Goal: Task Accomplishment & Management: Use online tool/utility

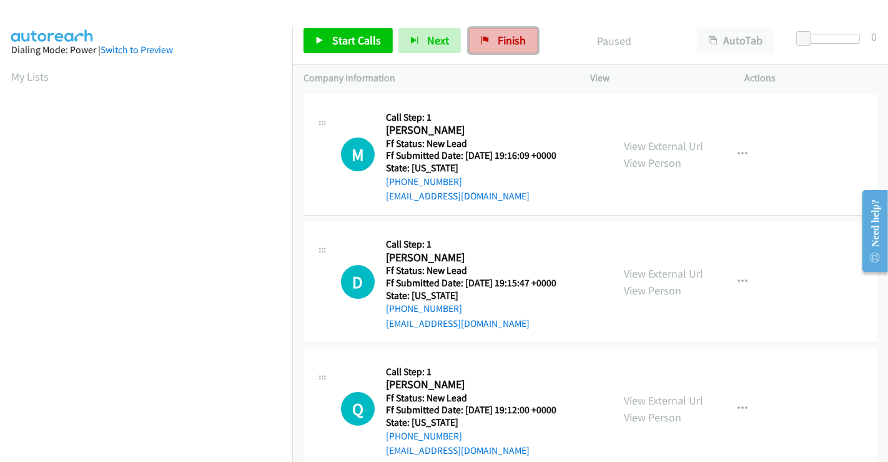
click at [485, 37] on icon at bounding box center [485, 41] width 9 height 9
click at [665, 145] on link "View External Url" at bounding box center [663, 146] width 79 height 14
click at [663, 272] on link "View External Url" at bounding box center [663, 273] width 79 height 14
click at [651, 400] on link "View External Url" at bounding box center [663, 400] width 79 height 14
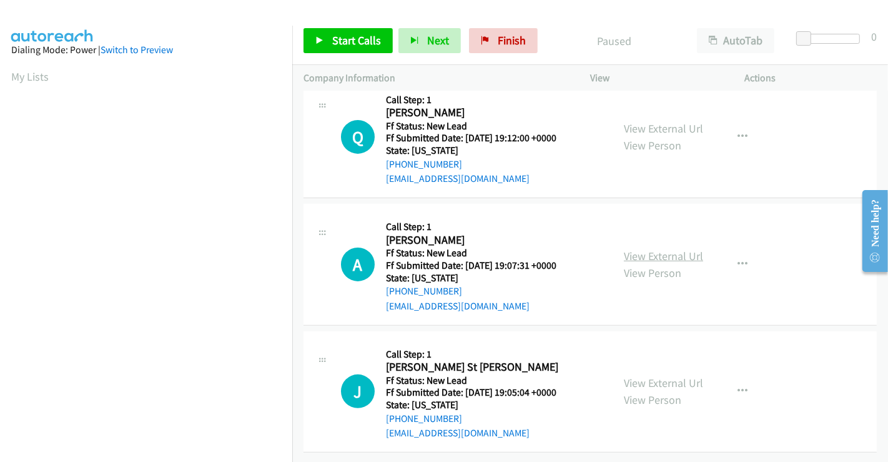
scroll to position [280, 0]
click at [655, 249] on link "View External Url" at bounding box center [663, 256] width 79 height 14
click at [643, 375] on link "View External Url" at bounding box center [663, 382] width 79 height 14
click at [357, 49] on link "Start Calls" at bounding box center [348, 40] width 89 height 25
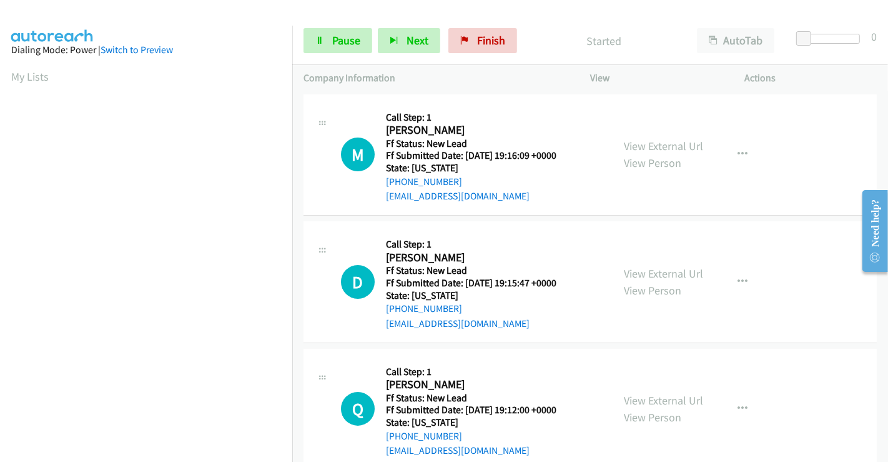
scroll to position [0, 0]
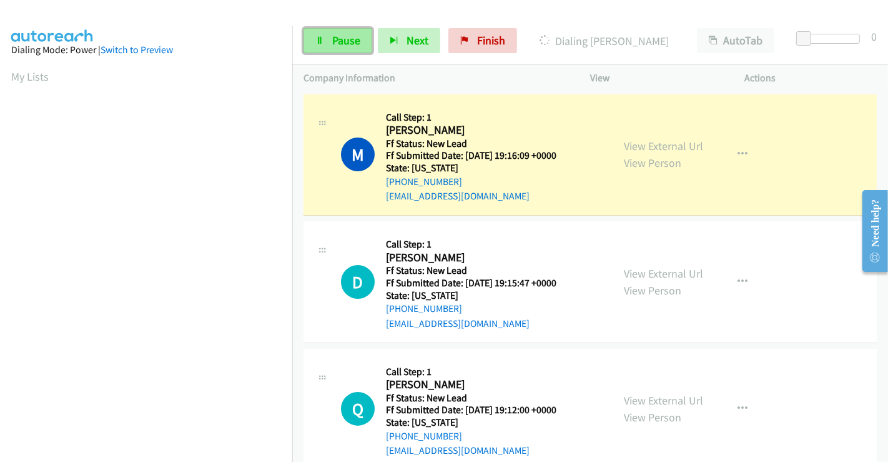
click at [339, 39] on span "Pause" at bounding box center [346, 40] width 28 height 14
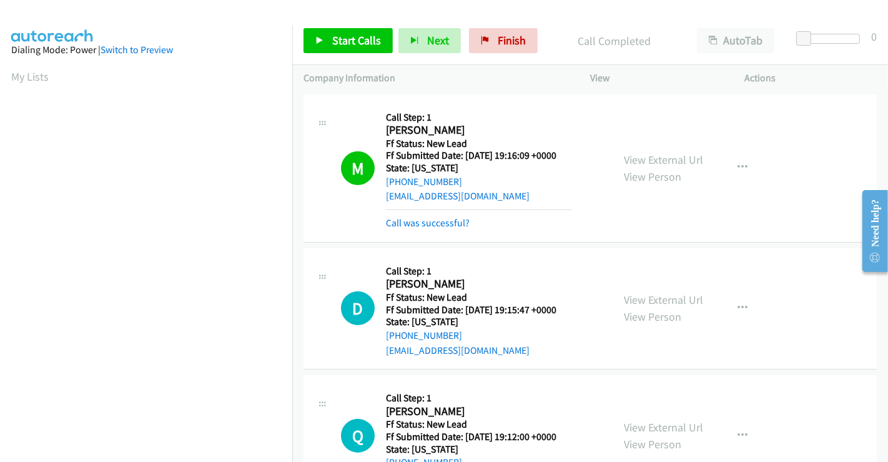
scroll to position [240, 0]
click at [362, 40] on span "Start Calls" at bounding box center [356, 40] width 49 height 14
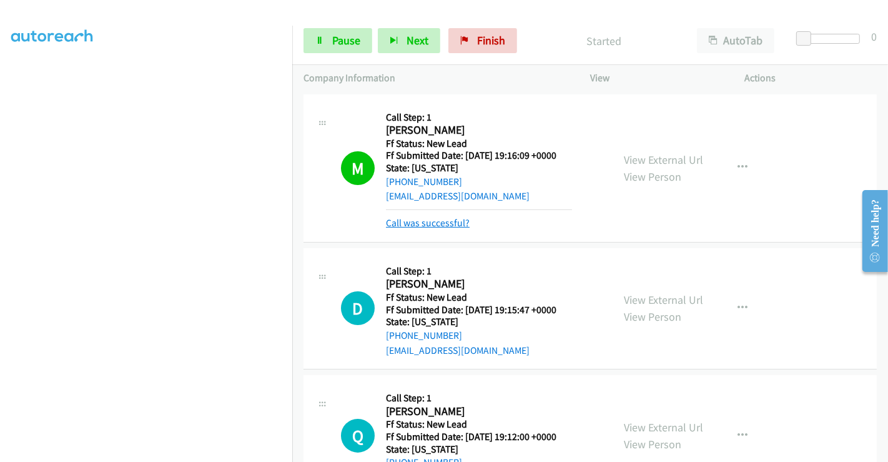
click at [450, 225] on link "Call was successful?" at bounding box center [428, 223] width 84 height 12
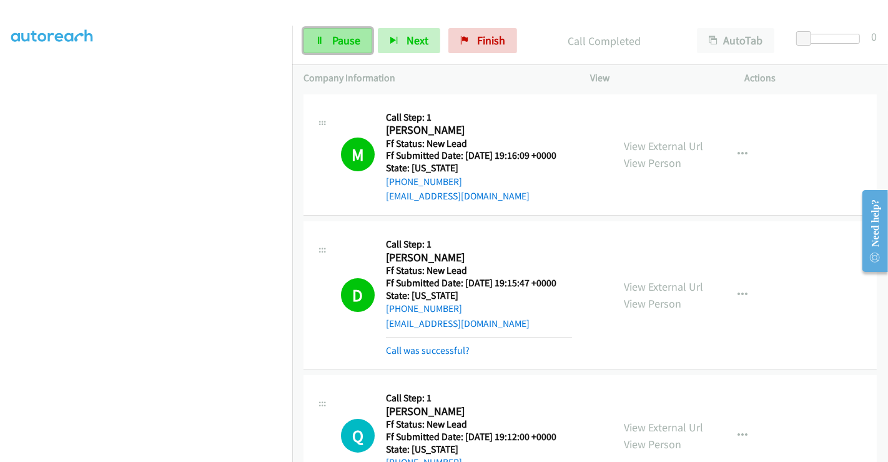
click at [345, 40] on span "Pause" at bounding box center [346, 40] width 28 height 14
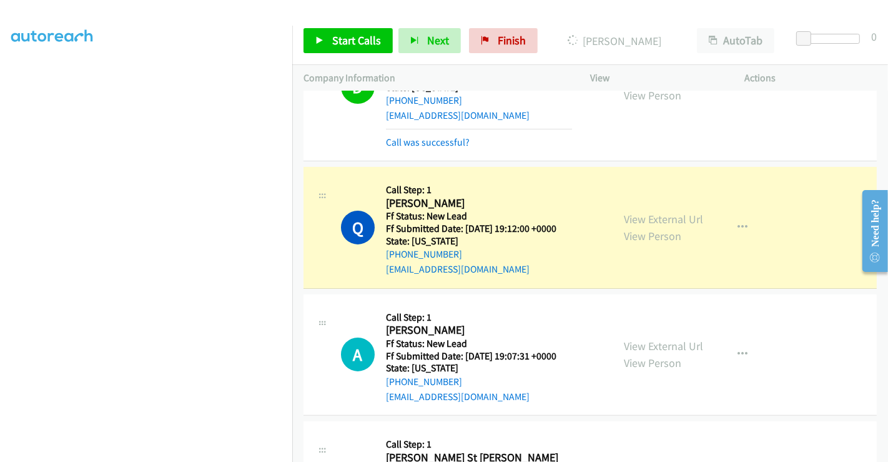
scroll to position [277, 0]
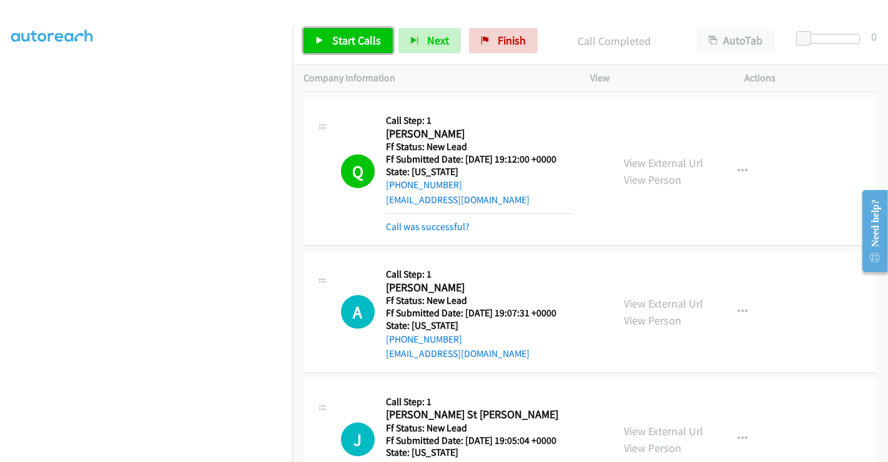
click at [327, 42] on link "Start Calls" at bounding box center [348, 40] width 89 height 25
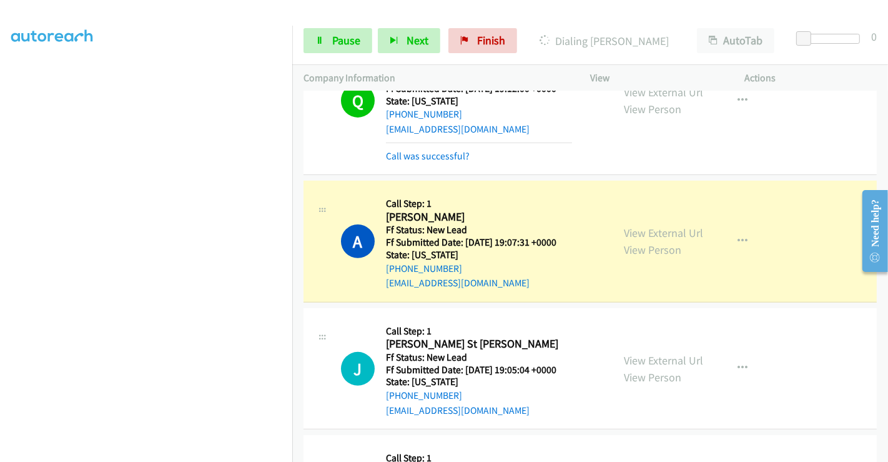
scroll to position [416, 0]
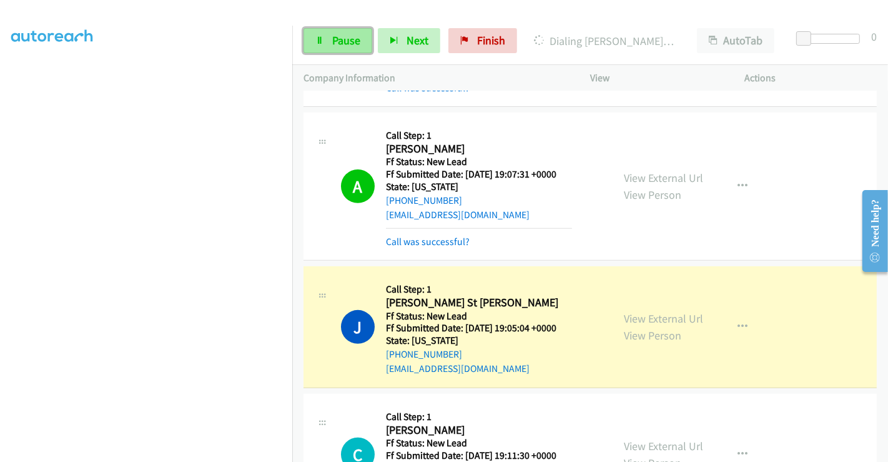
click at [343, 38] on span "Pause" at bounding box center [346, 40] width 28 height 14
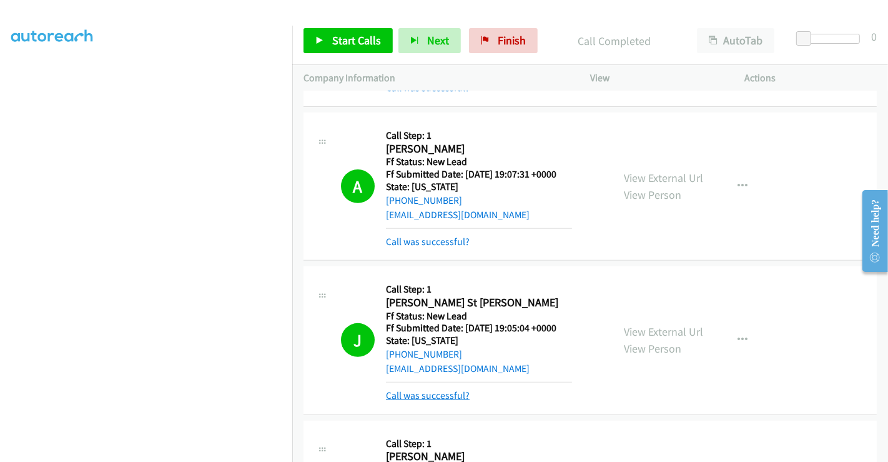
click at [438, 393] on link "Call was successful?" at bounding box center [428, 395] width 84 height 12
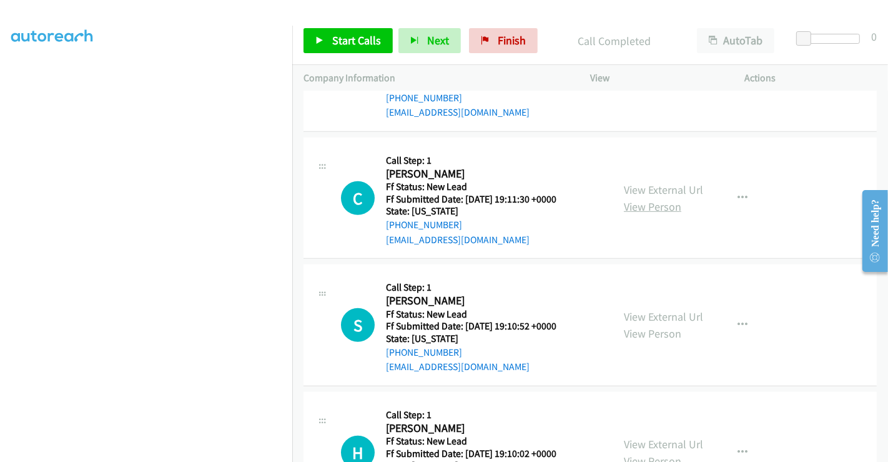
scroll to position [694, 0]
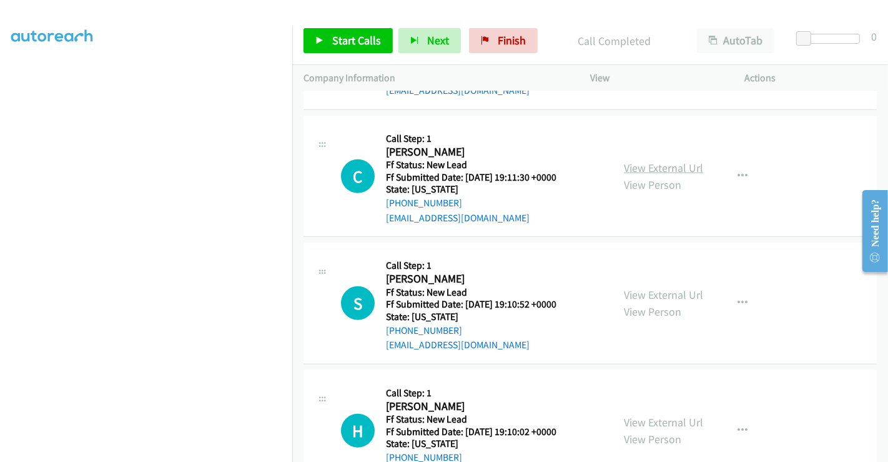
click at [638, 165] on link "View External Url" at bounding box center [663, 168] width 79 height 14
click at [653, 294] on link "View External Url" at bounding box center [663, 294] width 79 height 14
click at [658, 423] on link "View External Url" at bounding box center [663, 422] width 79 height 14
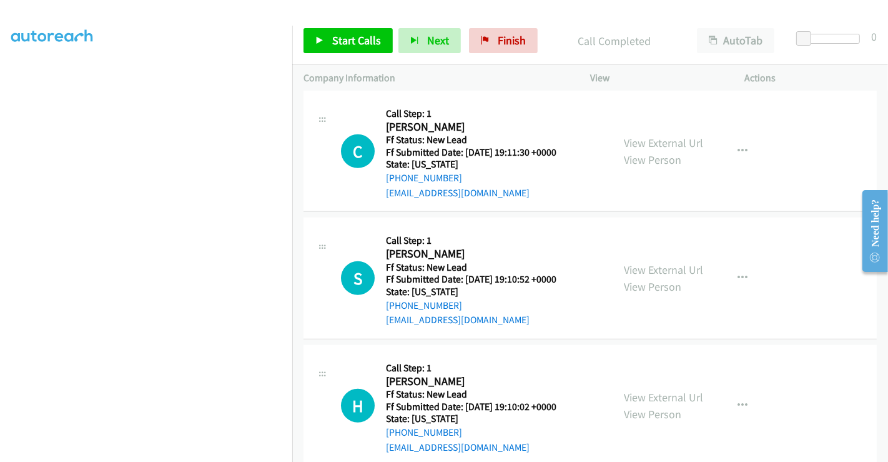
scroll to position [741, 0]
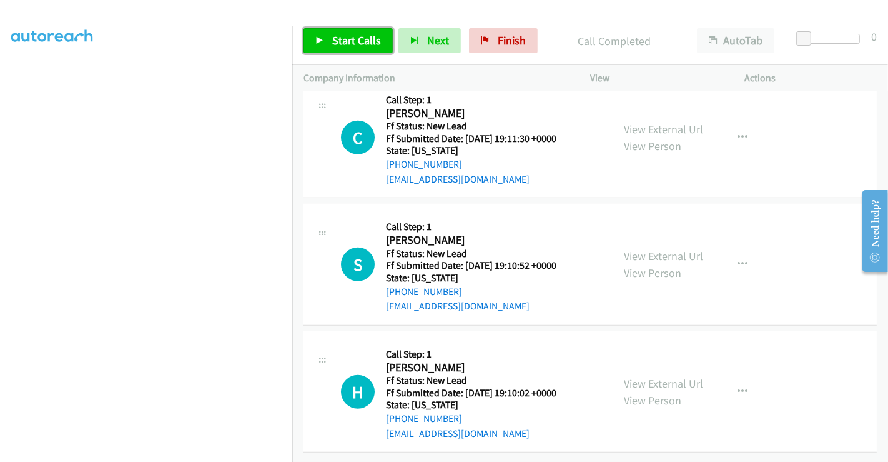
click at [360, 42] on span "Start Calls" at bounding box center [356, 40] width 49 height 14
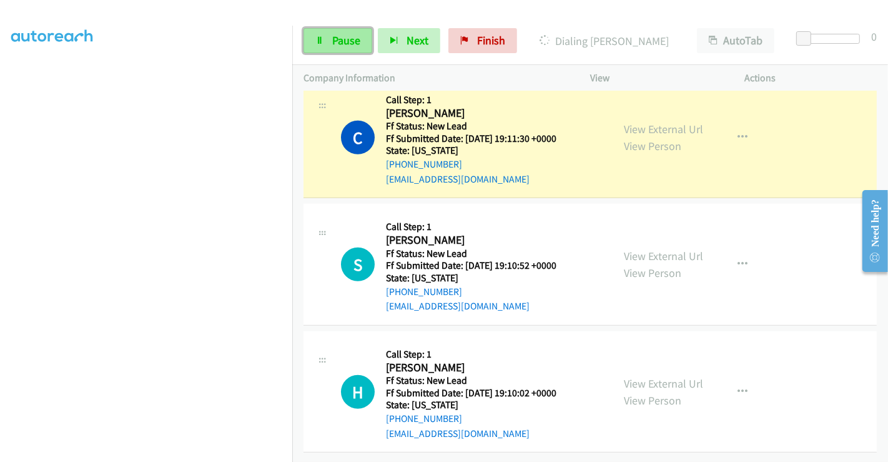
click at [332, 37] on span "Pause" at bounding box center [346, 40] width 28 height 14
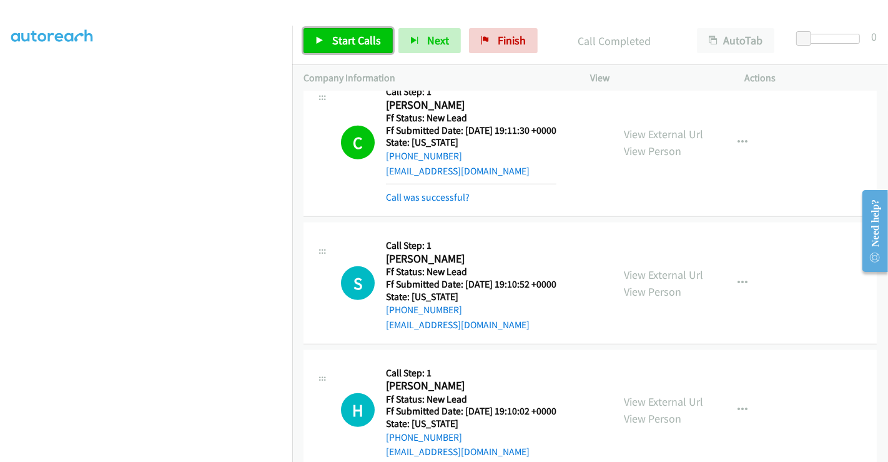
click at [353, 44] on span "Start Calls" at bounding box center [356, 40] width 49 height 14
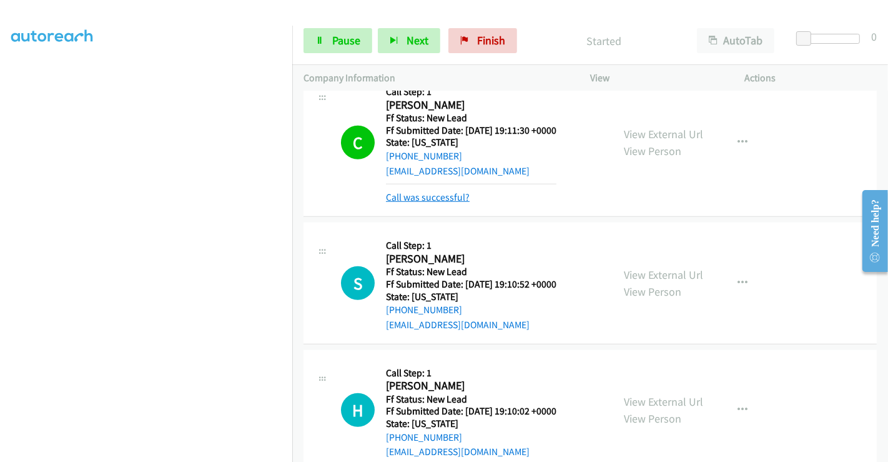
click at [438, 194] on link "Call was successful?" at bounding box center [428, 197] width 84 height 12
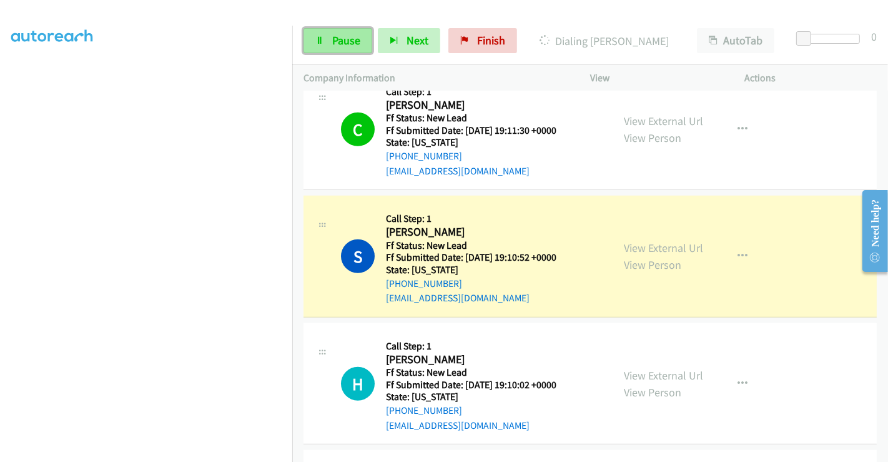
click at [339, 44] on span "Pause" at bounding box center [346, 40] width 28 height 14
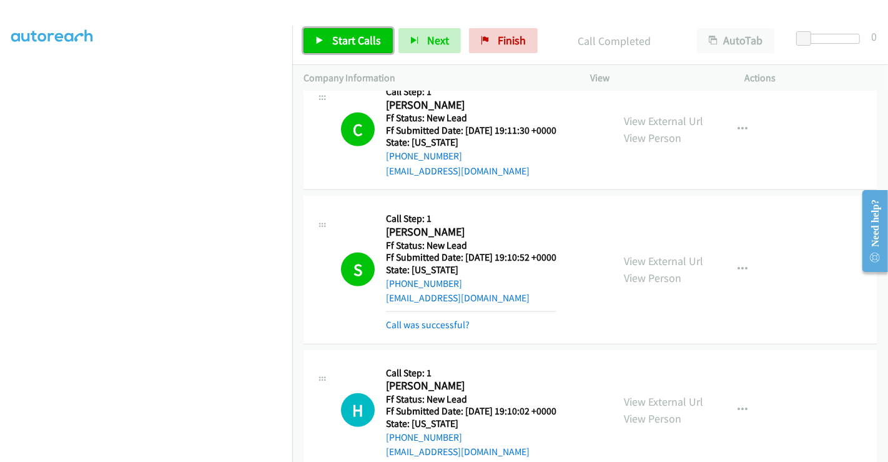
click at [351, 38] on span "Start Calls" at bounding box center [356, 40] width 49 height 14
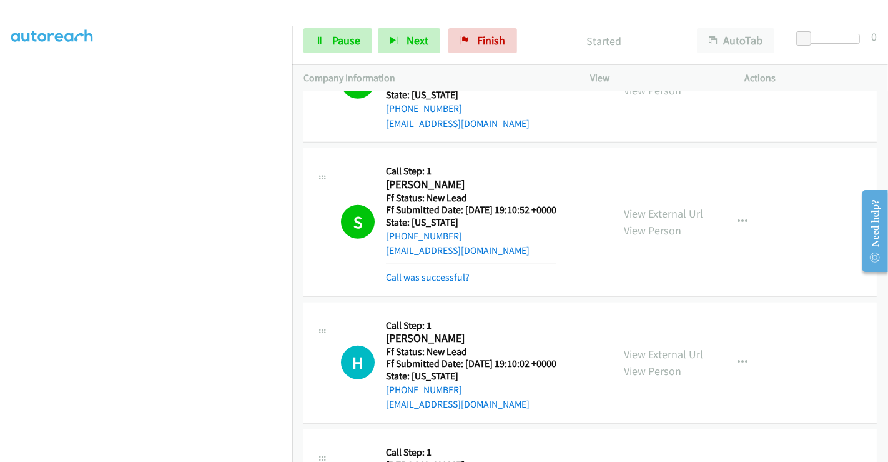
scroll to position [810, 0]
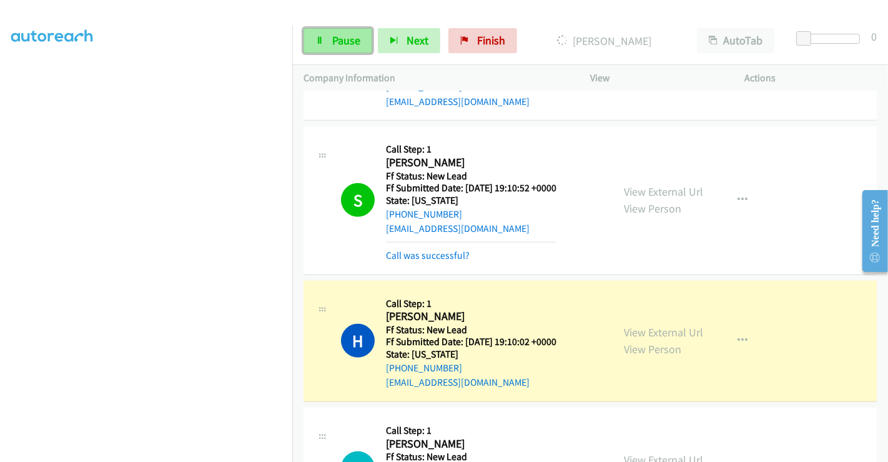
click at [335, 37] on span "Pause" at bounding box center [346, 40] width 28 height 14
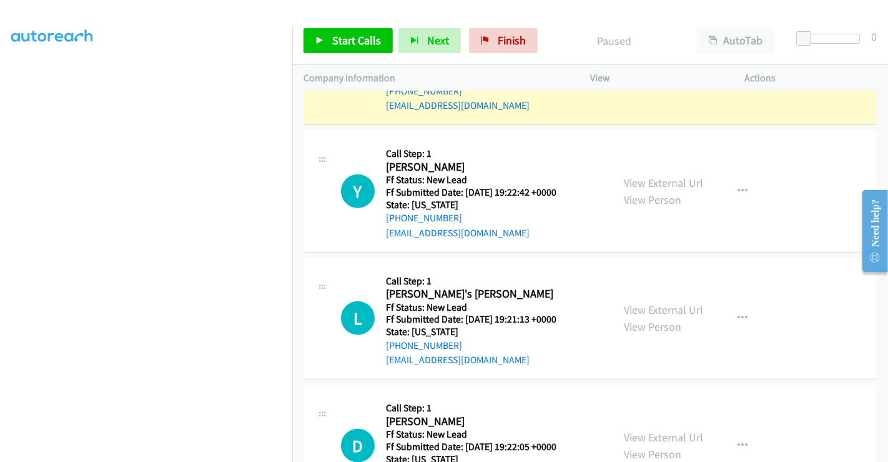
scroll to position [1148, 0]
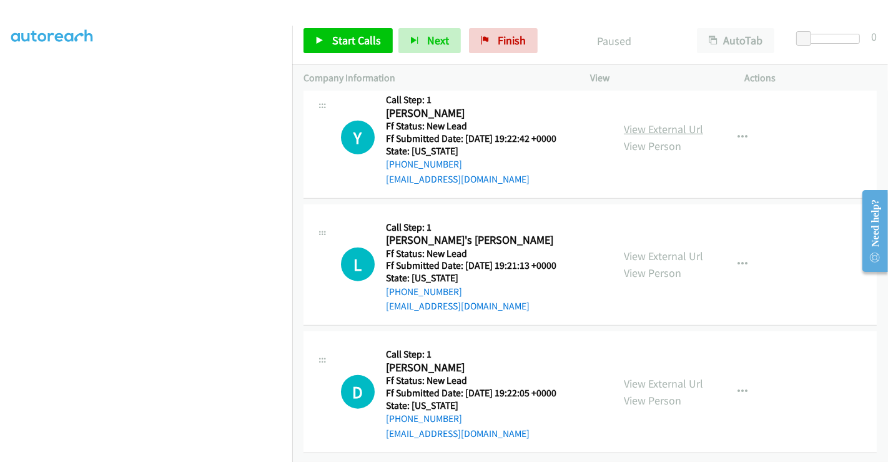
click at [646, 122] on link "View External Url" at bounding box center [663, 129] width 79 height 14
click at [641, 249] on link "View External Url" at bounding box center [663, 256] width 79 height 14
click at [642, 376] on link "View External Url" at bounding box center [663, 383] width 79 height 14
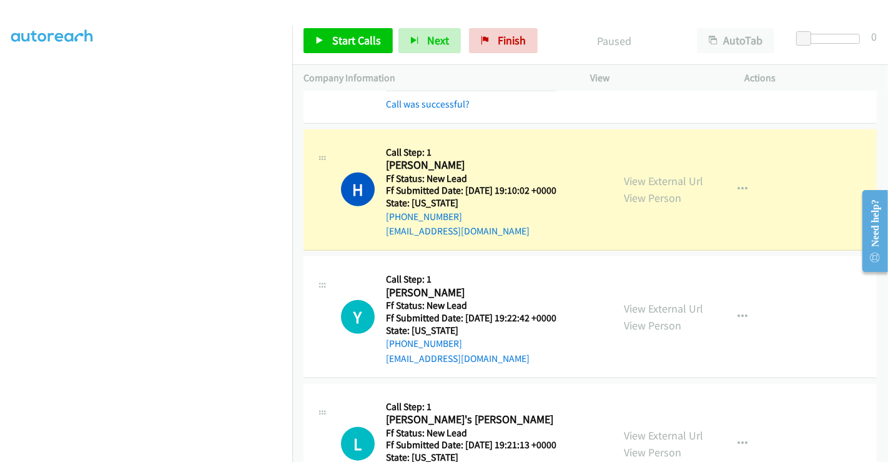
scroll to position [940, 0]
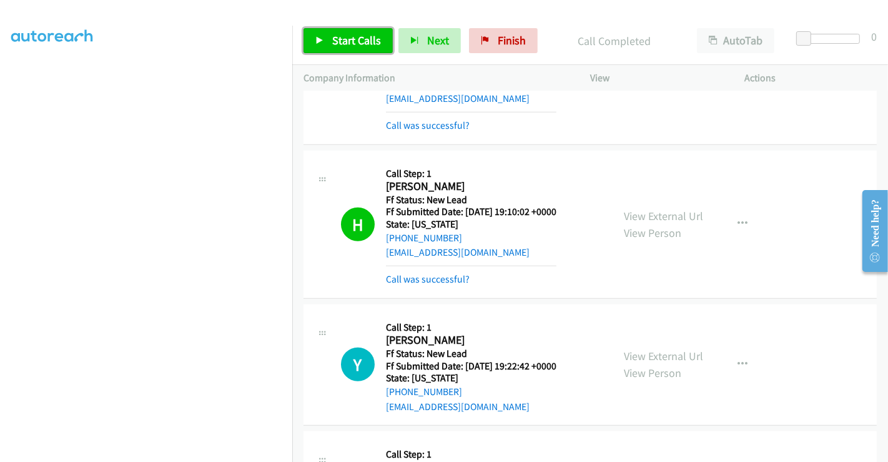
click at [343, 41] on span "Start Calls" at bounding box center [356, 40] width 49 height 14
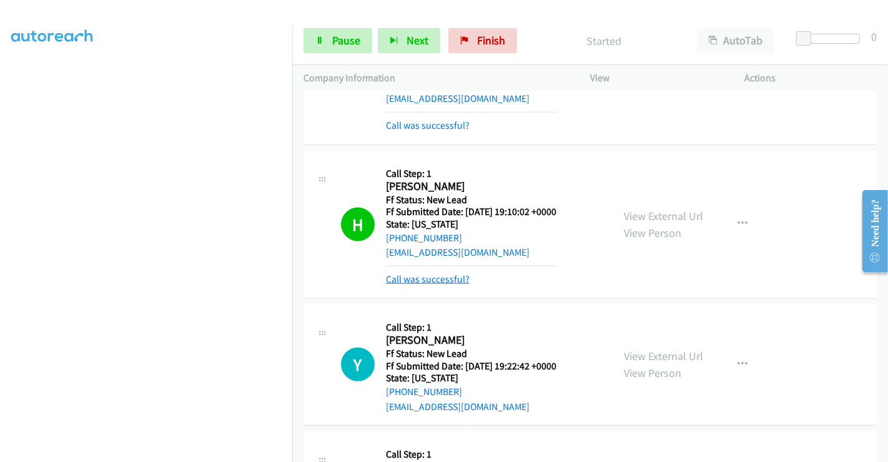
click at [413, 279] on link "Call was successful?" at bounding box center [428, 279] width 84 height 12
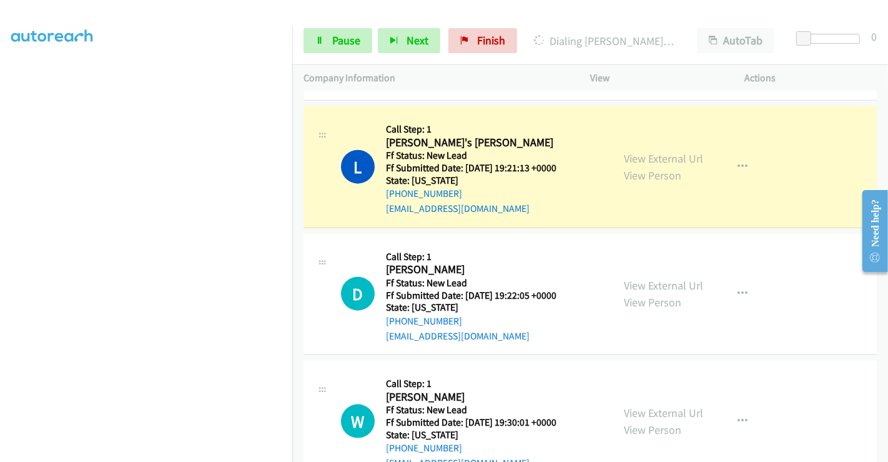
scroll to position [1217, 0]
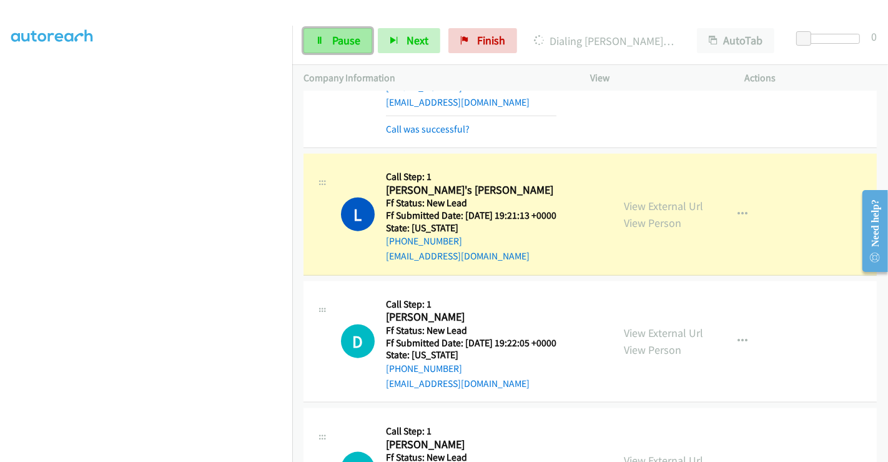
click at [341, 43] on span "Pause" at bounding box center [346, 40] width 28 height 14
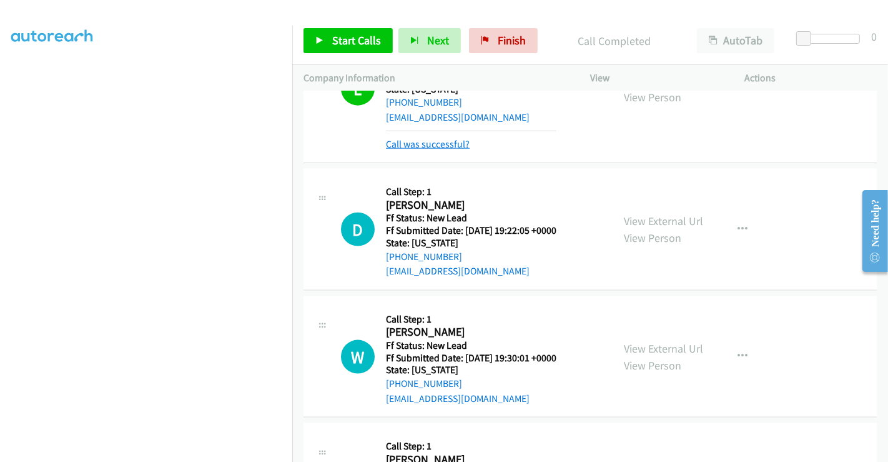
click at [434, 142] on link "Call was successful?" at bounding box center [428, 144] width 84 height 12
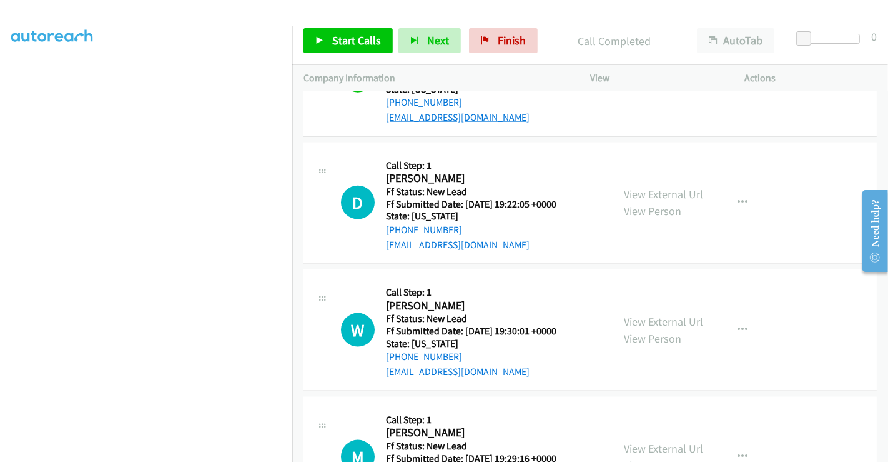
scroll to position [1343, 0]
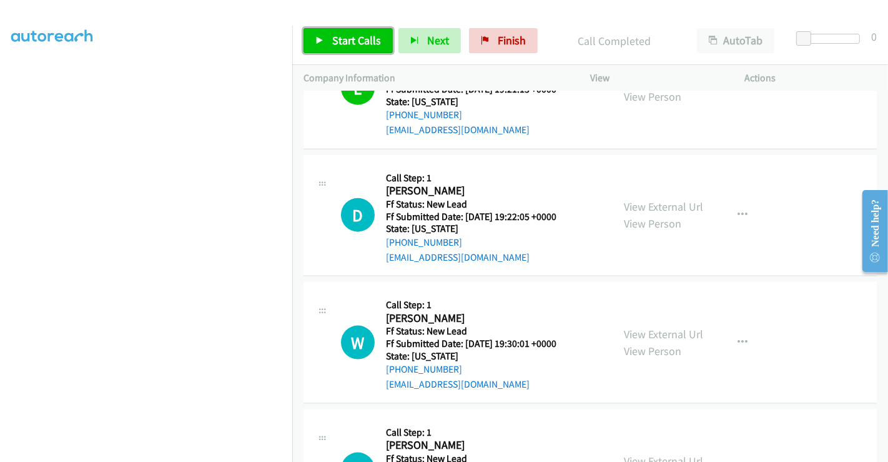
click at [350, 43] on span "Start Calls" at bounding box center [356, 40] width 49 height 14
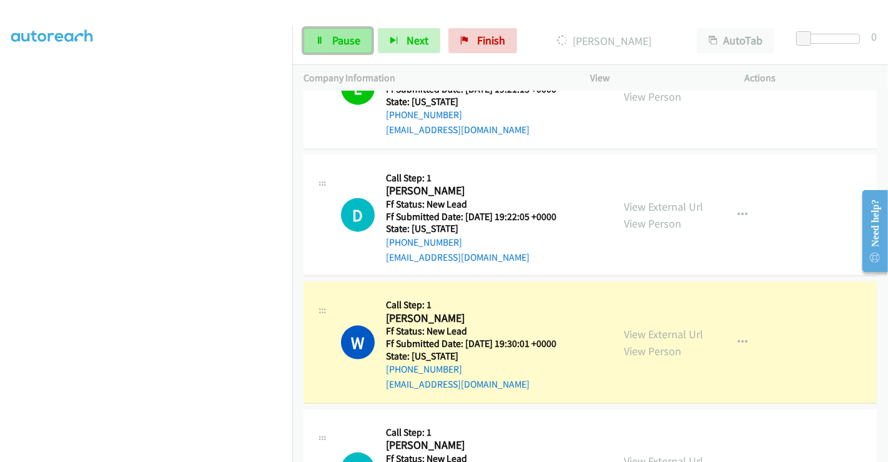
click at [339, 36] on span "Pause" at bounding box center [346, 40] width 28 height 14
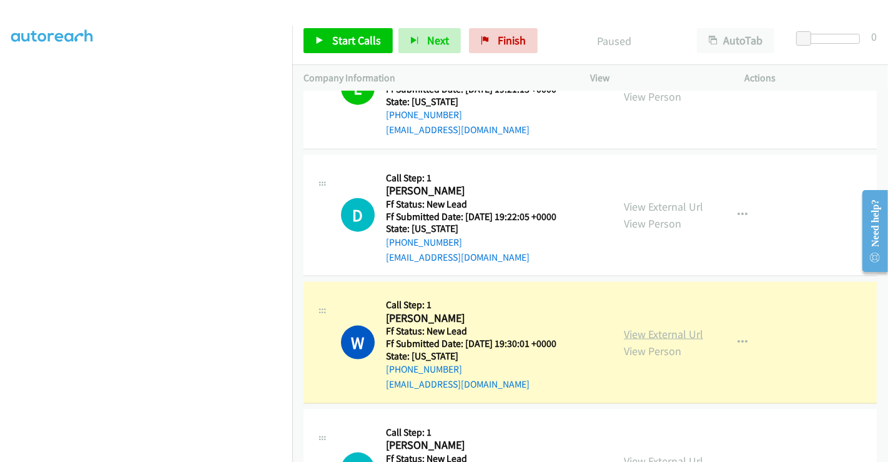
click at [657, 332] on link "View External Url" at bounding box center [663, 334] width 79 height 14
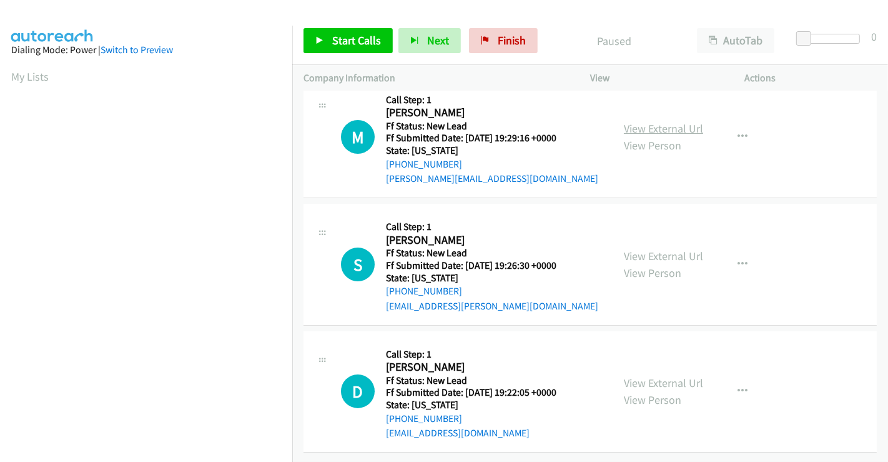
click at [648, 121] on link "View External Url" at bounding box center [663, 128] width 79 height 14
click at [652, 249] on link "View External Url" at bounding box center [663, 256] width 79 height 14
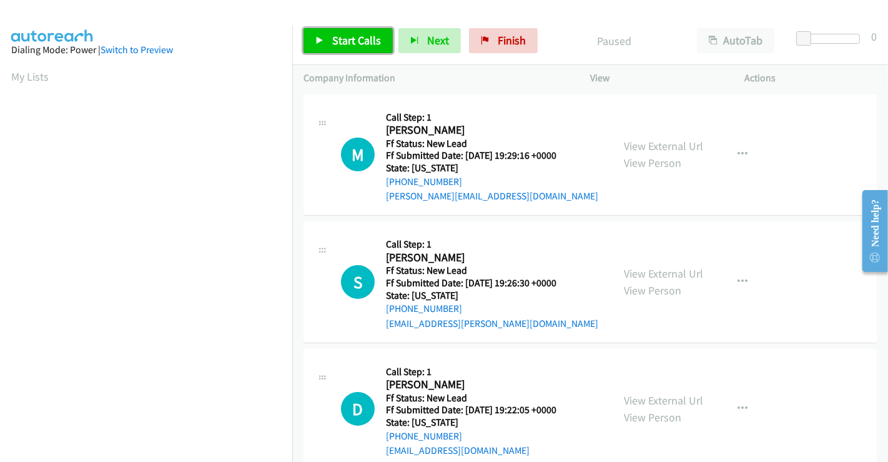
click at [340, 36] on span "Start Calls" at bounding box center [356, 40] width 49 height 14
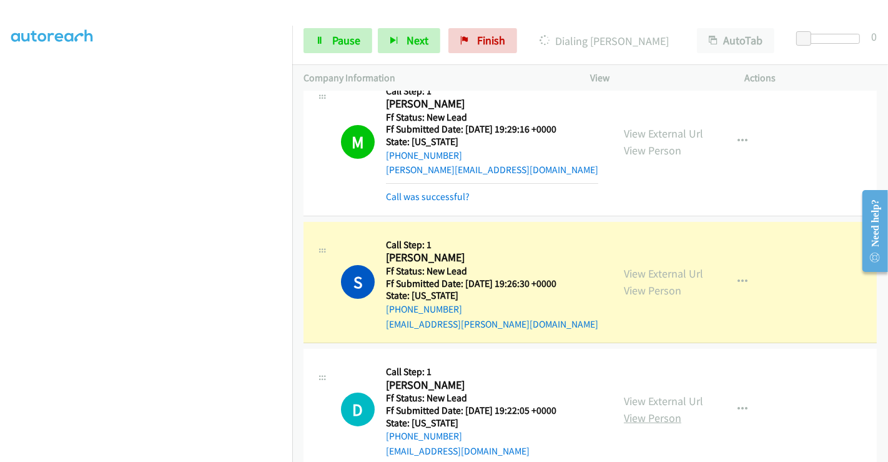
scroll to position [165, 0]
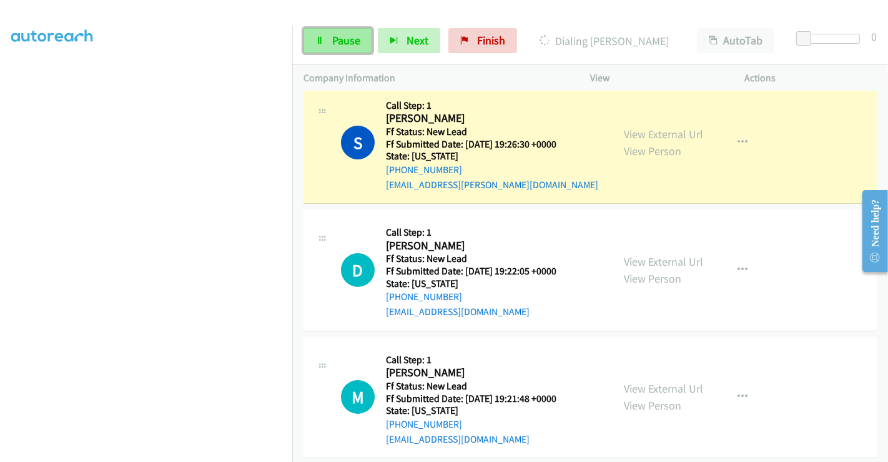
click at [343, 47] on span "Pause" at bounding box center [346, 40] width 28 height 14
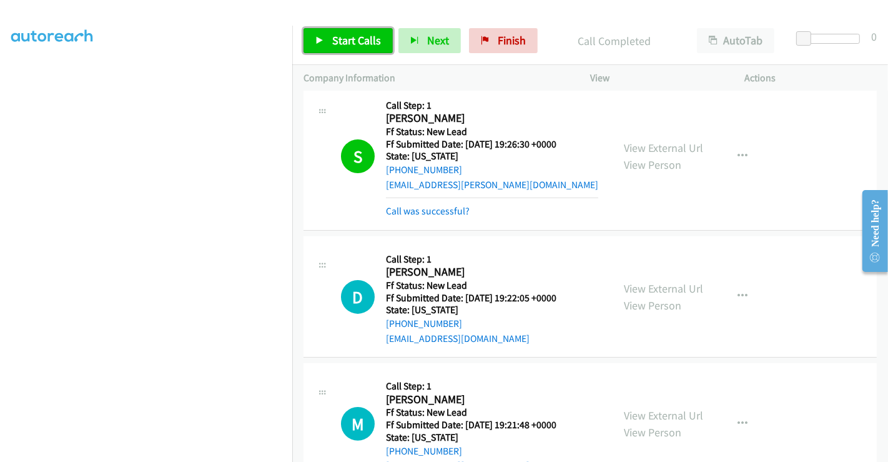
click at [357, 46] on span "Start Calls" at bounding box center [356, 40] width 49 height 14
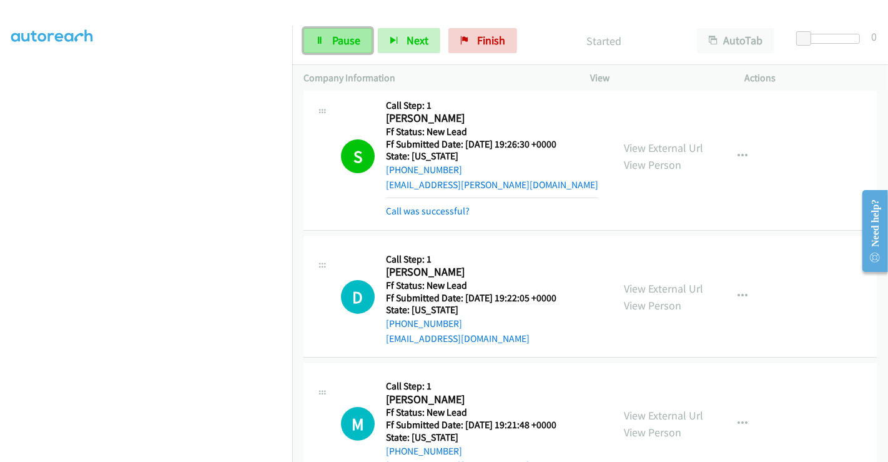
click at [348, 37] on span "Pause" at bounding box center [346, 40] width 28 height 14
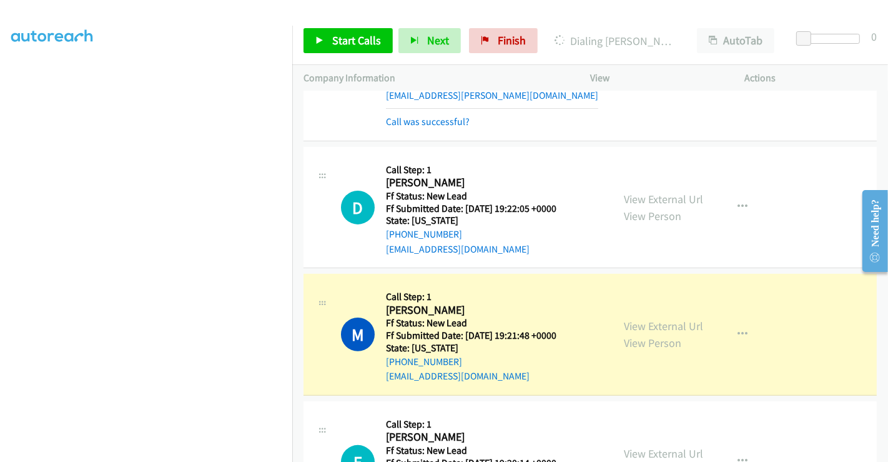
scroll to position [304, 0]
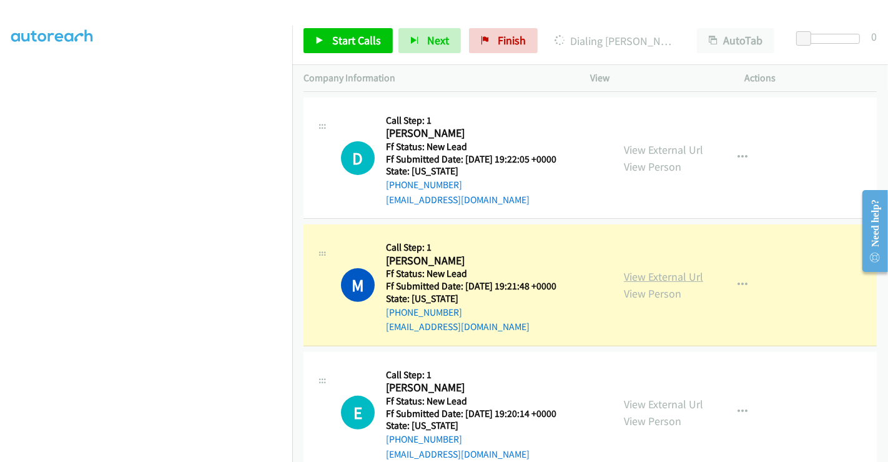
click at [671, 277] on link "View External Url" at bounding box center [663, 276] width 79 height 14
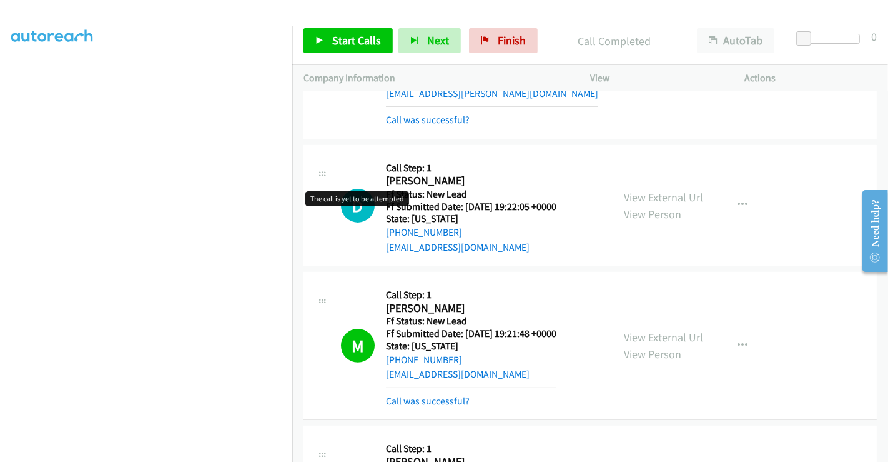
scroll to position [235, 0]
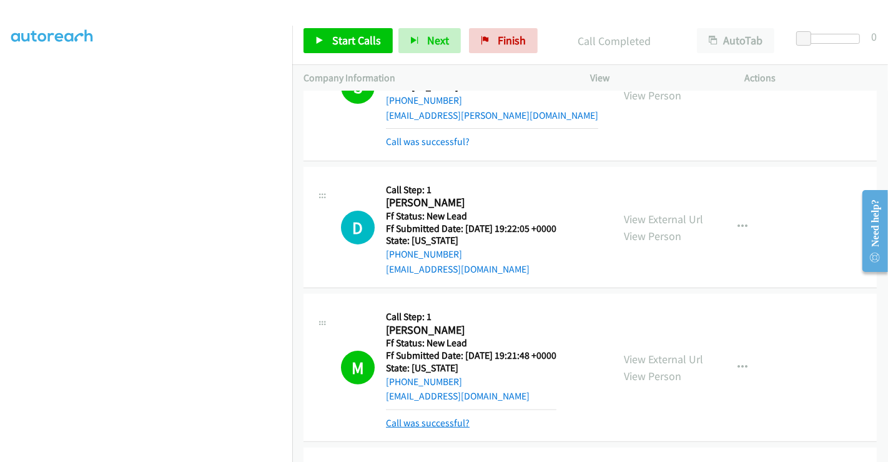
click at [437, 418] on link "Call was successful?" at bounding box center [428, 423] width 84 height 12
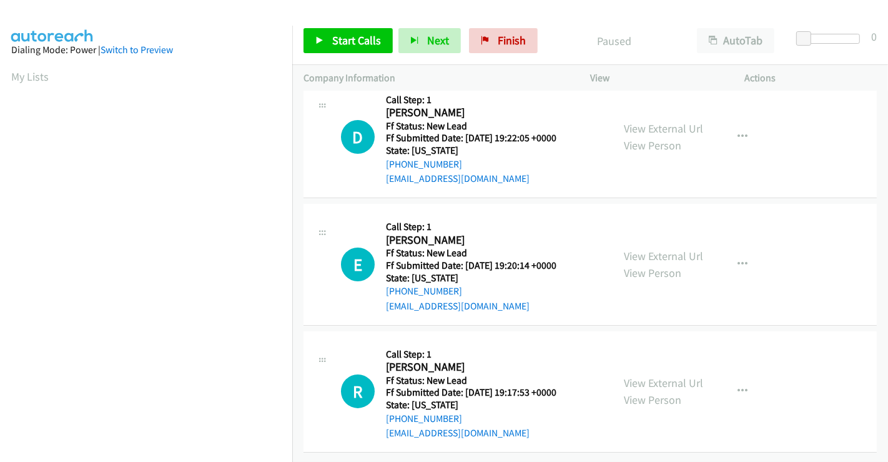
scroll to position [26, 0]
click at [338, 37] on span "Start Calls" at bounding box center [356, 40] width 49 height 14
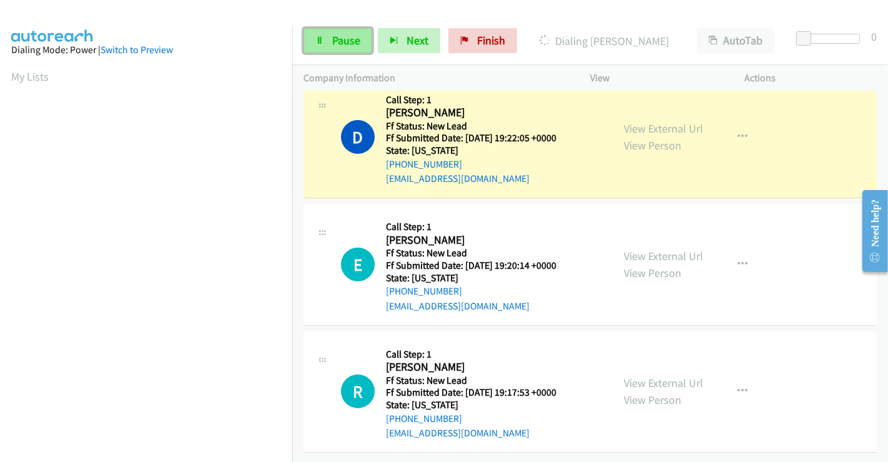
click at [339, 37] on span "Pause" at bounding box center [346, 40] width 28 height 14
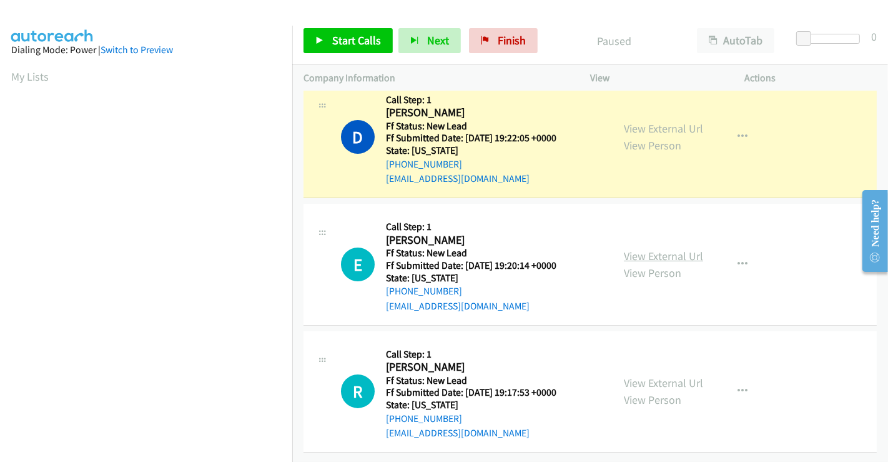
click at [645, 249] on link "View External Url" at bounding box center [663, 256] width 79 height 14
click at [663, 375] on link "View External Url" at bounding box center [663, 382] width 79 height 14
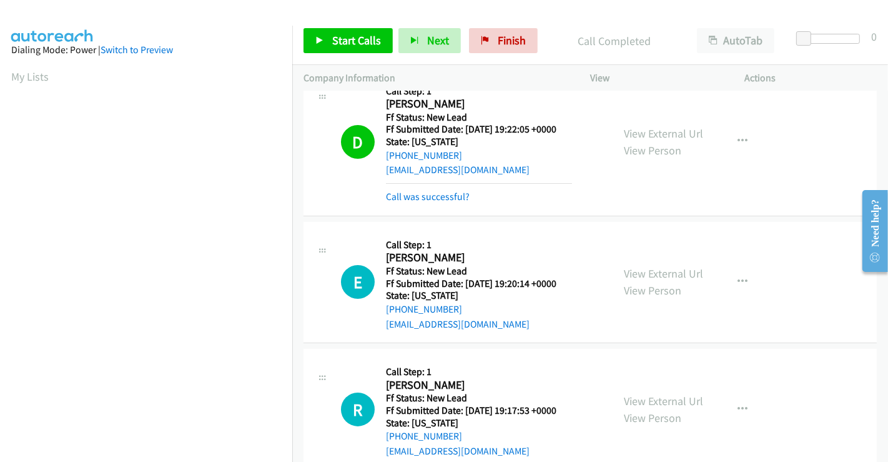
scroll to position [240, 0]
click at [444, 194] on link "Call was successful?" at bounding box center [428, 196] width 84 height 12
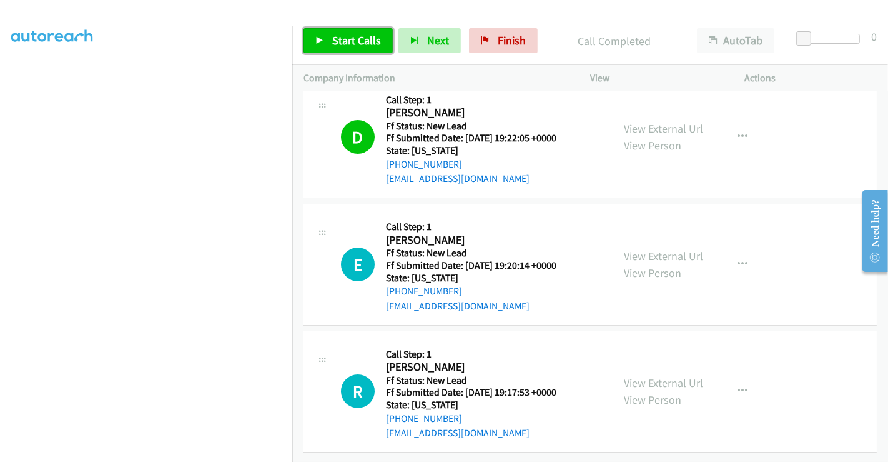
click at [362, 34] on span "Start Calls" at bounding box center [356, 40] width 49 height 14
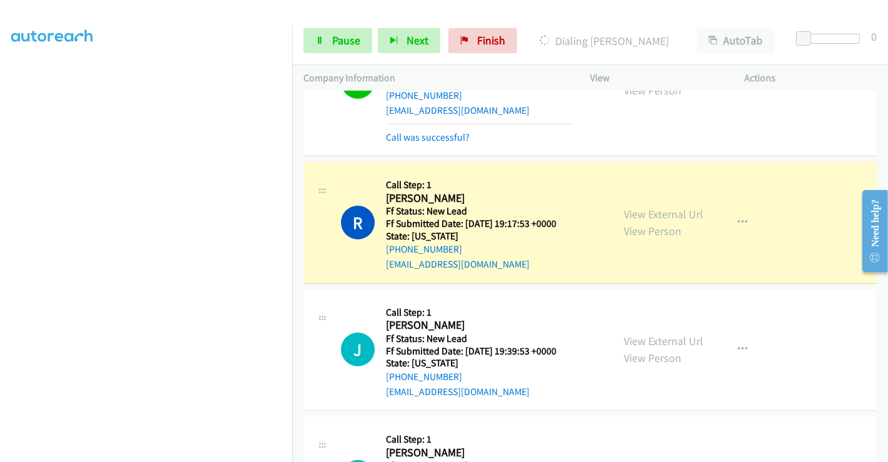
scroll to position [235, 0]
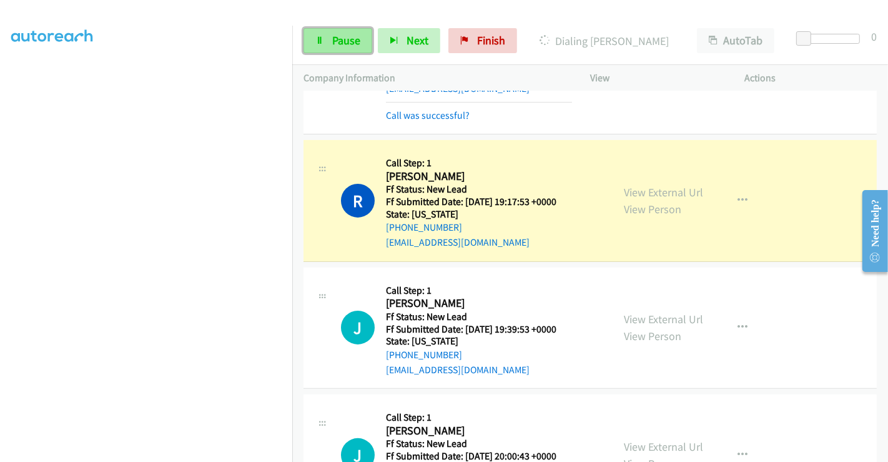
click at [338, 33] on span "Pause" at bounding box center [346, 40] width 28 height 14
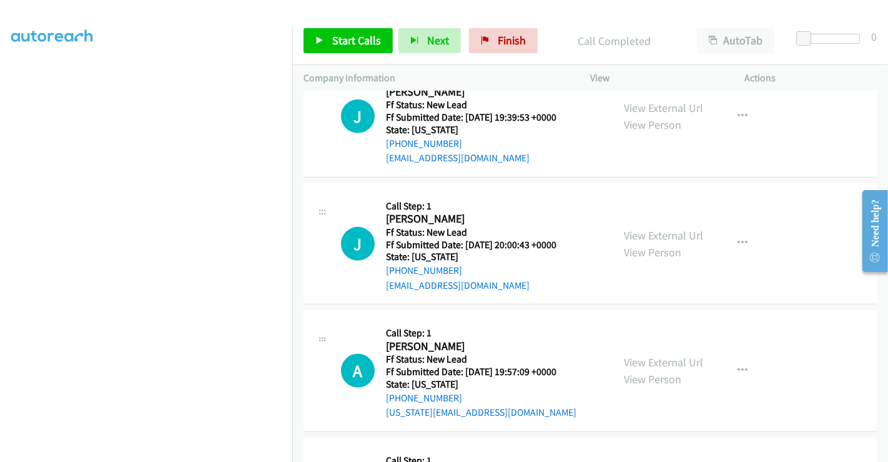
scroll to position [443, 0]
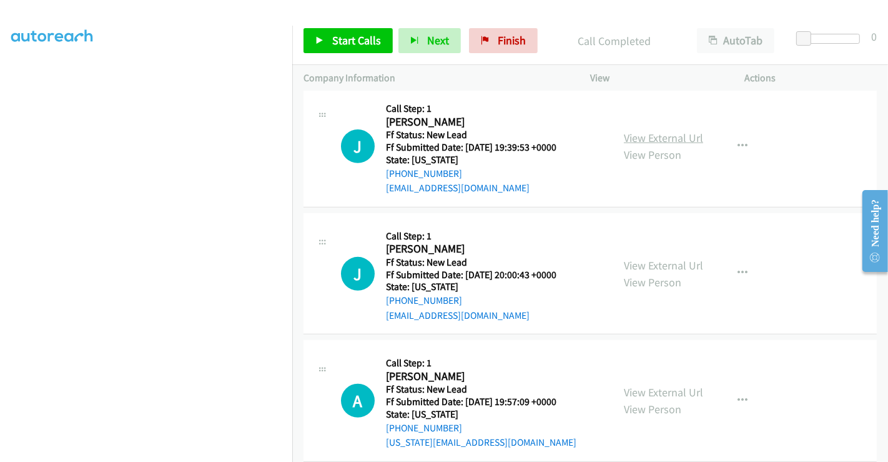
click at [661, 142] on link "View External Url" at bounding box center [663, 138] width 79 height 14
click at [656, 262] on link "View External Url" at bounding box center [663, 265] width 79 height 14
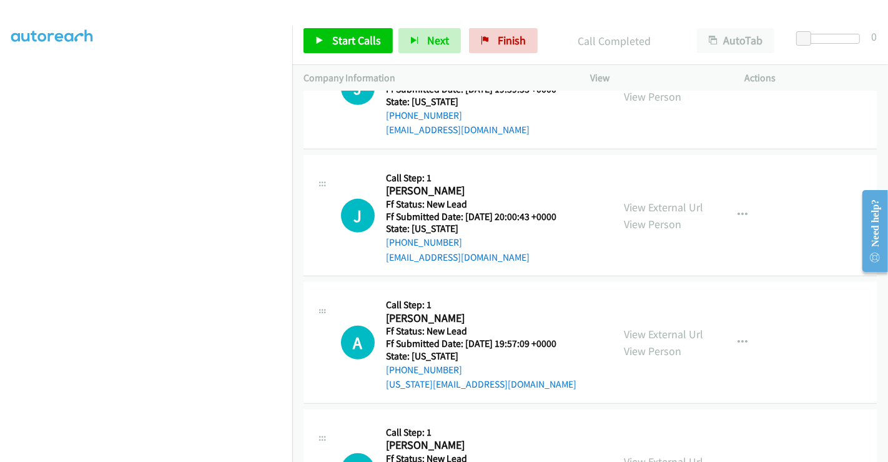
scroll to position [581, 0]
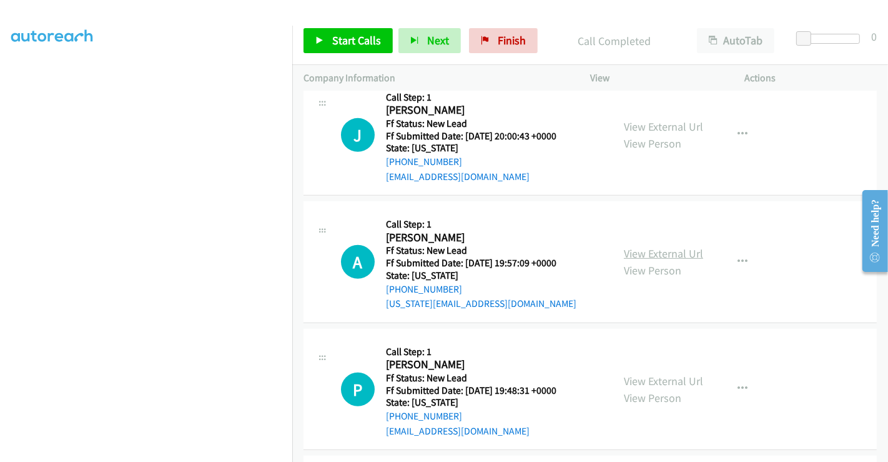
click at [665, 251] on link "View External Url" at bounding box center [663, 253] width 79 height 14
click at [660, 373] on link "View External Url" at bounding box center [663, 380] width 79 height 14
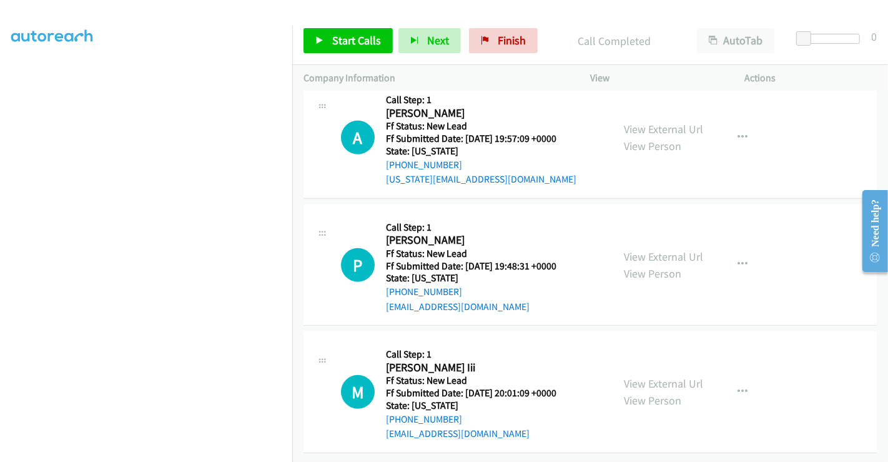
scroll to position [714, 0]
click at [653, 376] on link "View External Url" at bounding box center [663, 383] width 79 height 14
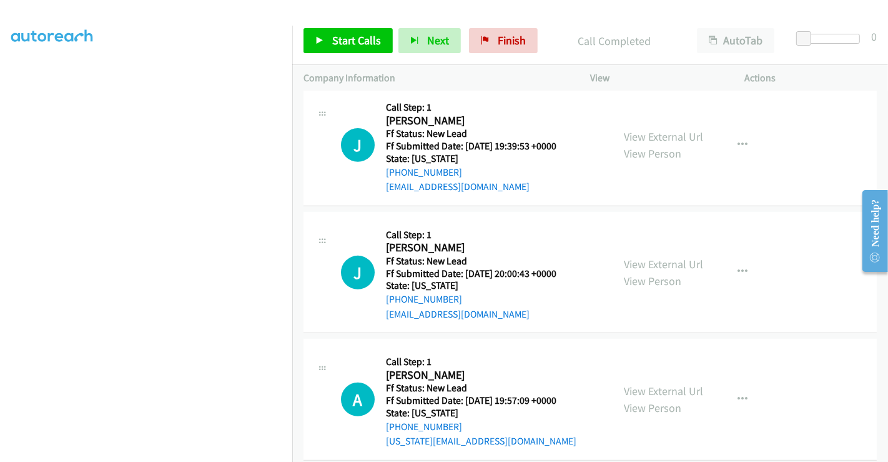
scroll to position [367, 0]
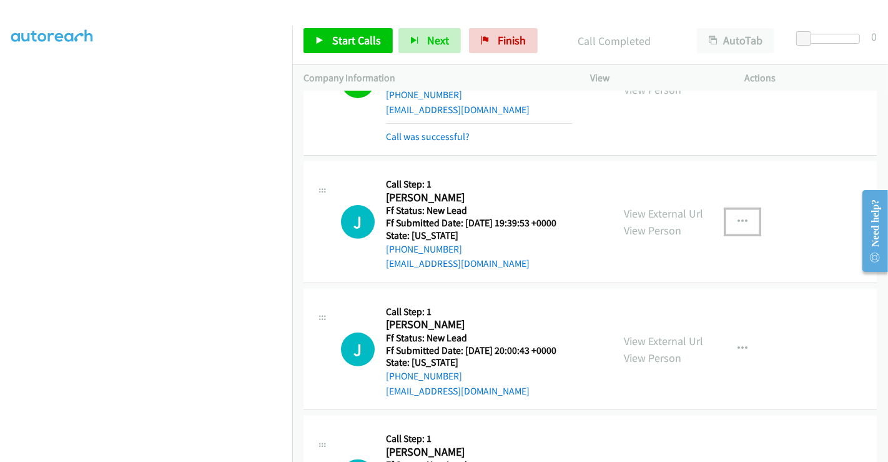
click at [738, 222] on icon "button" at bounding box center [743, 222] width 10 height 10
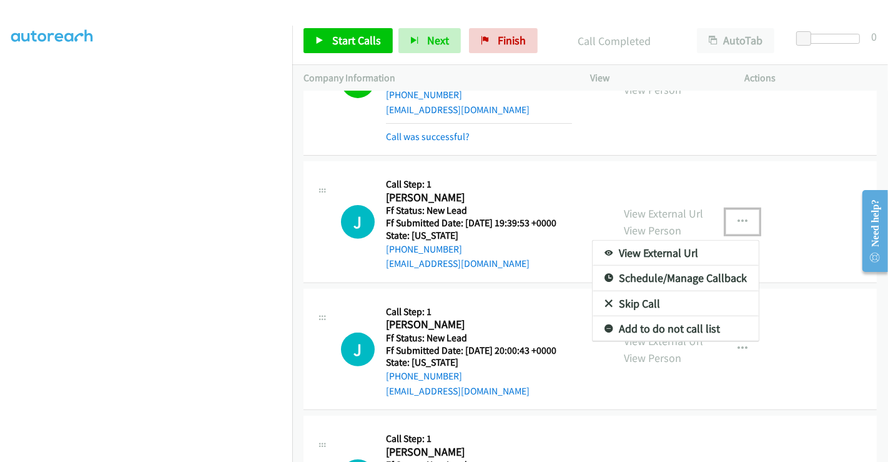
click at [644, 303] on link "Skip Call" at bounding box center [676, 303] width 166 height 25
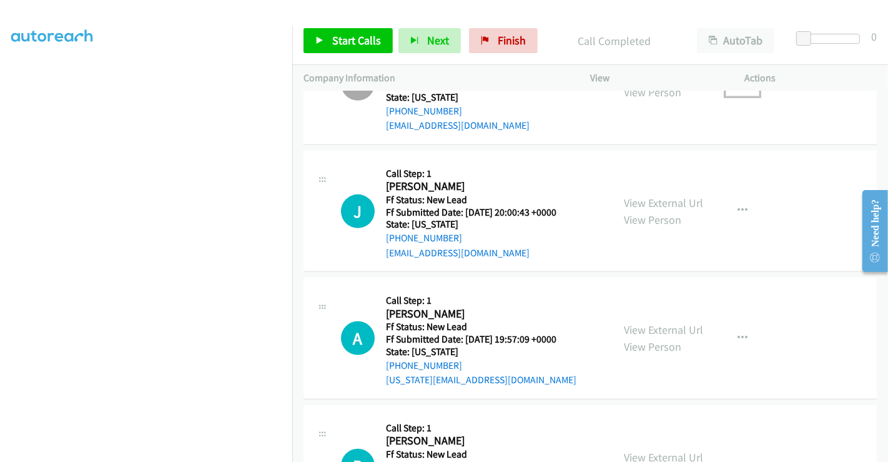
scroll to position [506, 0]
click at [367, 42] on span "Start Calls" at bounding box center [356, 40] width 49 height 14
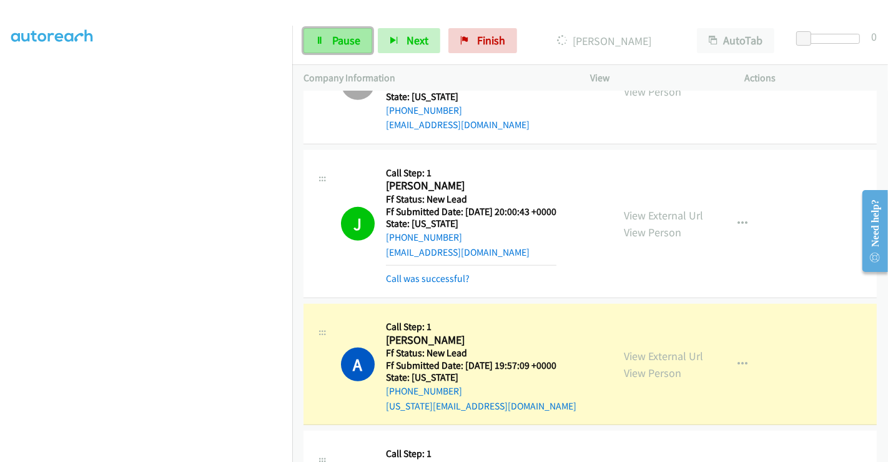
click at [332, 43] on span "Pause" at bounding box center [346, 40] width 28 height 14
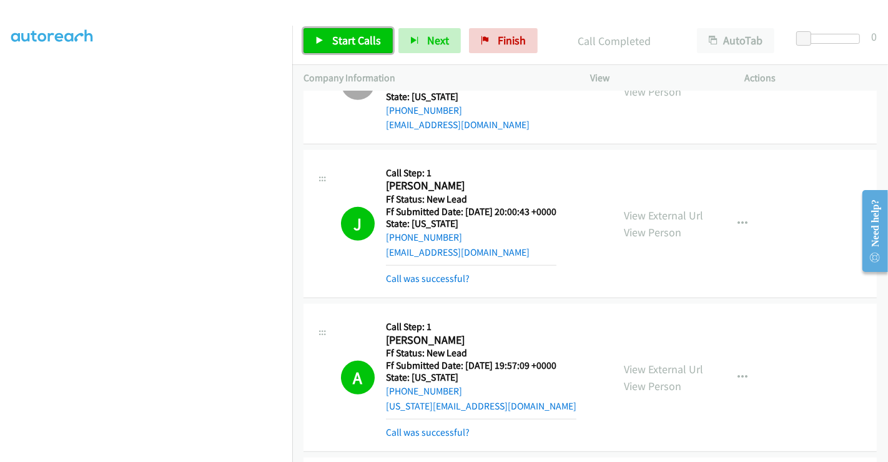
click at [362, 32] on link "Start Calls" at bounding box center [348, 40] width 89 height 25
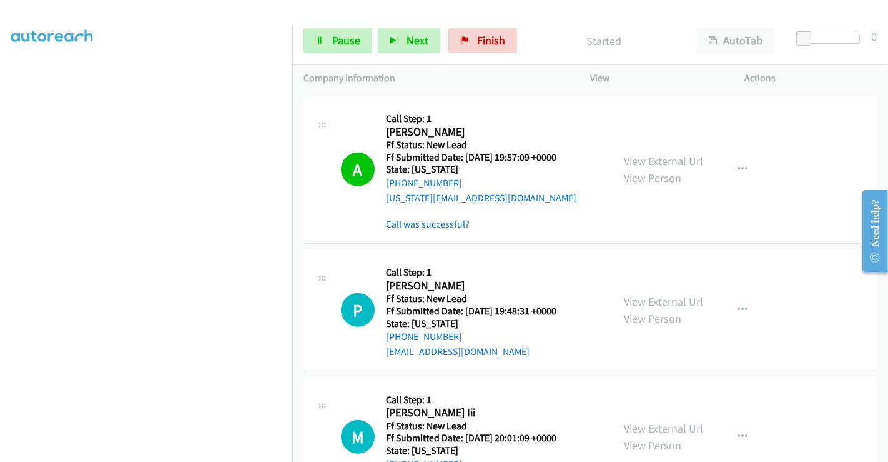
scroll to position [852, 0]
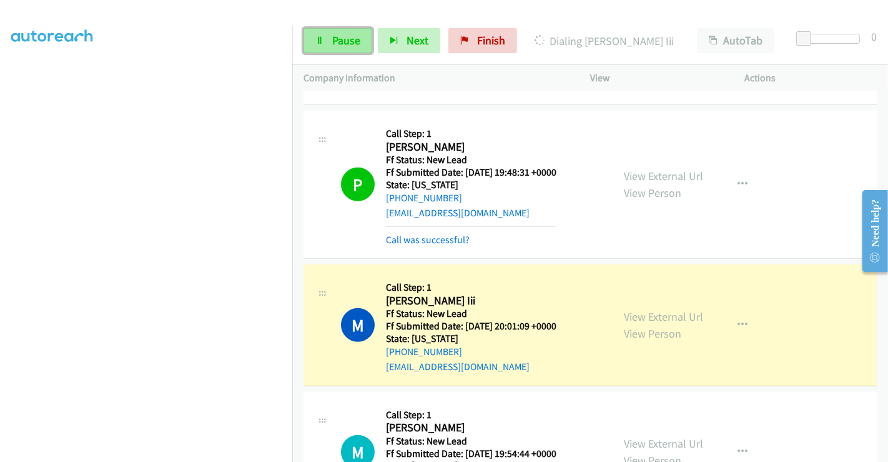
click at [334, 37] on span "Pause" at bounding box center [346, 40] width 28 height 14
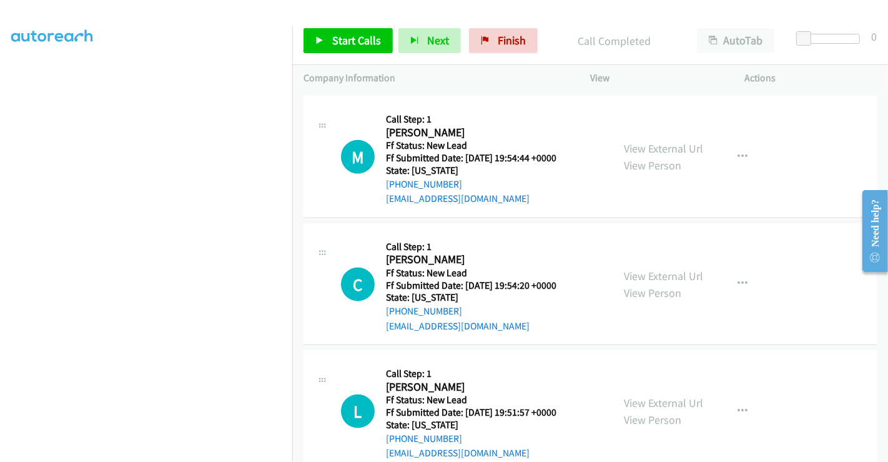
scroll to position [1200, 0]
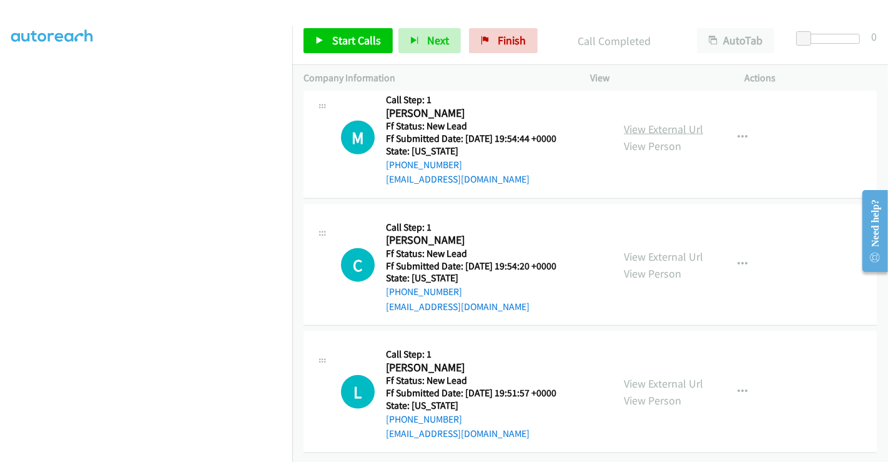
click at [667, 122] on link "View External Url" at bounding box center [663, 129] width 79 height 14
click at [651, 249] on link "View External Url" at bounding box center [663, 256] width 79 height 14
click at [661, 376] on link "View External Url" at bounding box center [663, 383] width 79 height 14
click at [350, 32] on link "Start Calls" at bounding box center [348, 40] width 89 height 25
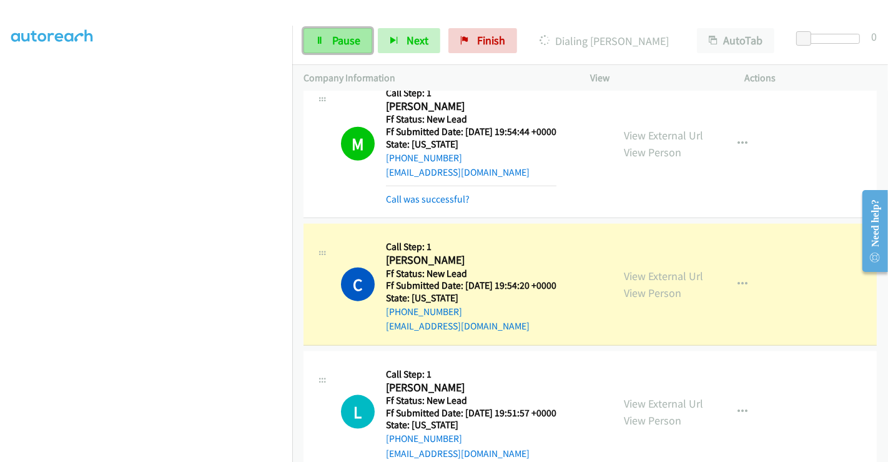
click at [338, 45] on span "Pause" at bounding box center [346, 40] width 28 height 14
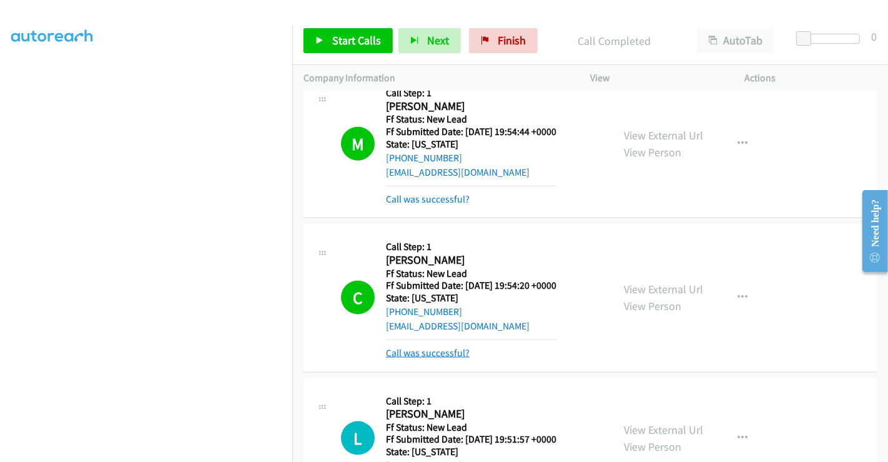
click at [435, 350] on link "Call was successful?" at bounding box center [428, 353] width 84 height 12
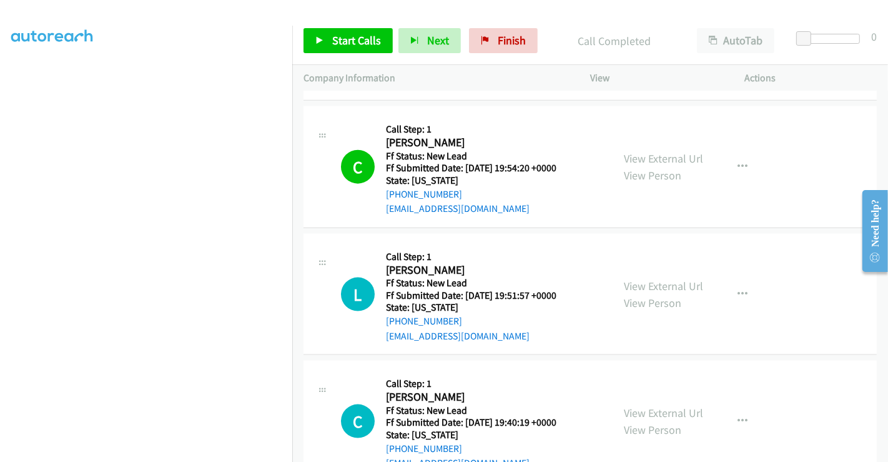
scroll to position [1340, 0]
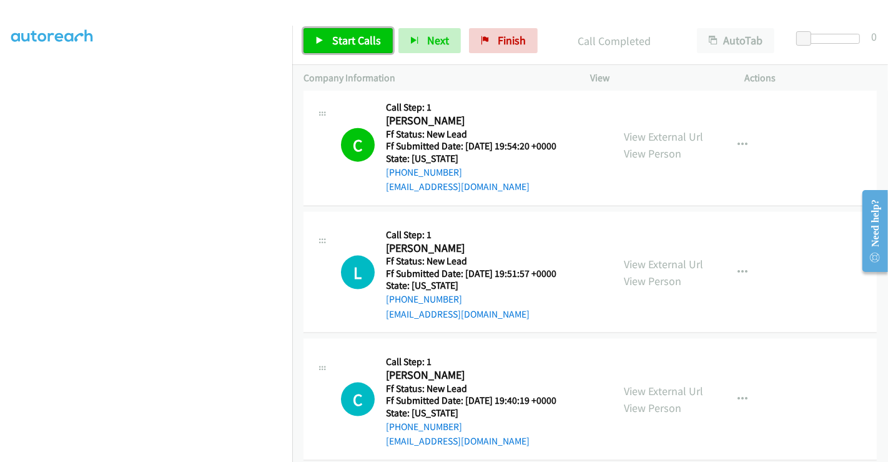
click at [350, 39] on span "Start Calls" at bounding box center [356, 40] width 49 height 14
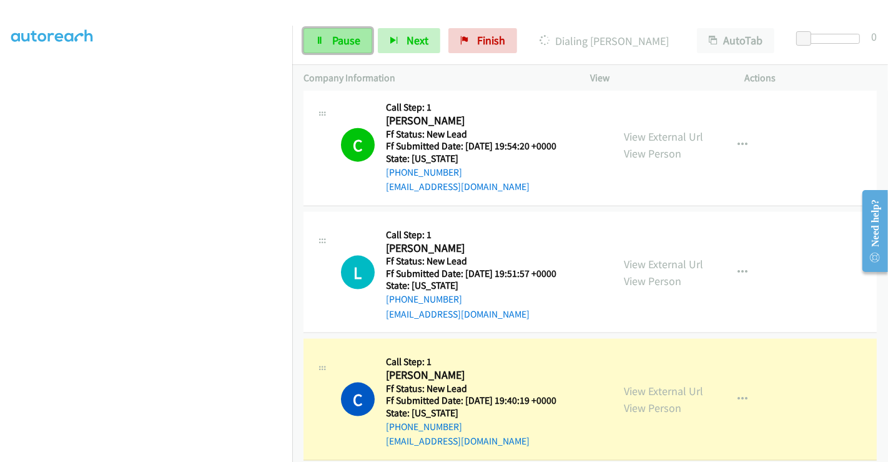
click at [345, 39] on span "Pause" at bounding box center [346, 40] width 28 height 14
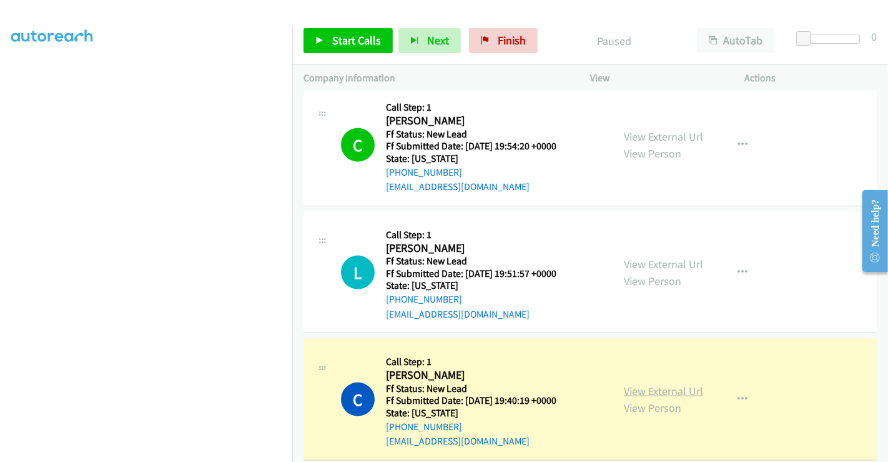
click at [663, 383] on link "View External Url" at bounding box center [663, 390] width 79 height 14
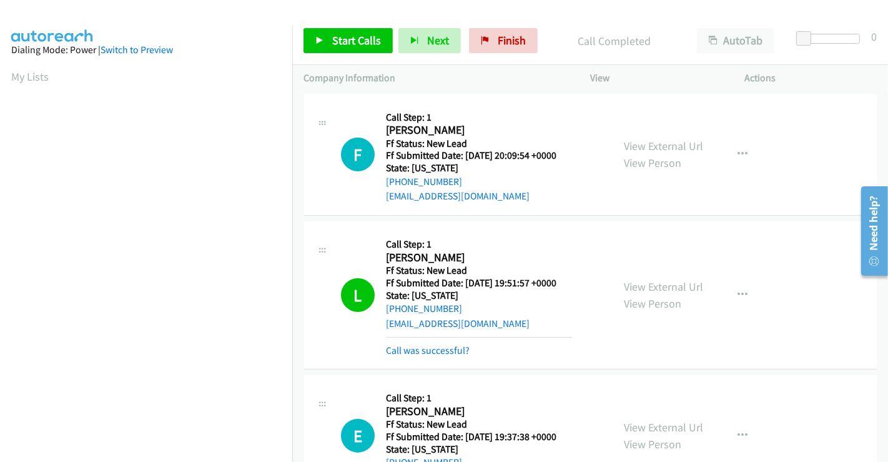
scroll to position [240, 0]
drag, startPoint x: 506, startPoint y: 38, endPoint x: 688, endPoint y: 180, distance: 230.0
click at [506, 38] on span "Finish" at bounding box center [512, 40] width 28 height 14
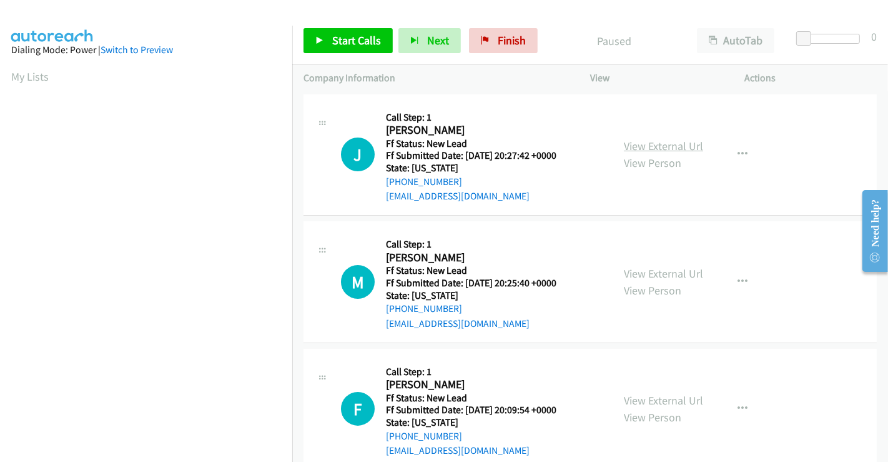
click at [667, 150] on link "View External Url" at bounding box center [663, 146] width 79 height 14
click at [643, 274] on link "View External Url" at bounding box center [663, 273] width 79 height 14
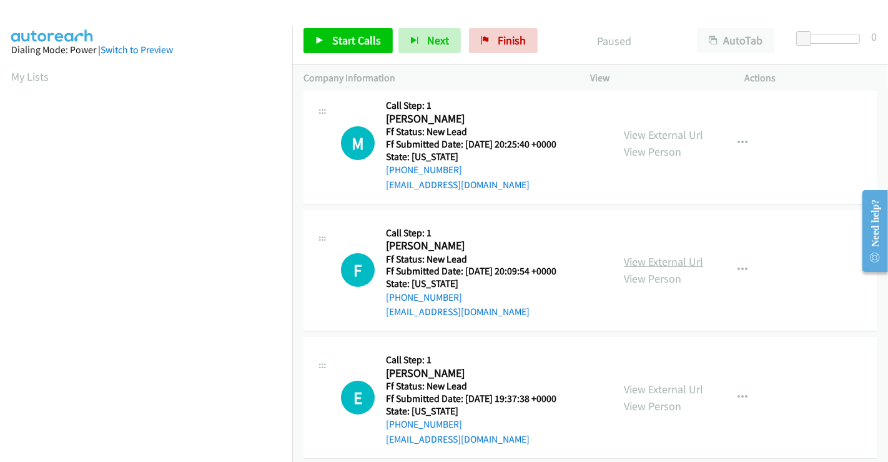
click at [659, 256] on link "View External Url" at bounding box center [663, 261] width 79 height 14
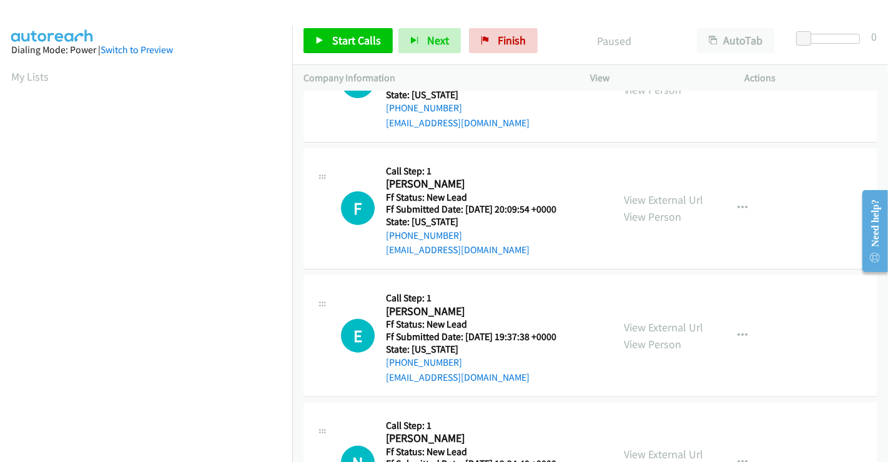
scroll to position [277, 0]
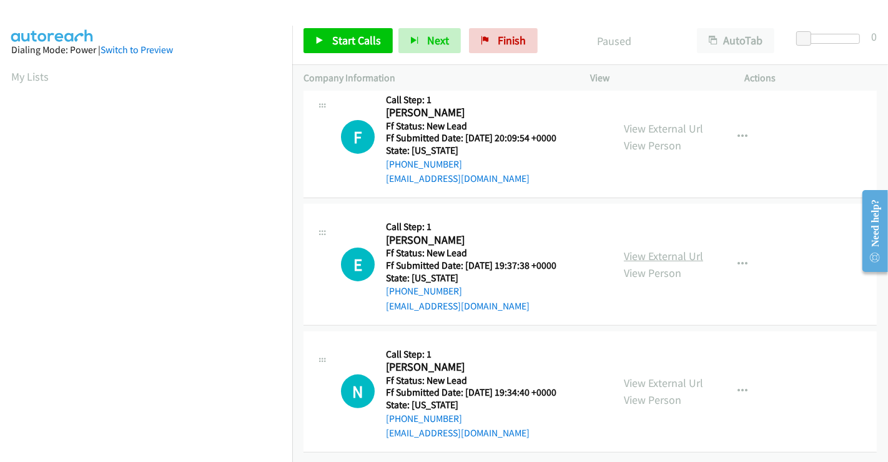
click at [656, 249] on link "View External Url" at bounding box center [663, 256] width 79 height 14
click at [658, 375] on link "View External Url" at bounding box center [663, 382] width 79 height 14
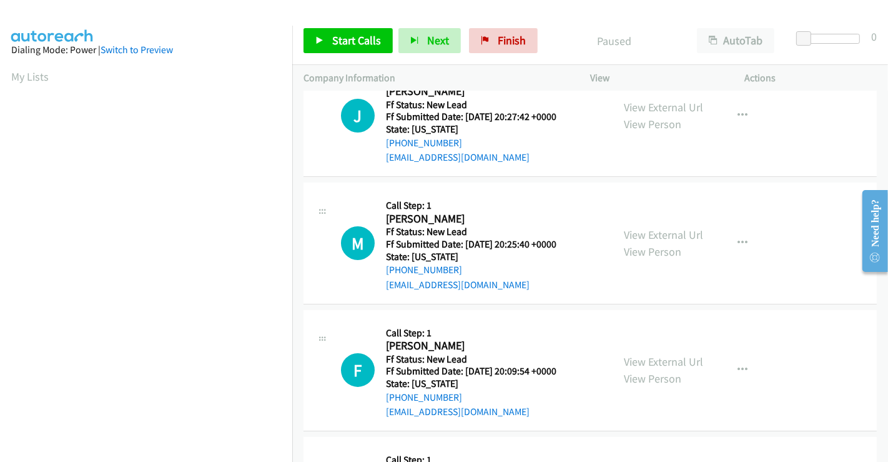
scroll to position [0, 0]
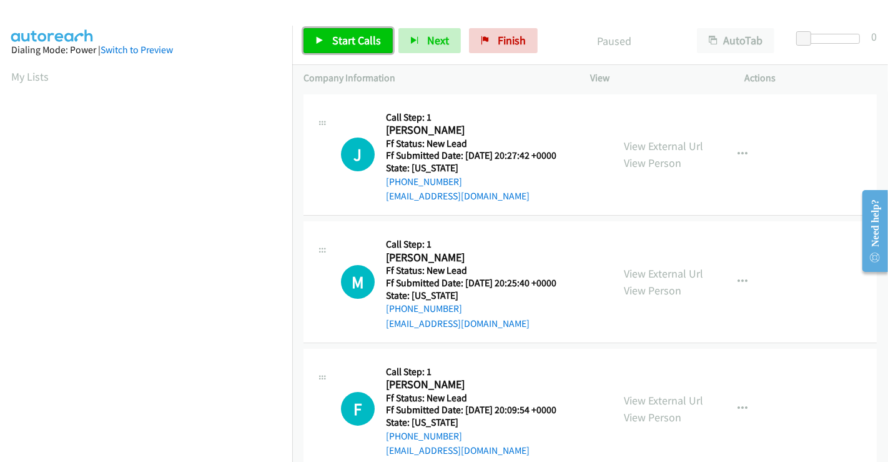
click at [346, 42] on span "Start Calls" at bounding box center [356, 40] width 49 height 14
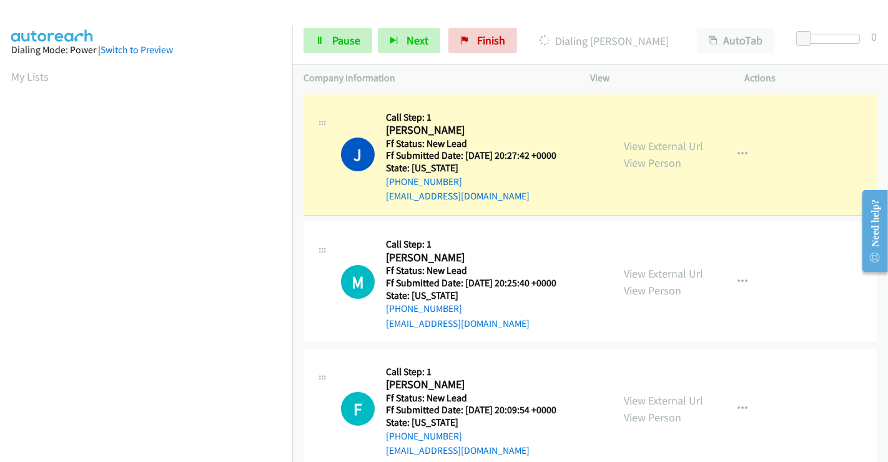
scroll to position [240, 0]
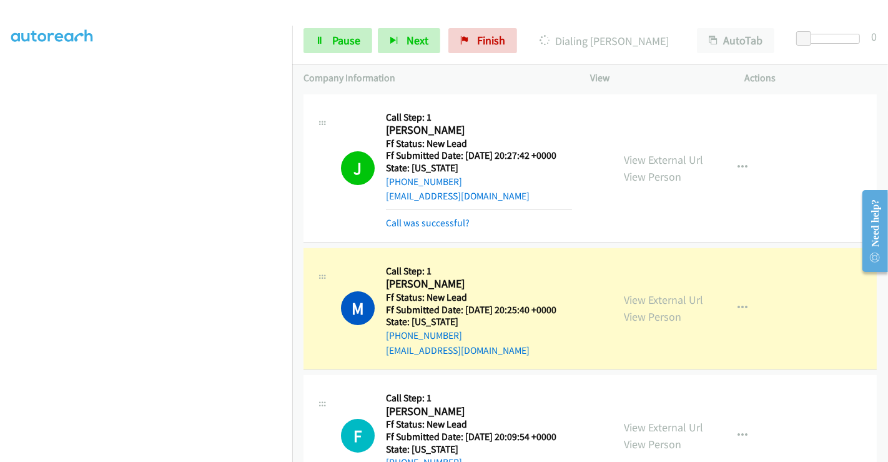
click at [537, 282] on h2 "[PERSON_NAME]" at bounding box center [479, 284] width 186 height 14
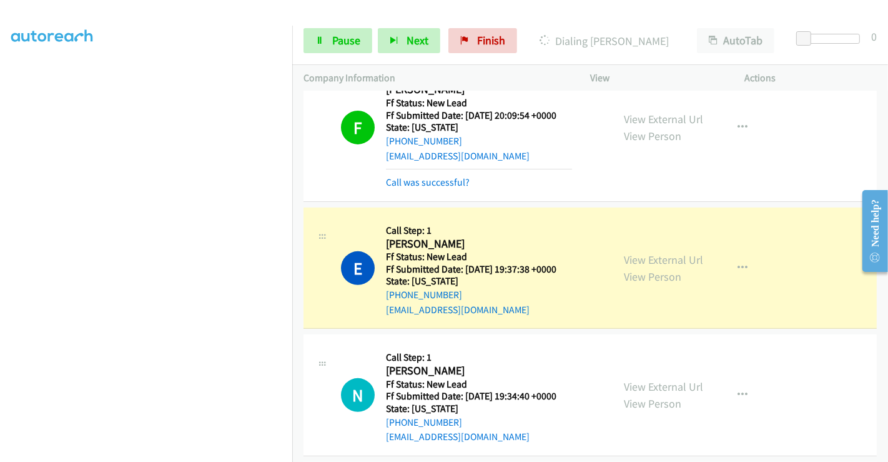
scroll to position [416, 0]
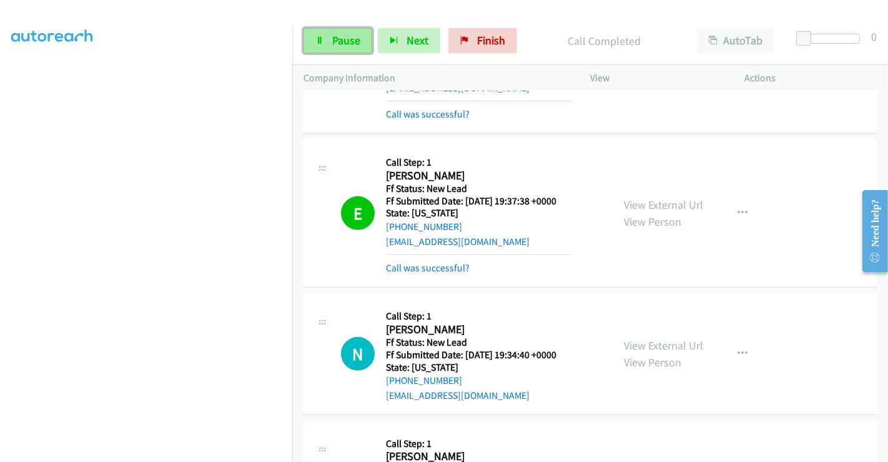
click at [348, 43] on span "Pause" at bounding box center [346, 40] width 28 height 14
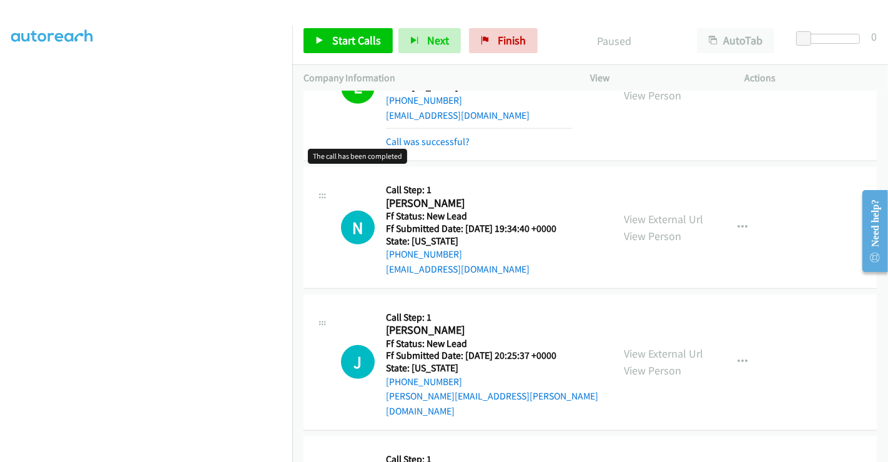
scroll to position [555, 0]
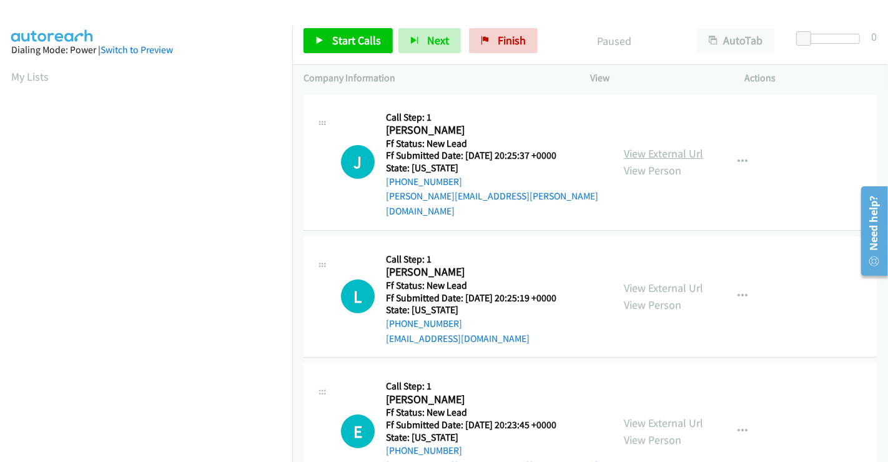
click at [636, 146] on link "View External Url" at bounding box center [663, 153] width 79 height 14
click at [658, 280] on link "View External Url" at bounding box center [663, 287] width 79 height 14
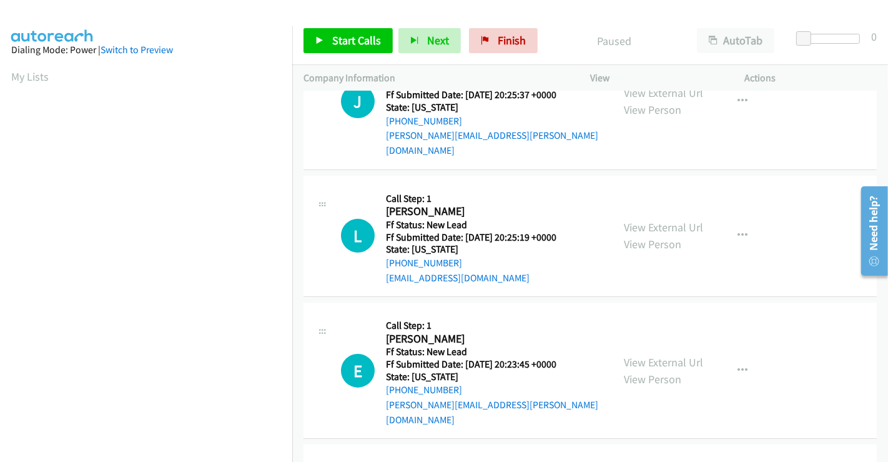
scroll to position [139, 0]
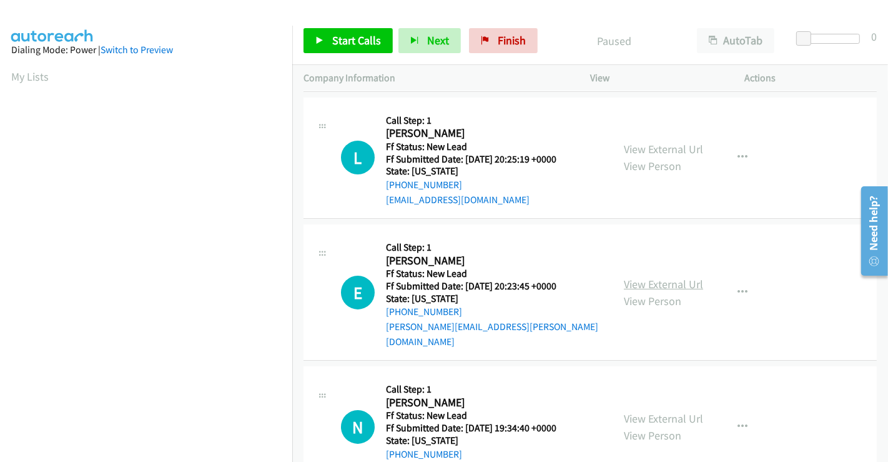
click at [663, 277] on link "View External Url" at bounding box center [663, 284] width 79 height 14
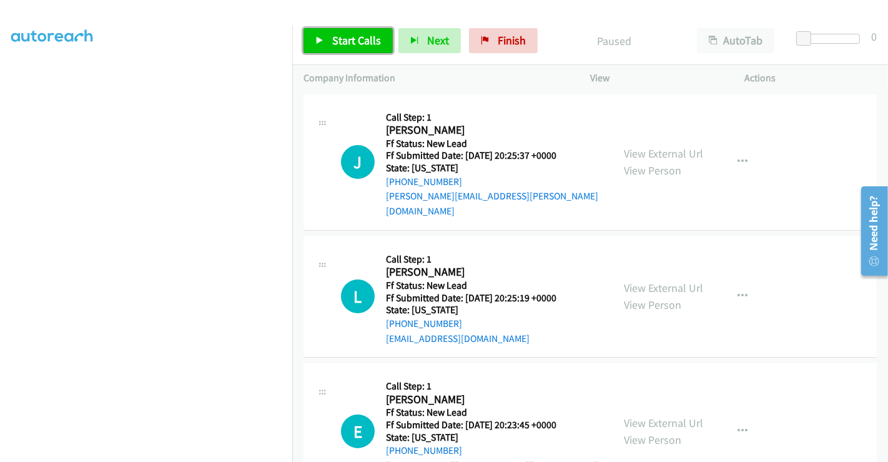
click at [360, 37] on span "Start Calls" at bounding box center [356, 40] width 49 height 14
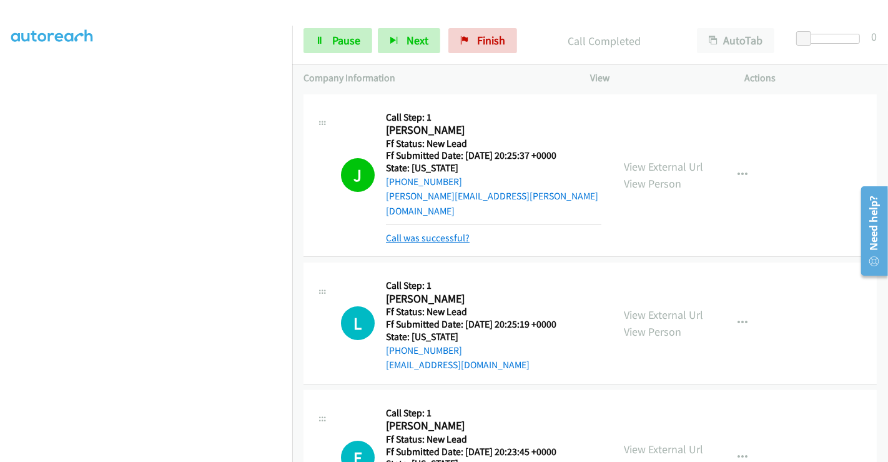
click at [444, 232] on link "Call was successful?" at bounding box center [428, 238] width 84 height 12
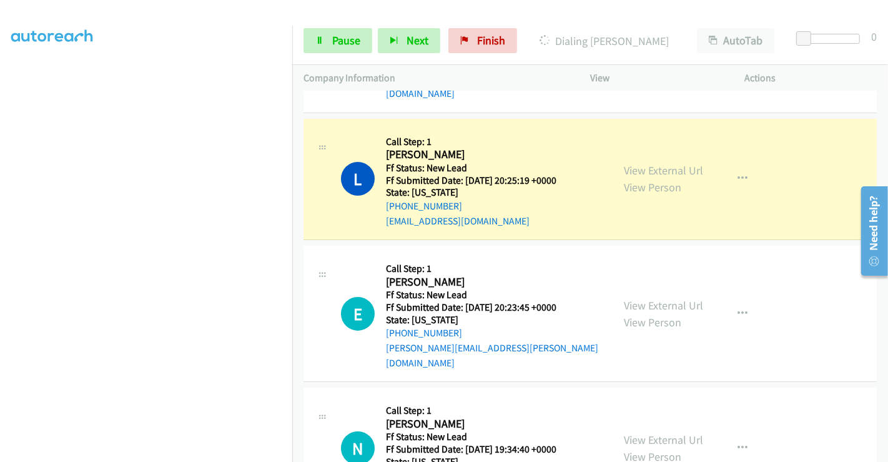
scroll to position [139, 0]
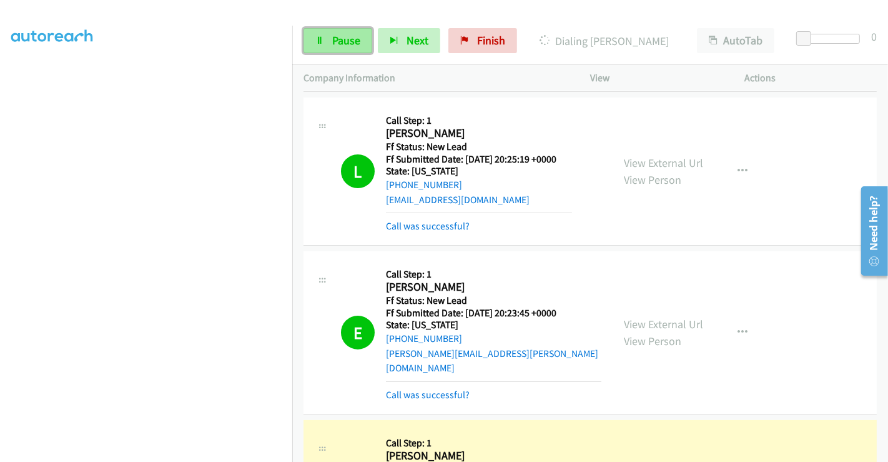
click at [342, 39] on span "Pause" at bounding box center [346, 40] width 28 height 14
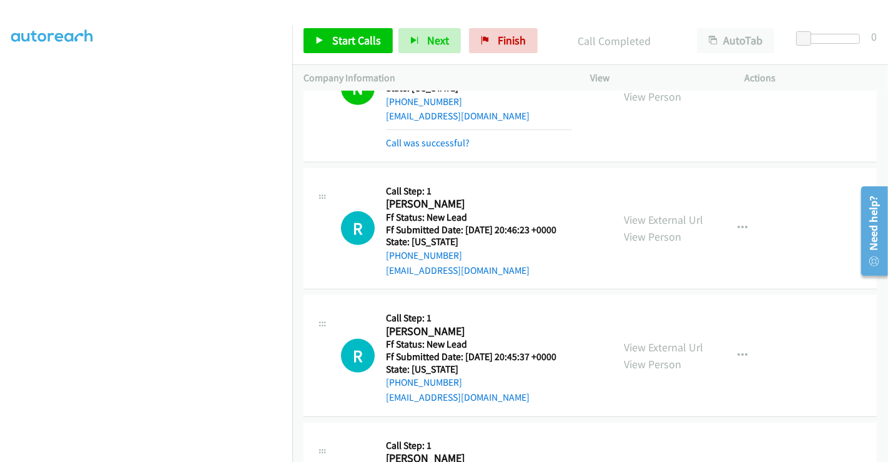
scroll to position [613, 0]
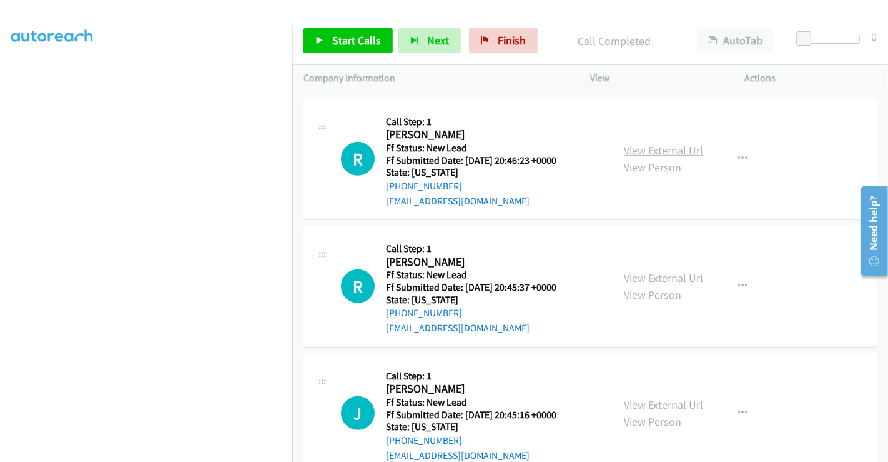
click at [653, 143] on link "View External Url" at bounding box center [663, 150] width 79 height 14
click at [671, 270] on link "View External Url" at bounding box center [663, 277] width 79 height 14
click at [650, 397] on link "View External Url" at bounding box center [663, 404] width 79 height 14
click at [345, 37] on span "Start Calls" at bounding box center [356, 40] width 49 height 14
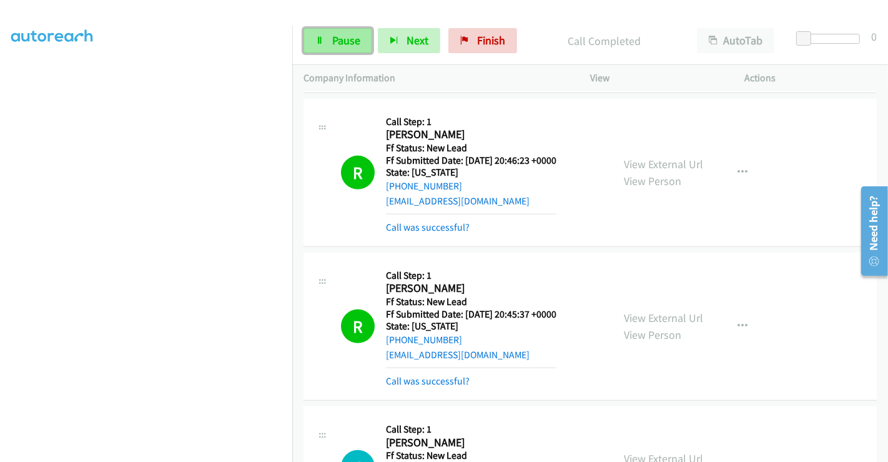
click at [343, 42] on span "Pause" at bounding box center [346, 40] width 28 height 14
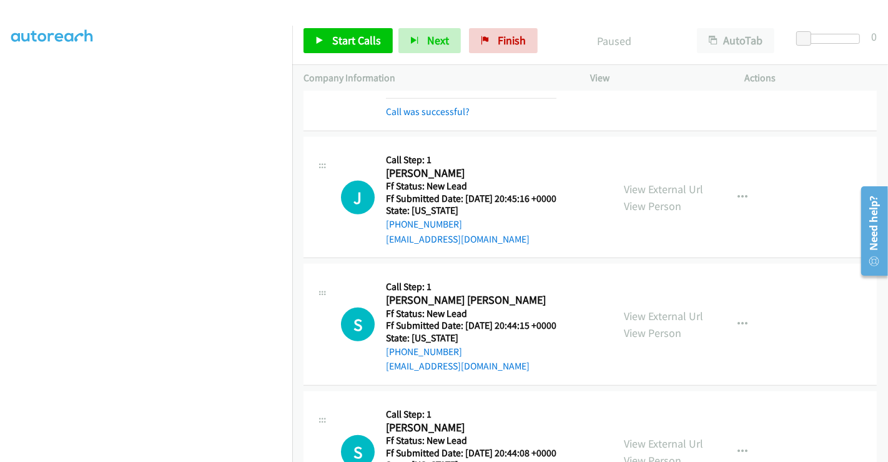
scroll to position [961, 0]
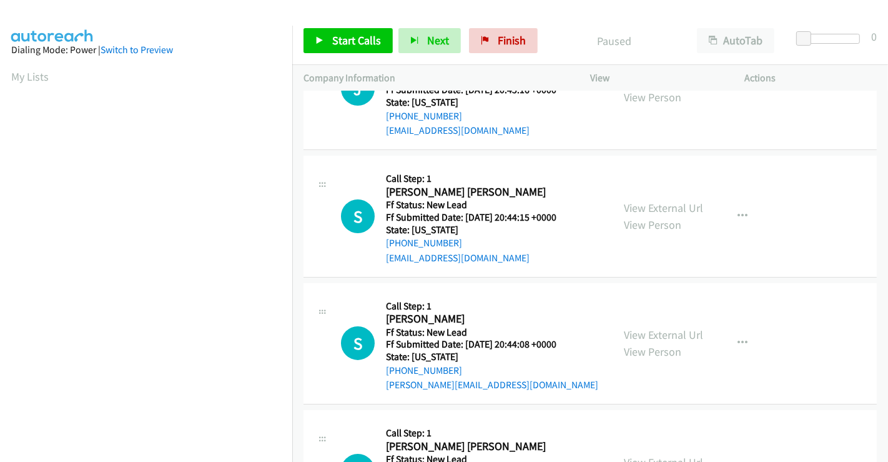
scroll to position [15, 0]
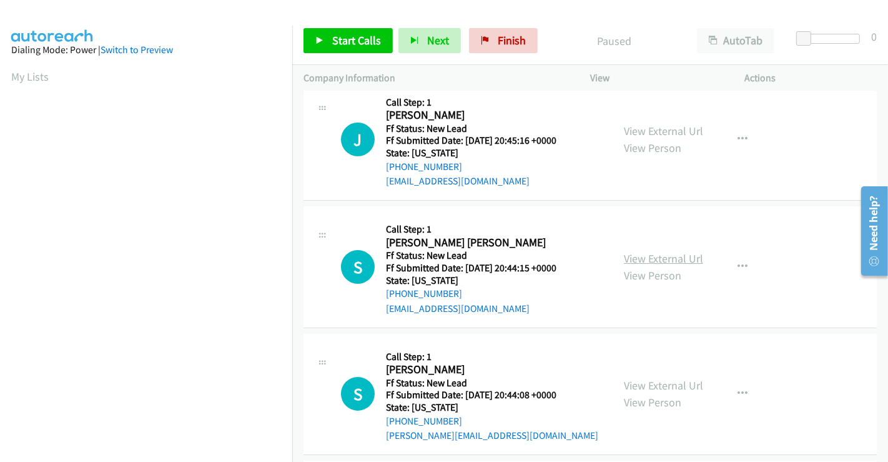
click at [668, 256] on link "View External Url" at bounding box center [663, 258] width 79 height 14
click at [646, 382] on link "View External Url" at bounding box center [663, 385] width 79 height 14
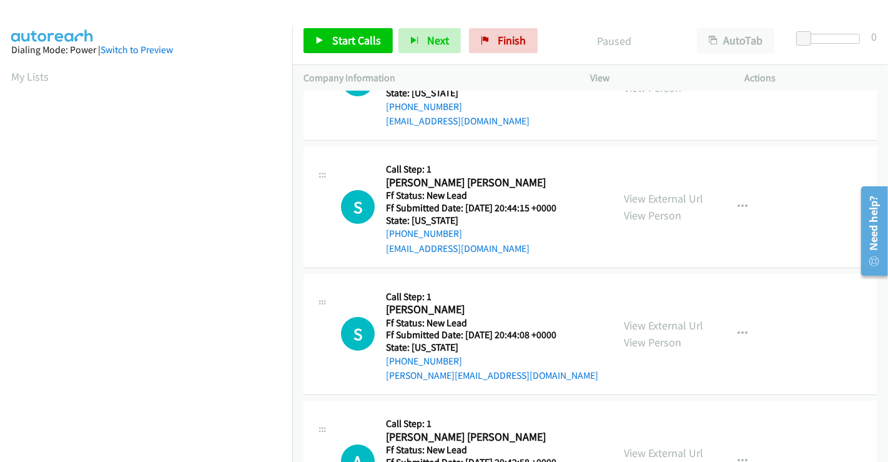
scroll to position [154, 0]
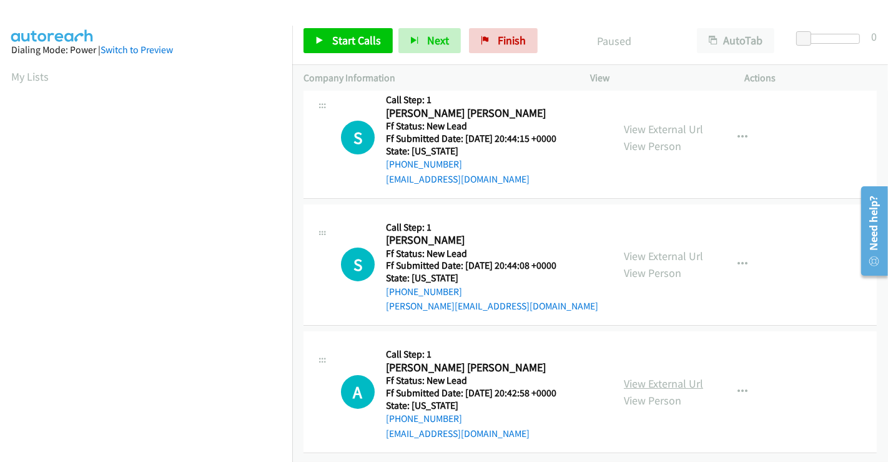
click at [644, 376] on link "View External Url" at bounding box center [663, 383] width 79 height 14
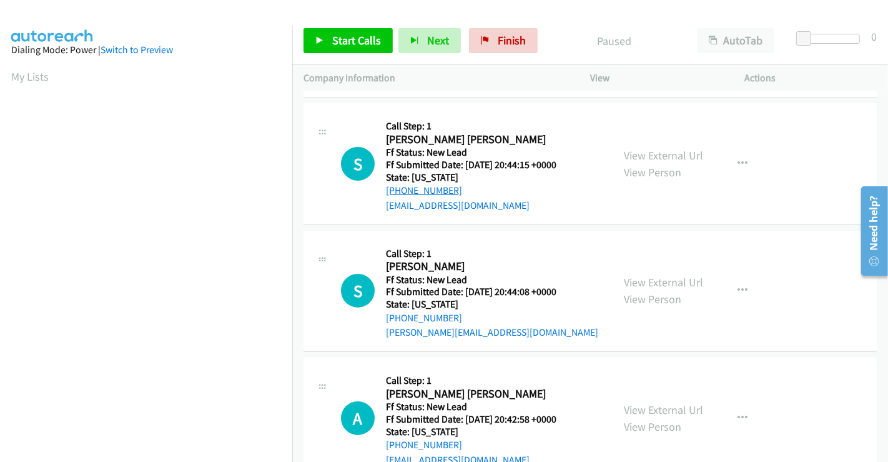
scroll to position [0, 0]
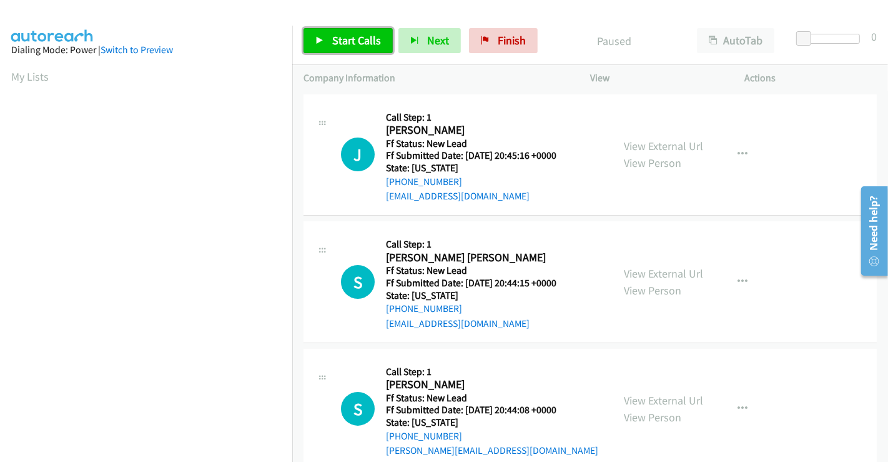
click at [327, 41] on link "Start Calls" at bounding box center [348, 40] width 89 height 25
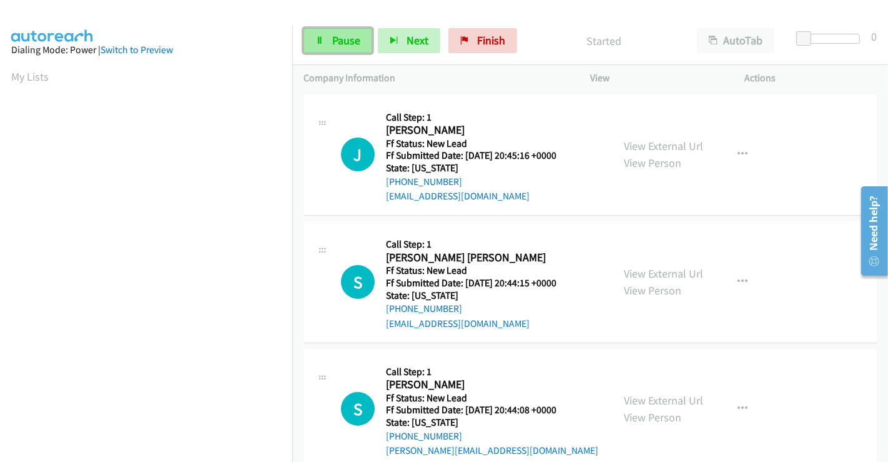
click at [330, 37] on link "Pause" at bounding box center [338, 40] width 69 height 25
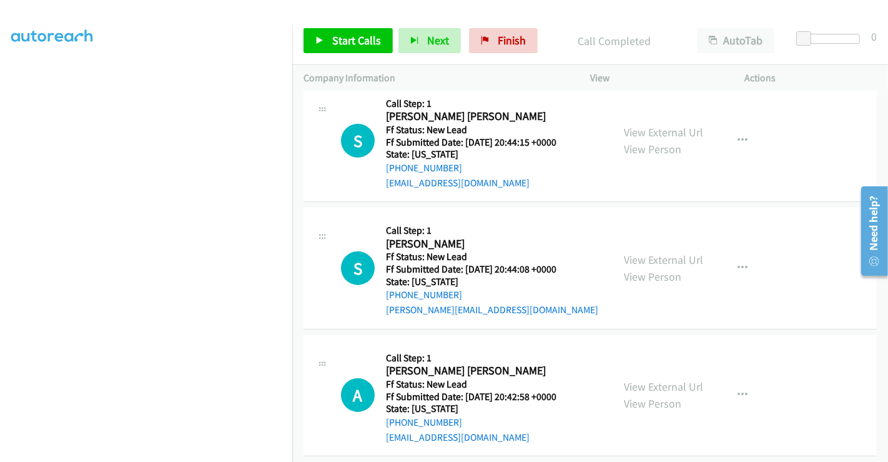
scroll to position [180, 0]
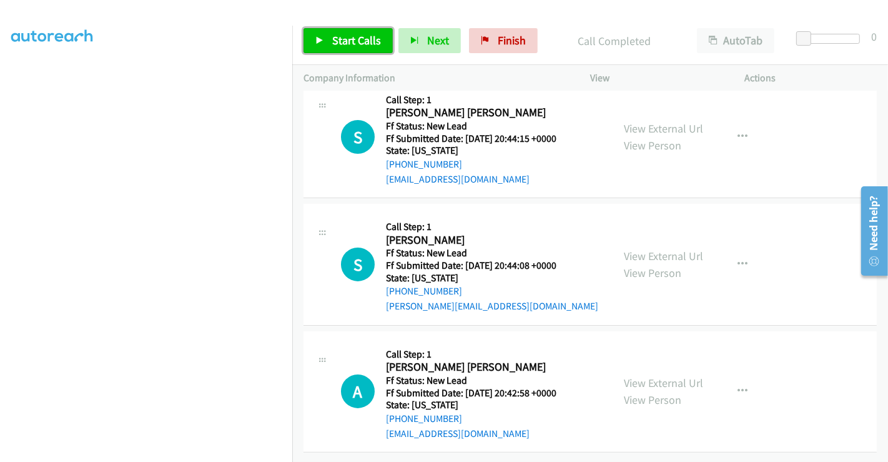
click at [345, 42] on span "Start Calls" at bounding box center [356, 40] width 49 height 14
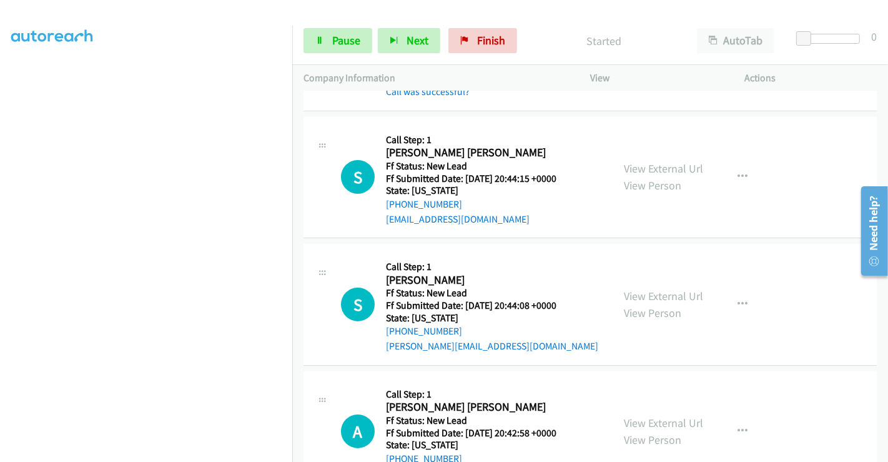
scroll to position [111, 0]
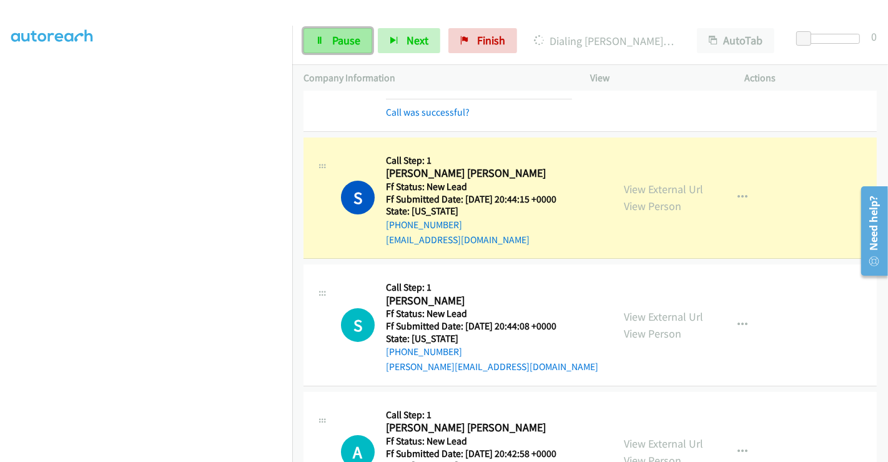
click at [347, 42] on span "Pause" at bounding box center [346, 40] width 28 height 14
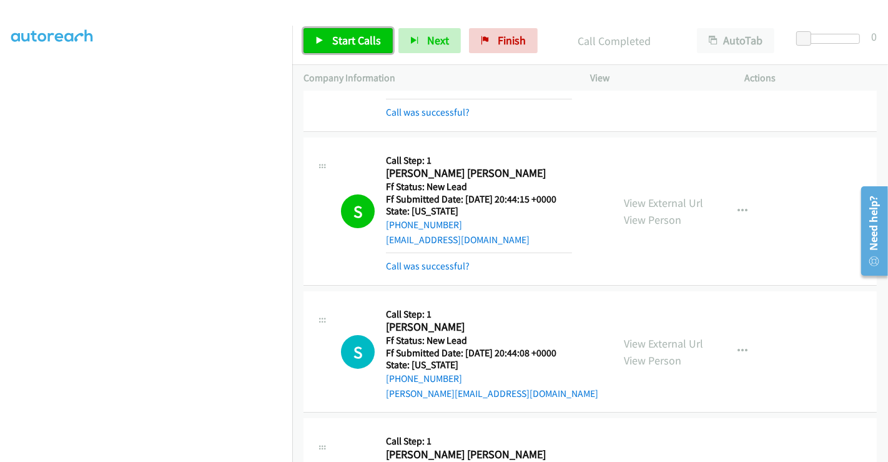
click at [338, 41] on span "Start Calls" at bounding box center [356, 40] width 49 height 14
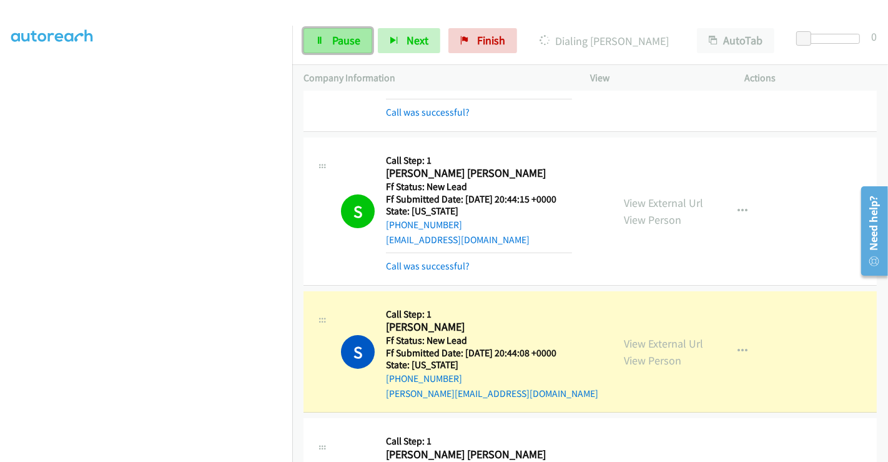
click at [340, 38] on span "Pause" at bounding box center [346, 40] width 28 height 14
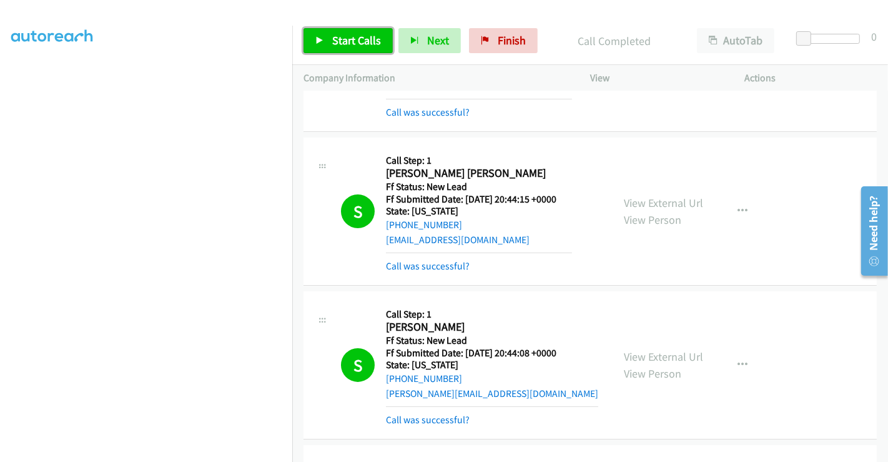
click at [338, 43] on span "Start Calls" at bounding box center [356, 40] width 49 height 14
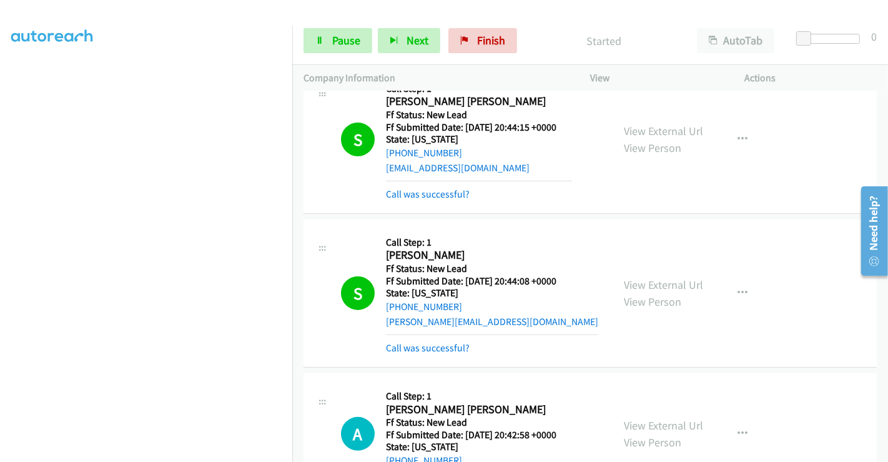
scroll to position [250, 0]
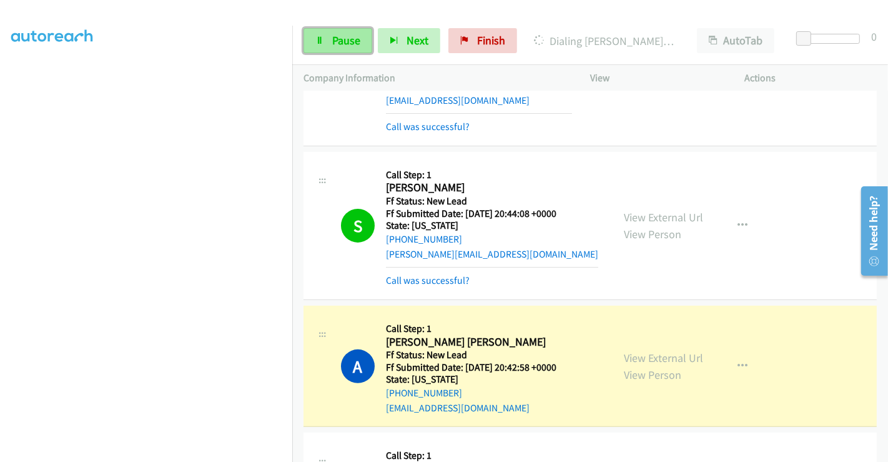
click at [340, 44] on span "Pause" at bounding box center [346, 40] width 28 height 14
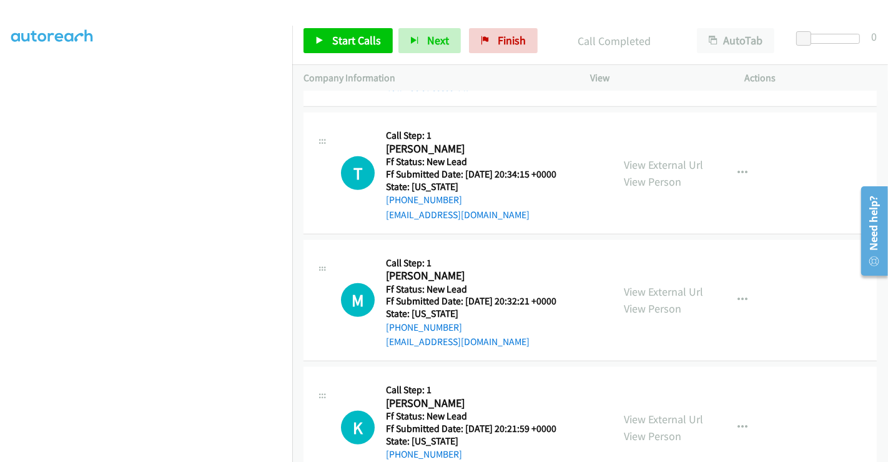
scroll to position [640, 0]
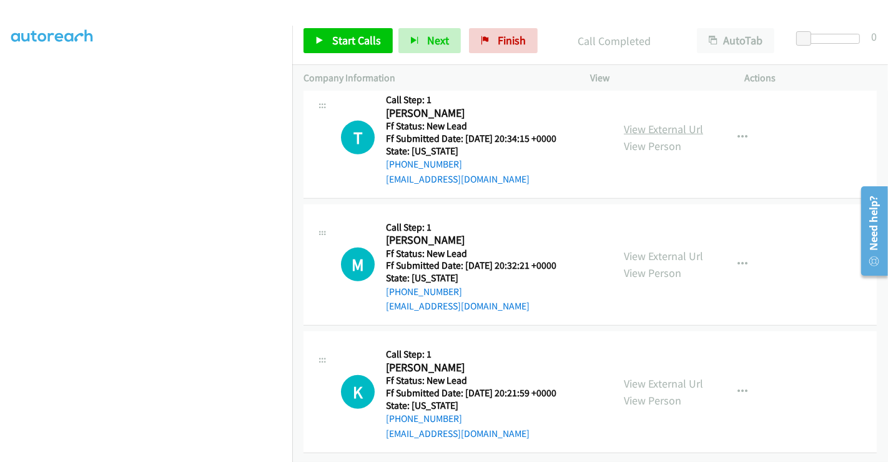
click at [641, 122] on link "View External Url" at bounding box center [663, 129] width 79 height 14
click at [643, 249] on link "View External Url" at bounding box center [663, 256] width 79 height 14
click at [646, 376] on link "View External Url" at bounding box center [663, 383] width 79 height 14
click at [347, 39] on span "Start Calls" at bounding box center [356, 40] width 49 height 14
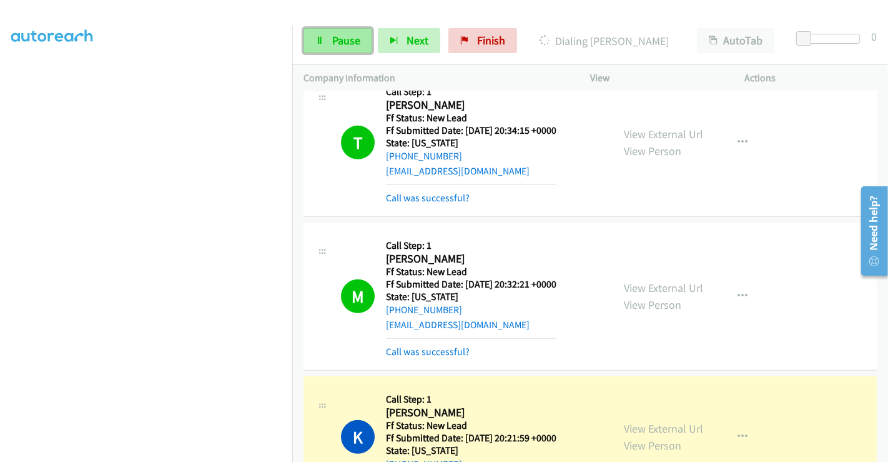
click at [325, 36] on link "Pause" at bounding box center [338, 40] width 69 height 25
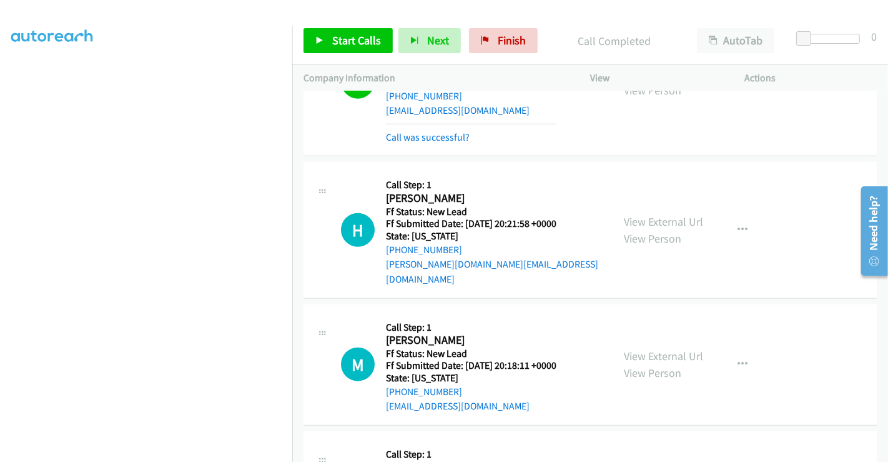
scroll to position [1074, 0]
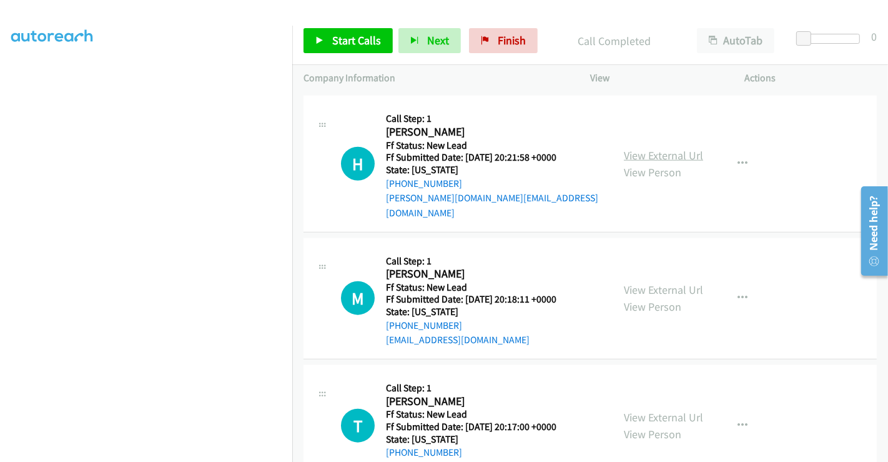
click at [638, 148] on link "View External Url" at bounding box center [663, 155] width 79 height 14
click at [659, 282] on link "View External Url" at bounding box center [663, 289] width 79 height 14
click at [660, 410] on link "View External Url" at bounding box center [663, 417] width 79 height 14
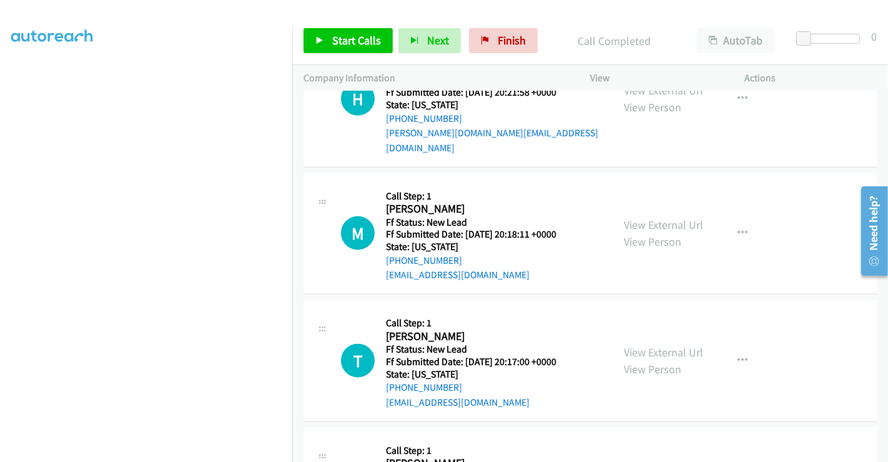
scroll to position [1354, 0]
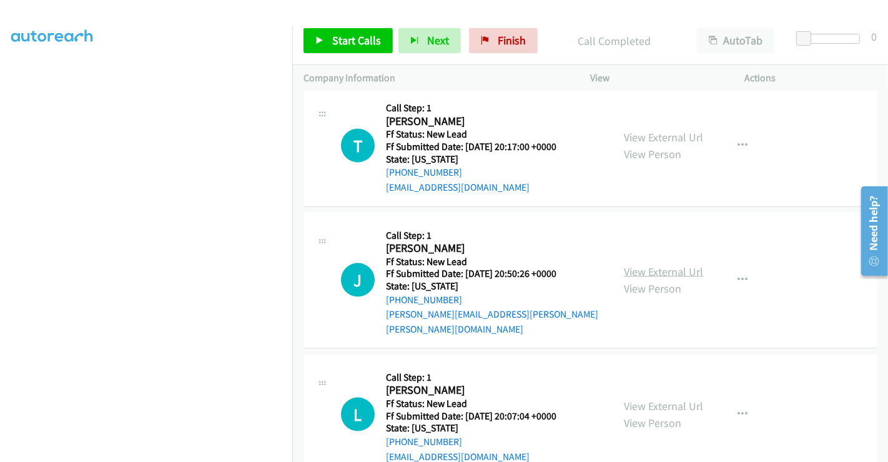
click at [648, 264] on link "View External Url" at bounding box center [663, 271] width 79 height 14
click at [654, 398] on link "View External Url" at bounding box center [663, 405] width 79 height 14
click at [347, 44] on span "Start Calls" at bounding box center [356, 40] width 49 height 14
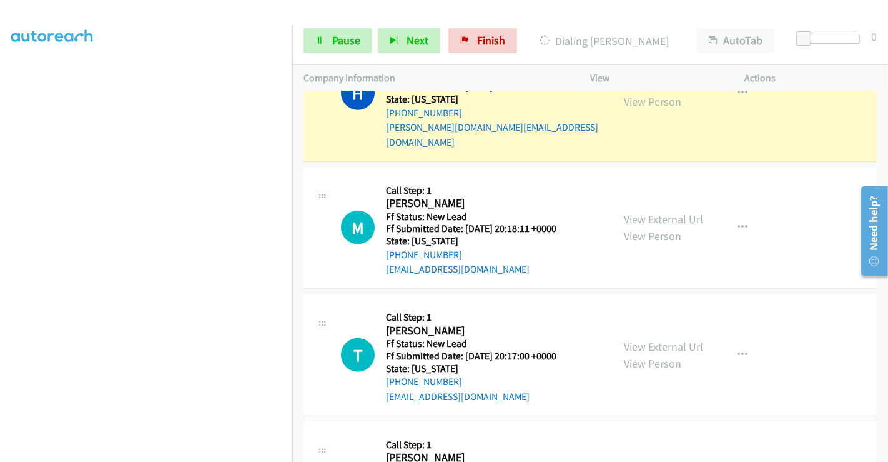
scroll to position [1145, 0]
click at [320, 39] on icon at bounding box center [319, 41] width 9 height 9
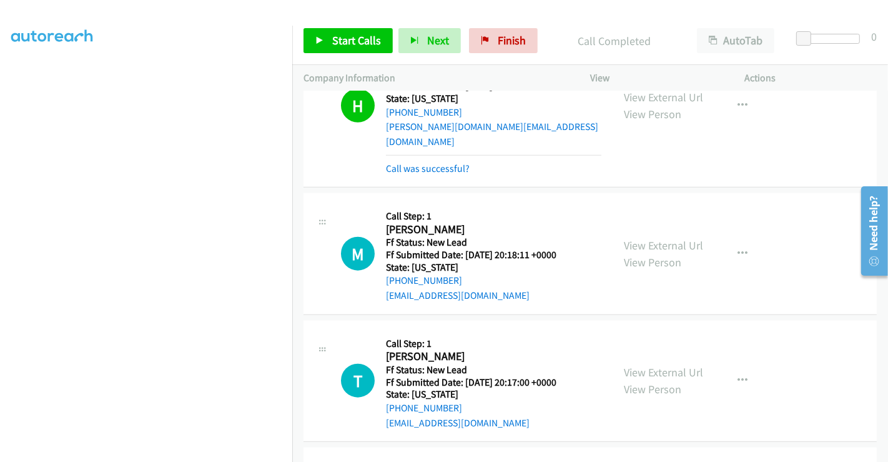
scroll to position [1158, 0]
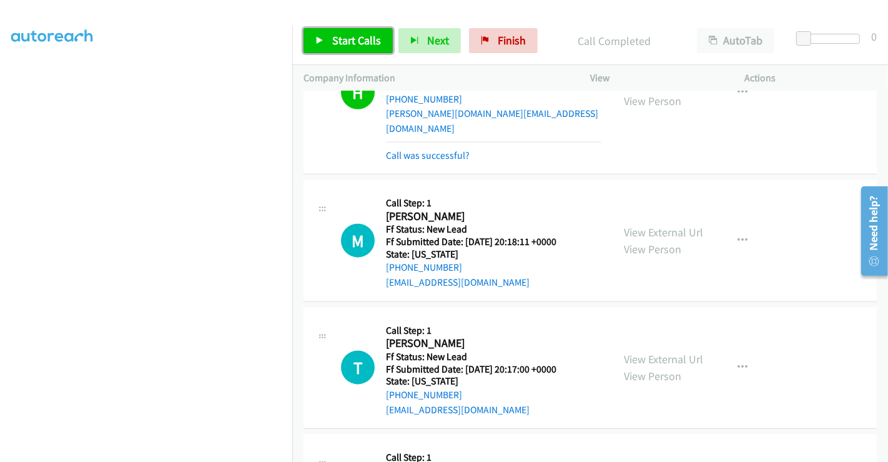
click at [353, 44] on span "Start Calls" at bounding box center [356, 40] width 49 height 14
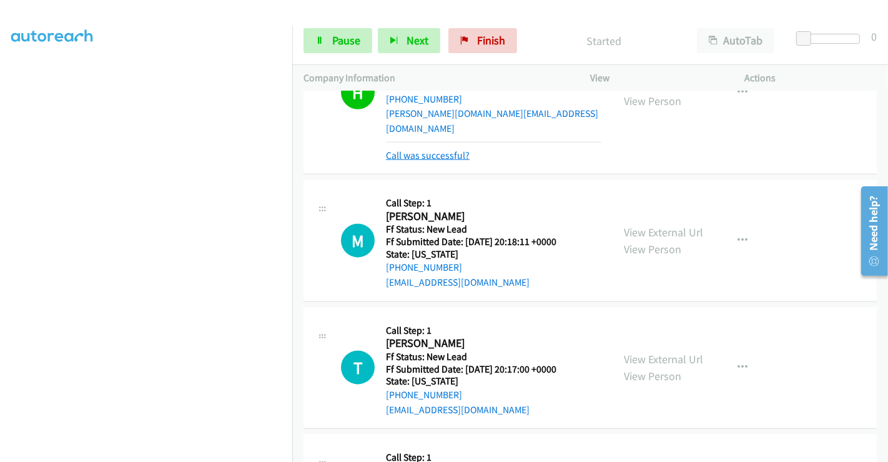
click at [431, 149] on link "Call was successful?" at bounding box center [428, 155] width 84 height 12
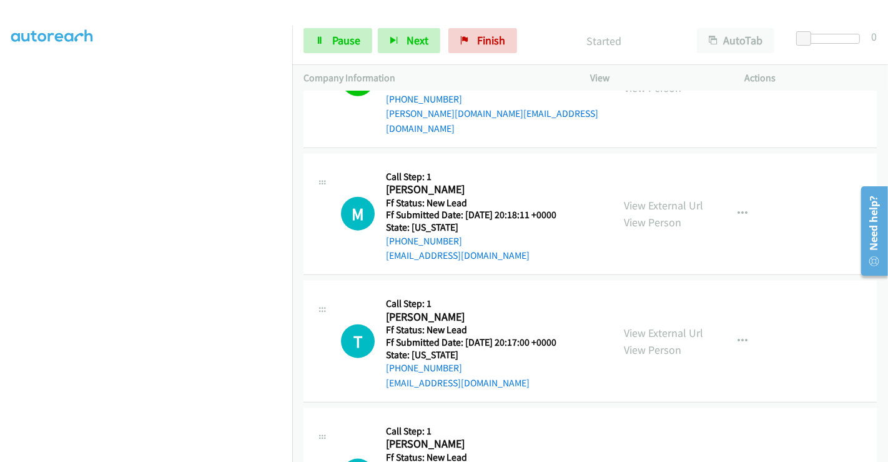
scroll to position [1145, 0]
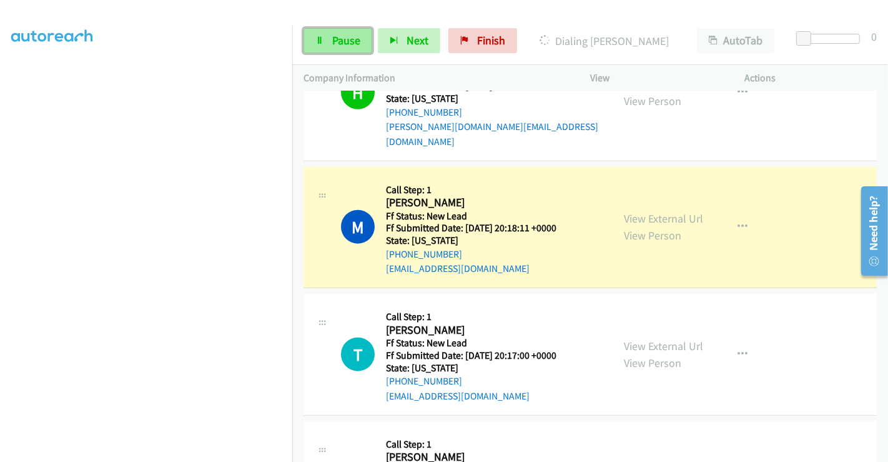
click at [345, 44] on span "Pause" at bounding box center [346, 40] width 28 height 14
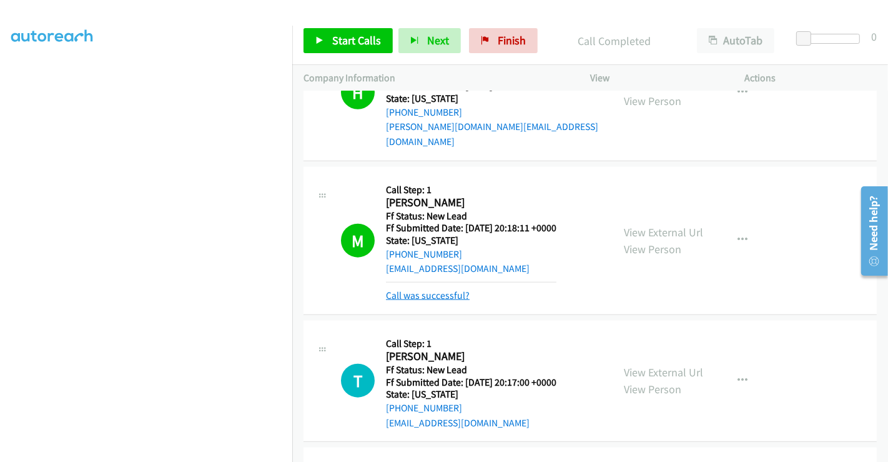
click at [440, 289] on link "Call was successful?" at bounding box center [428, 295] width 84 height 12
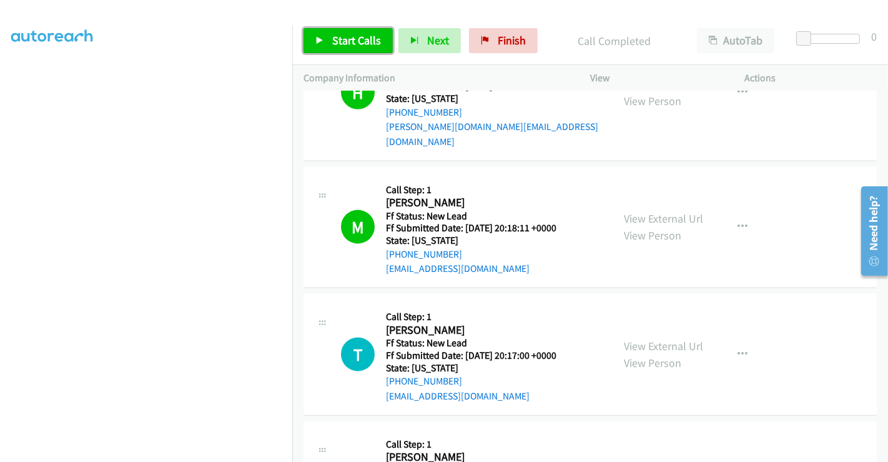
click at [338, 32] on link "Start Calls" at bounding box center [348, 40] width 89 height 25
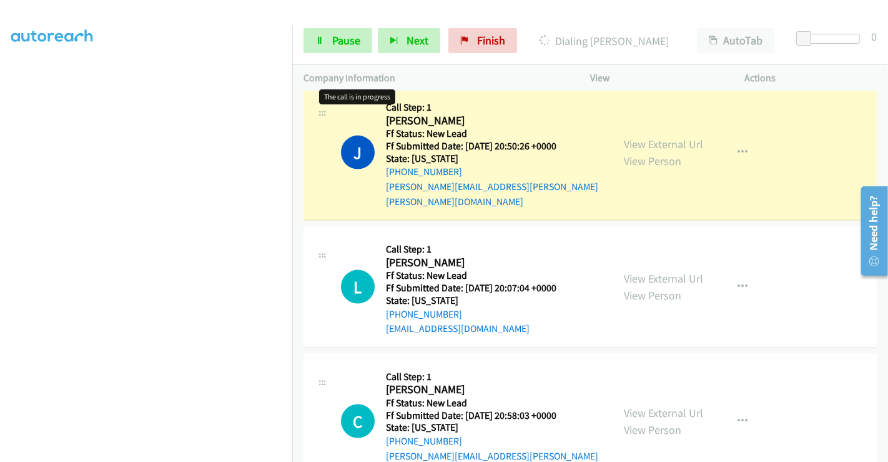
scroll to position [1423, 0]
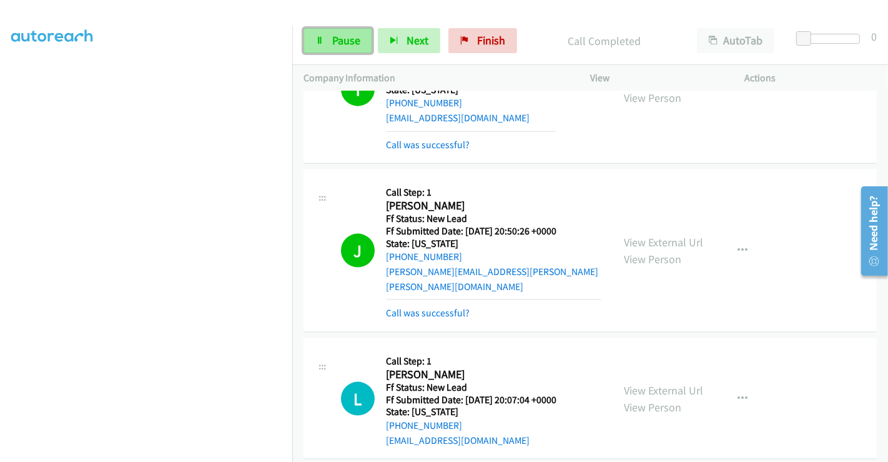
click at [336, 40] on span "Pause" at bounding box center [346, 40] width 28 height 14
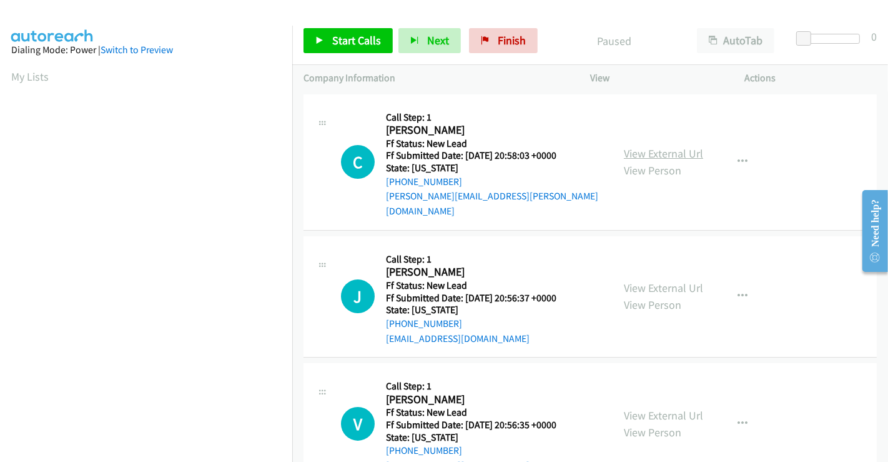
click at [645, 149] on link "View External Url" at bounding box center [663, 153] width 79 height 14
click at [660, 280] on link "View External Url" at bounding box center [663, 287] width 79 height 14
click at [648, 408] on link "View External Url" at bounding box center [663, 415] width 79 height 14
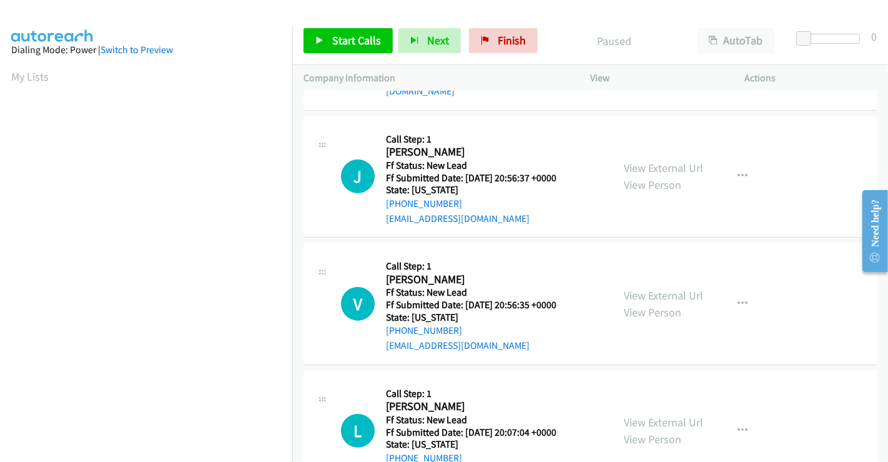
scroll to position [139, 0]
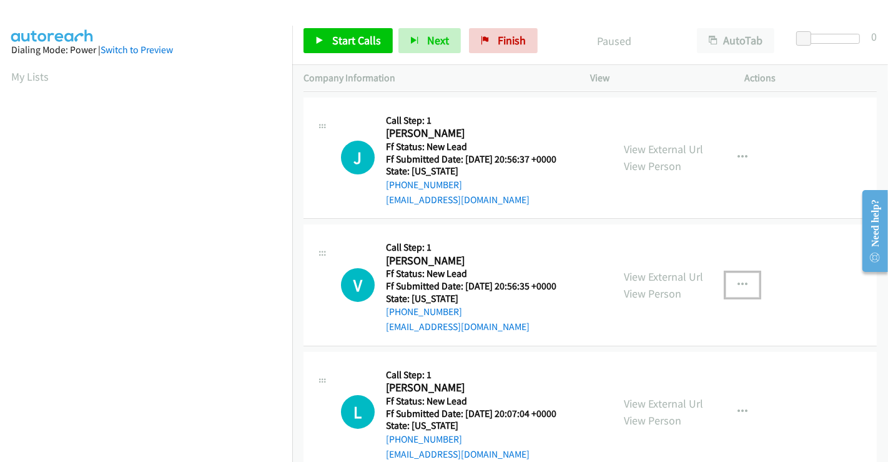
click at [738, 280] on icon "button" at bounding box center [743, 285] width 10 height 10
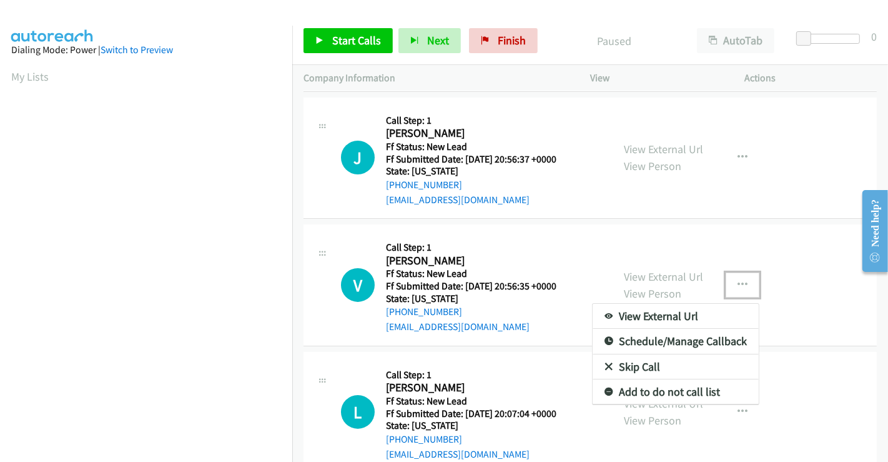
click at [644, 354] on link "Skip Call" at bounding box center [676, 366] width 166 height 25
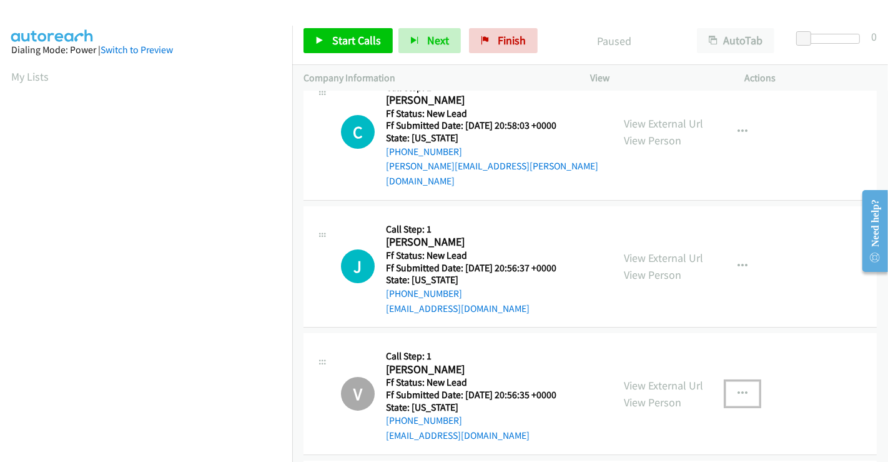
scroll to position [0, 0]
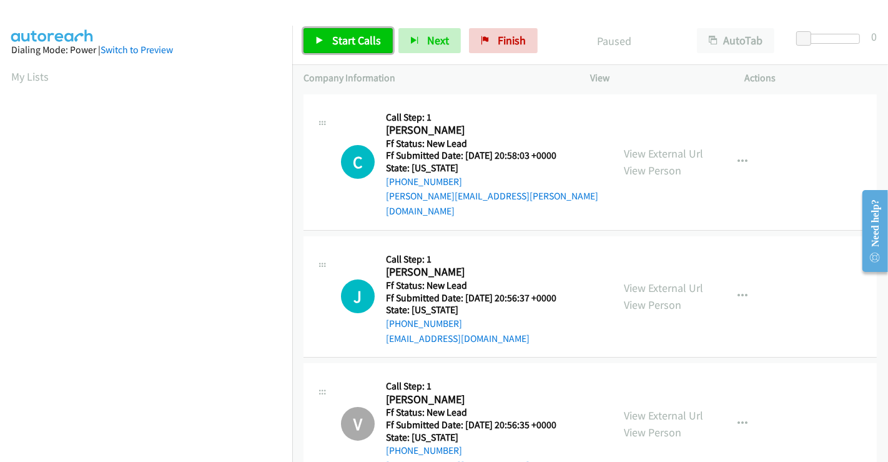
click at [358, 34] on span "Start Calls" at bounding box center [356, 40] width 49 height 14
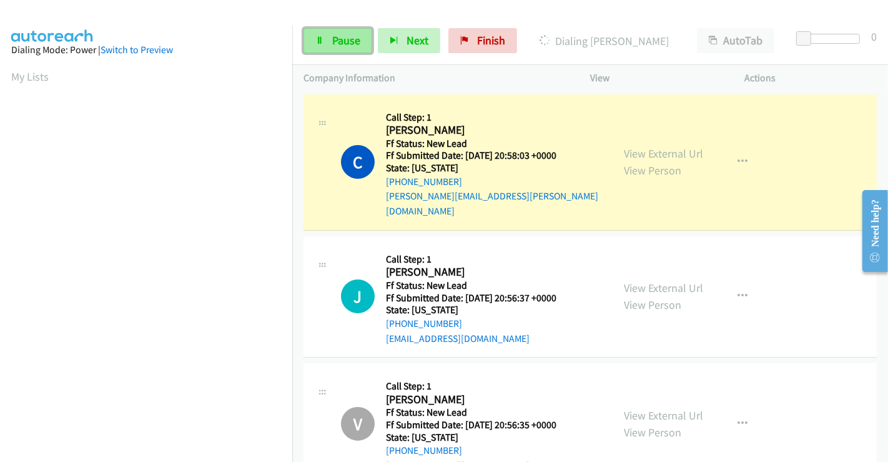
click at [337, 38] on span "Pause" at bounding box center [346, 40] width 28 height 14
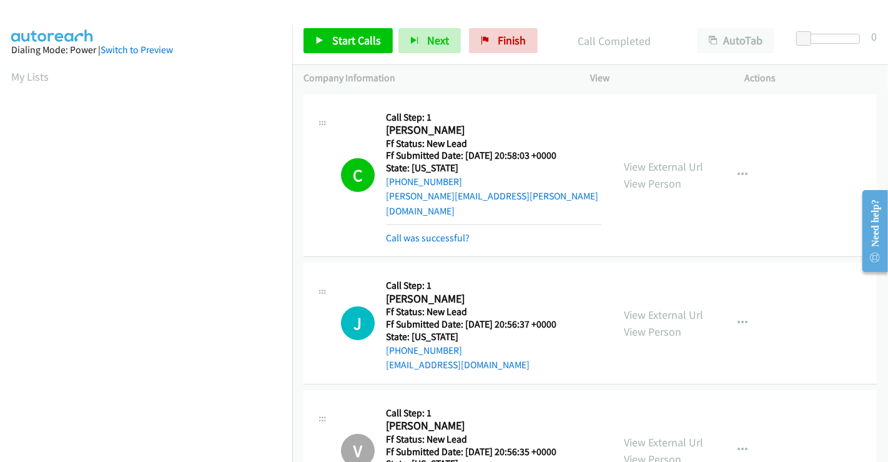
scroll to position [240, 0]
click at [416, 232] on link "Call was successful?" at bounding box center [428, 238] width 84 height 12
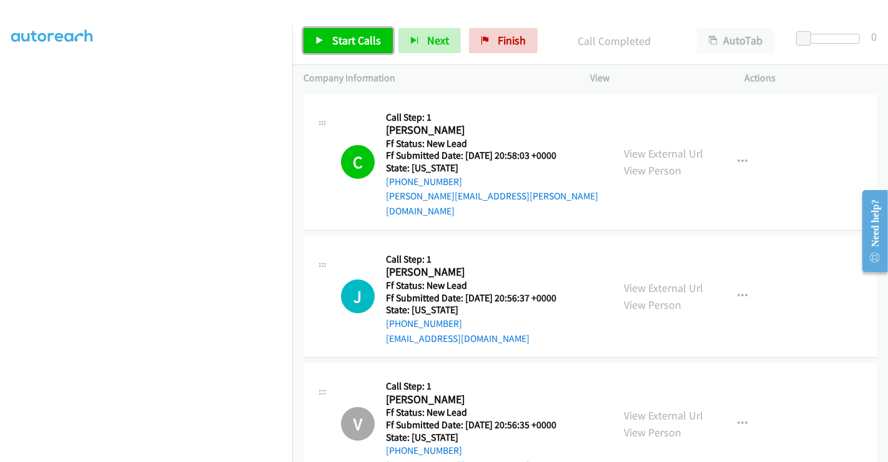
click at [334, 39] on span "Start Calls" at bounding box center [356, 40] width 49 height 14
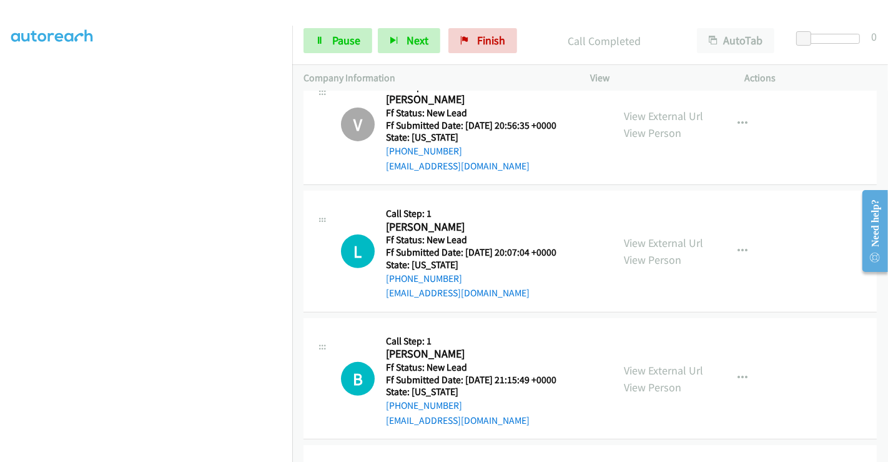
scroll to position [353, 0]
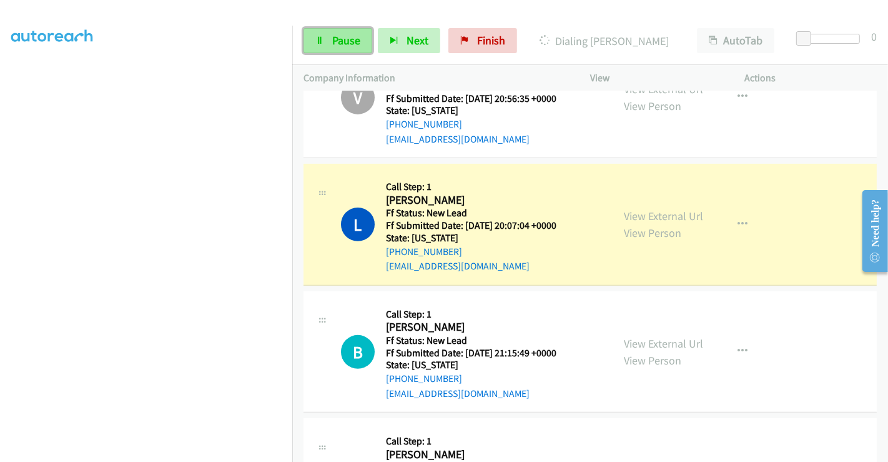
click at [332, 31] on link "Pause" at bounding box center [338, 40] width 69 height 25
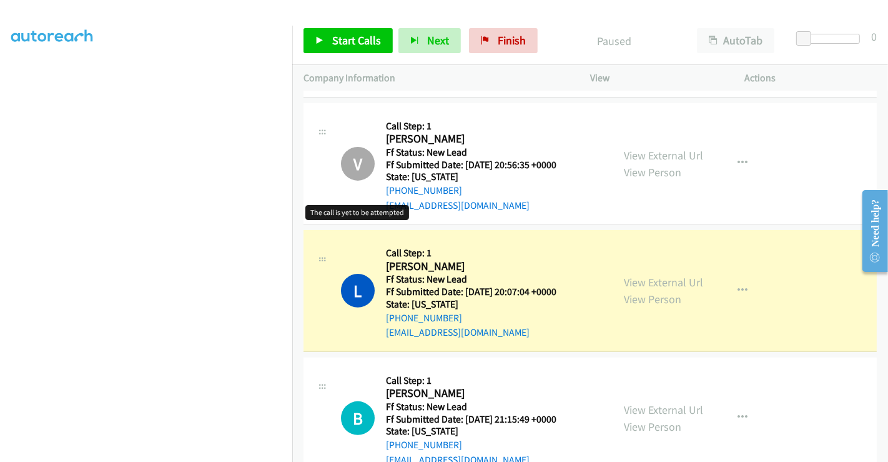
scroll to position [422, 0]
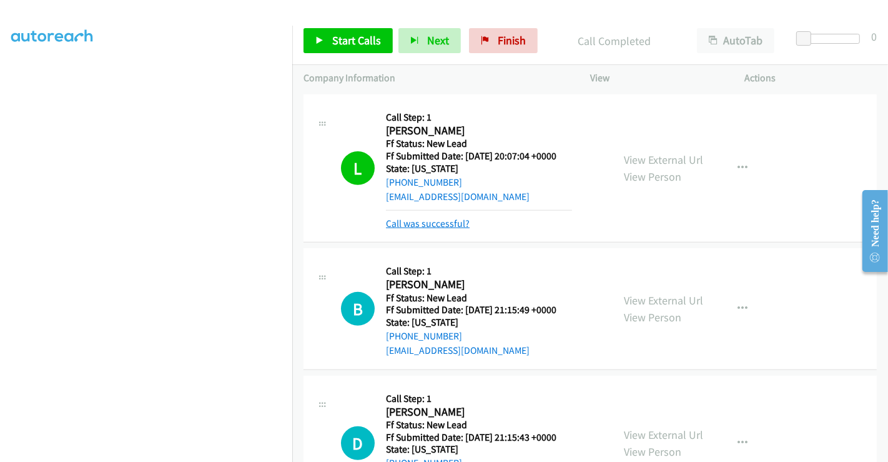
click at [439, 217] on link "Call was successful?" at bounding box center [428, 223] width 84 height 12
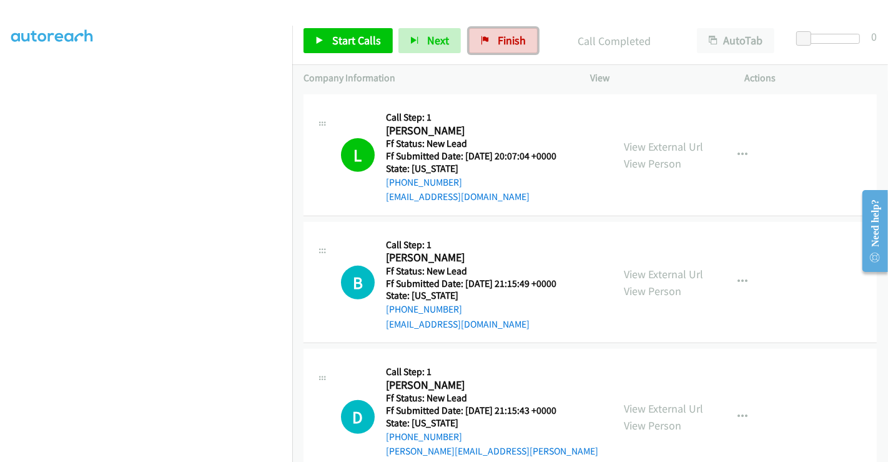
drag, startPoint x: 496, startPoint y: 42, endPoint x: 501, endPoint y: 72, distance: 29.7
click at [498, 42] on span "Finish" at bounding box center [512, 40] width 28 height 14
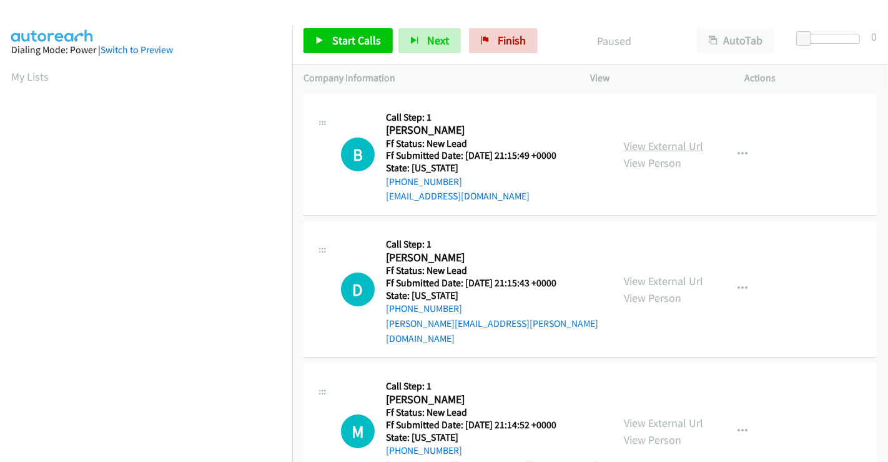
click at [673, 147] on link "View External Url" at bounding box center [663, 146] width 79 height 14
click at [661, 274] on link "View External Url" at bounding box center [663, 281] width 79 height 14
click at [638, 415] on link "View External Url" at bounding box center [663, 422] width 79 height 14
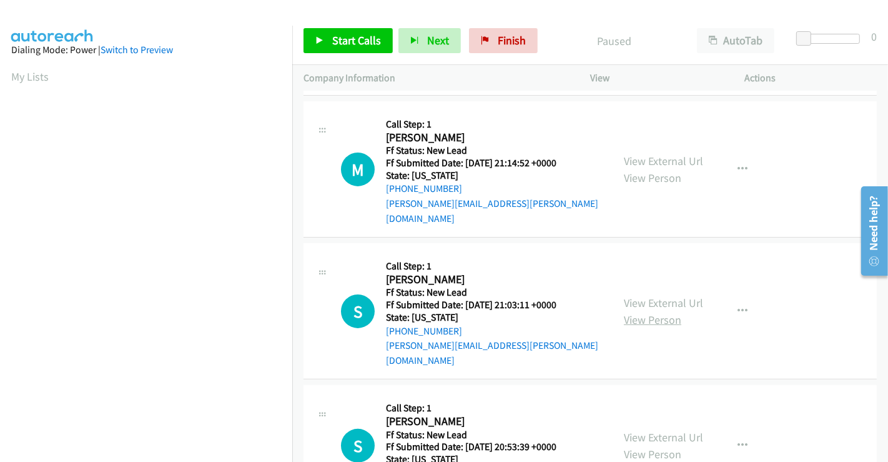
scroll to position [280, 0]
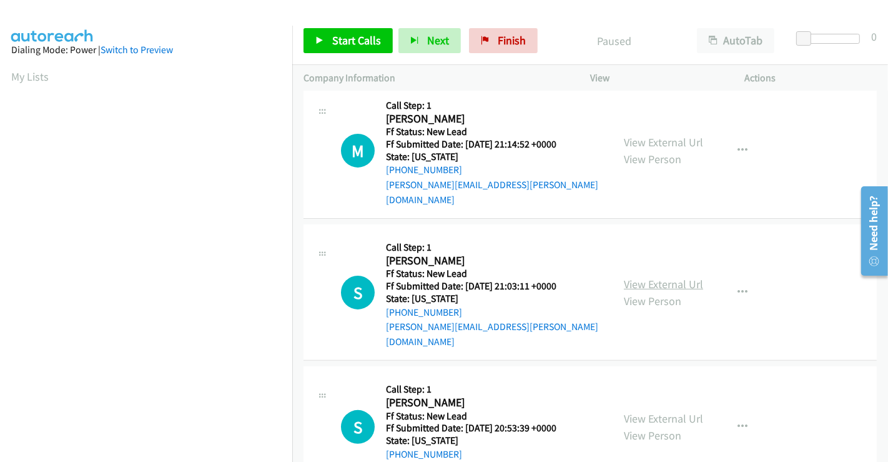
click at [656, 277] on link "View External Url" at bounding box center [663, 284] width 79 height 14
click at [648, 411] on link "View External Url" at bounding box center [663, 418] width 79 height 14
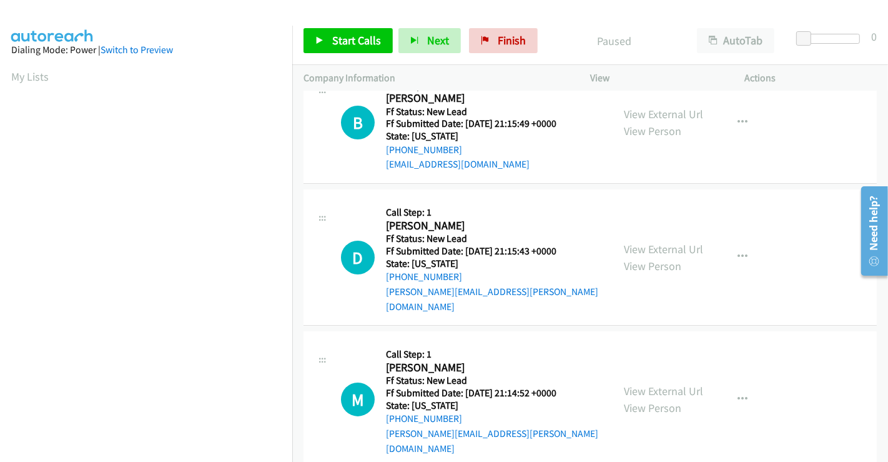
scroll to position [0, 0]
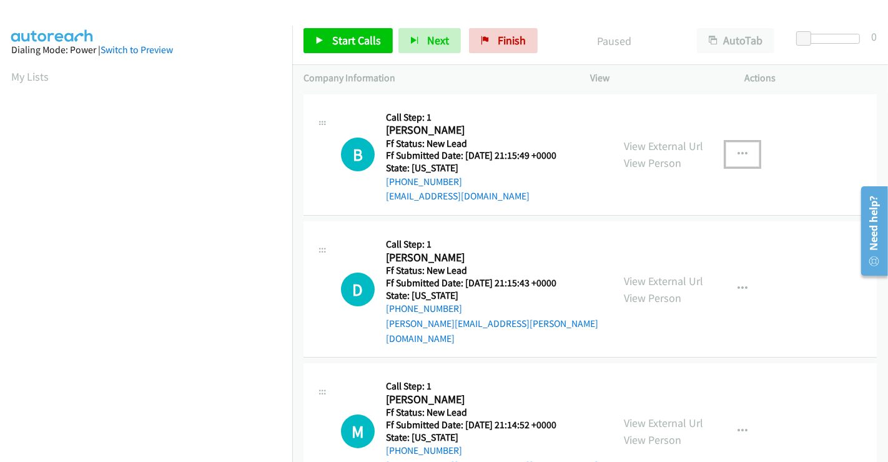
drag, startPoint x: 731, startPoint y: 153, endPoint x: 731, endPoint y: 169, distance: 15.6
click at [738, 153] on icon "button" at bounding box center [743, 154] width 10 height 10
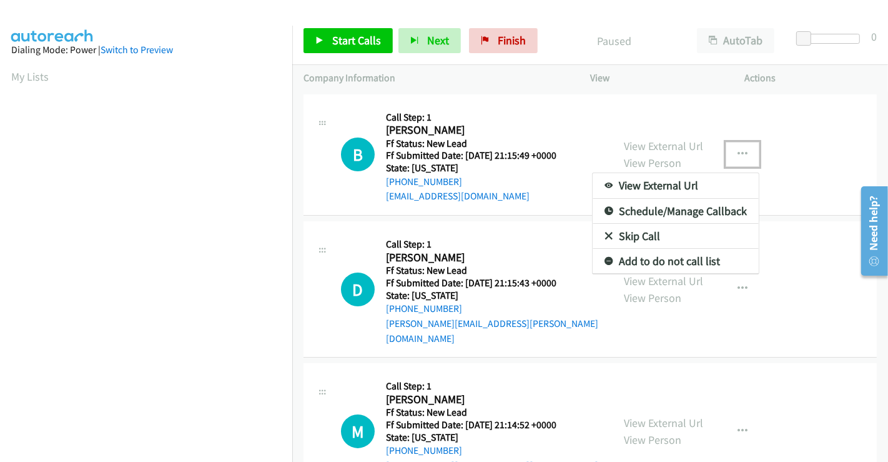
click at [639, 236] on link "Skip Call" at bounding box center [676, 236] width 166 height 25
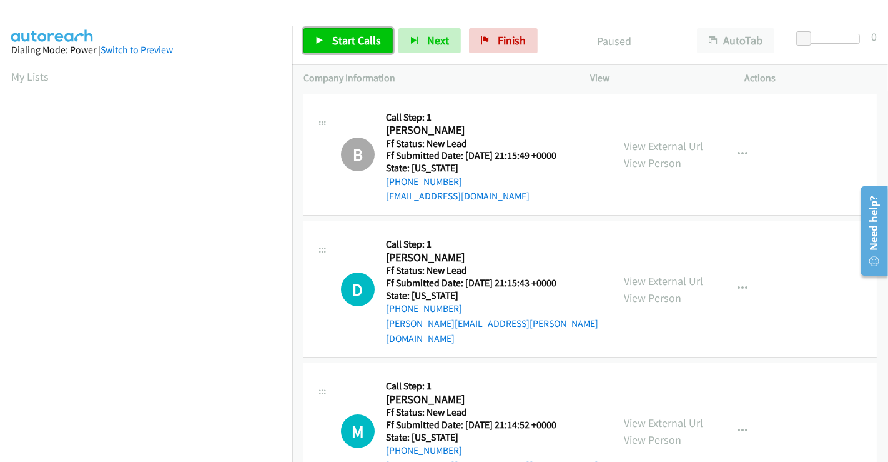
click at [363, 43] on span "Start Calls" at bounding box center [356, 40] width 49 height 14
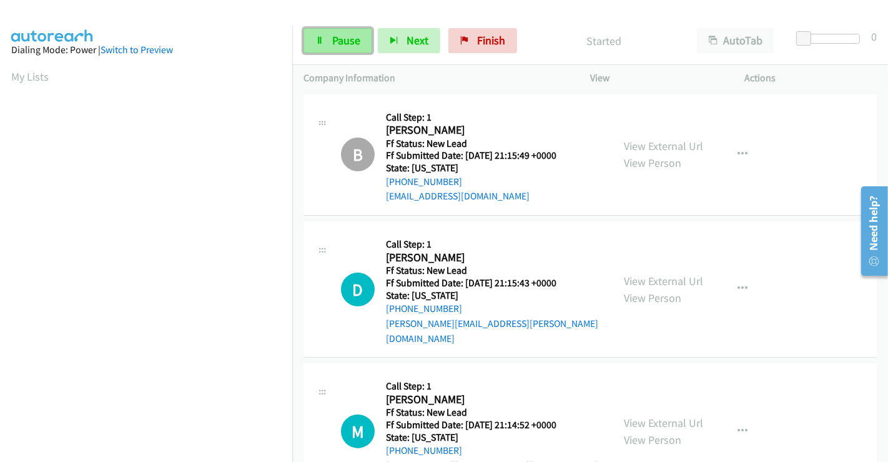
click at [323, 39] on icon at bounding box center [319, 41] width 9 height 9
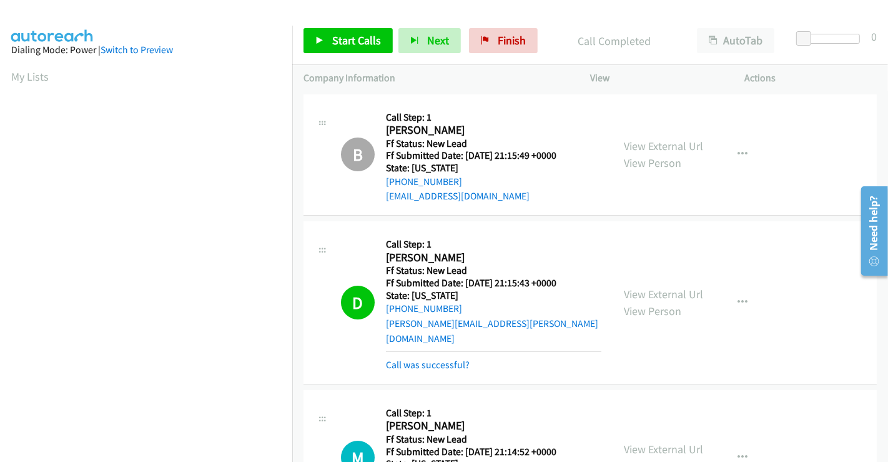
scroll to position [240, 0]
click at [335, 46] on span "Start Calls" at bounding box center [356, 40] width 49 height 14
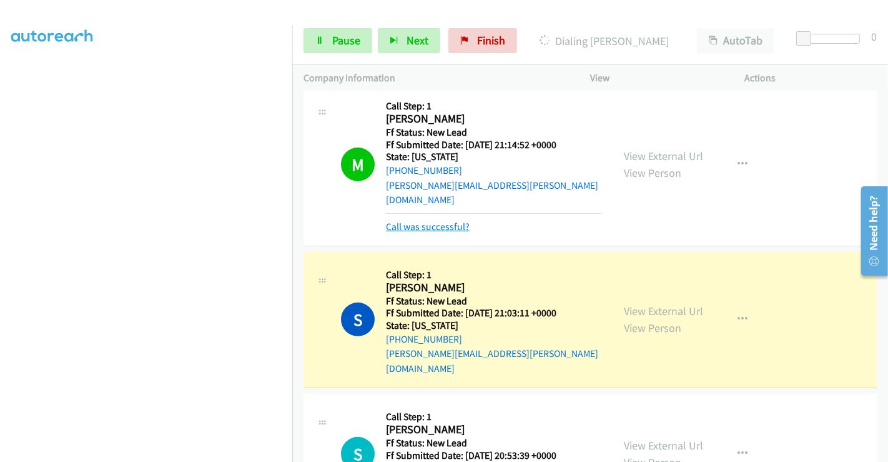
scroll to position [307, 0]
click at [435, 220] on link "Call was successful?" at bounding box center [428, 226] width 84 height 12
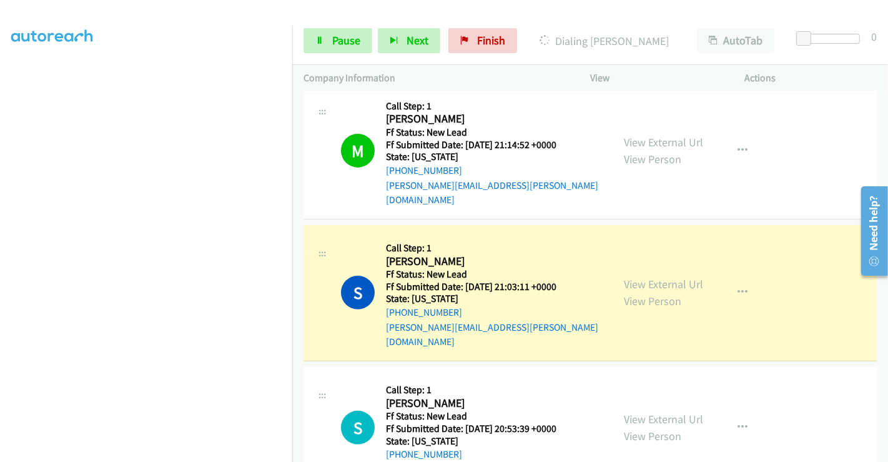
scroll to position [280, 0]
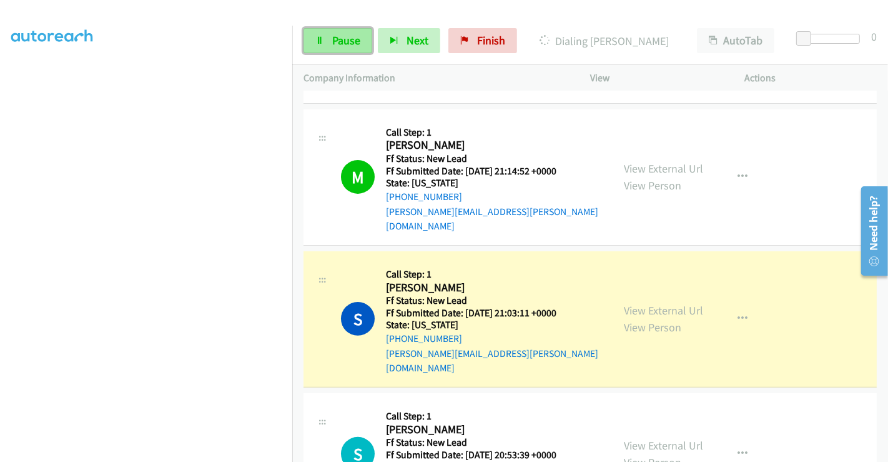
click at [330, 42] on link "Pause" at bounding box center [338, 40] width 69 height 25
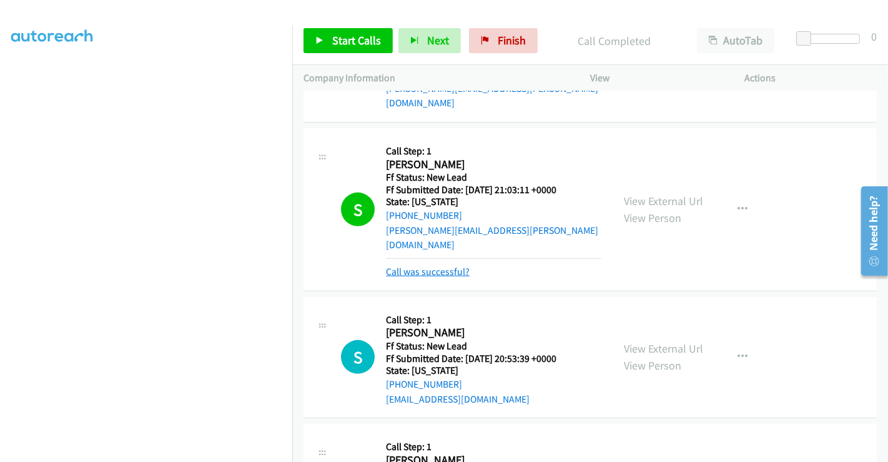
scroll to position [488, 0]
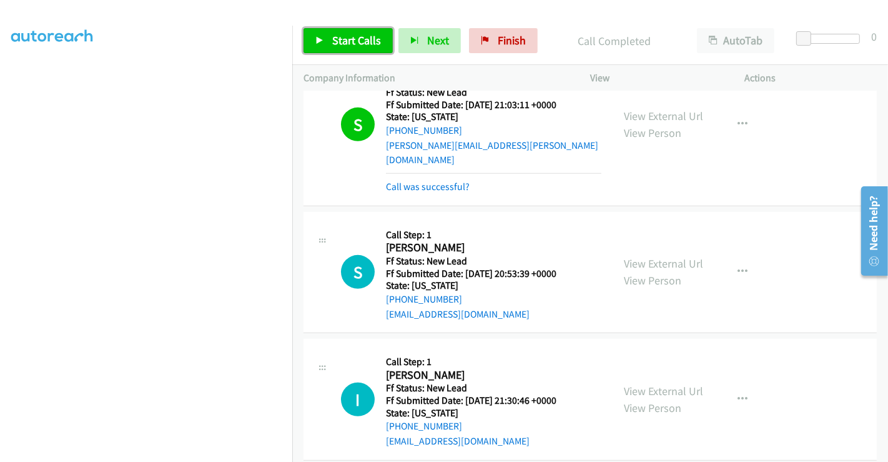
click at [367, 41] on span "Start Calls" at bounding box center [356, 40] width 49 height 14
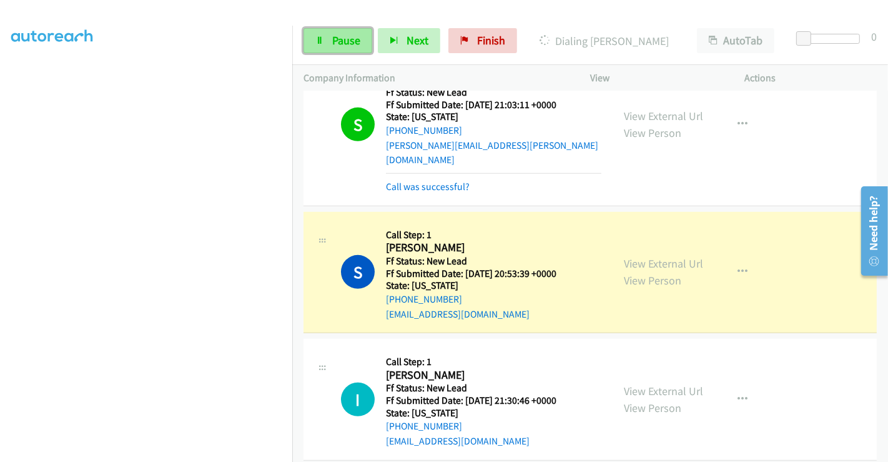
click at [348, 40] on span "Pause" at bounding box center [346, 40] width 28 height 14
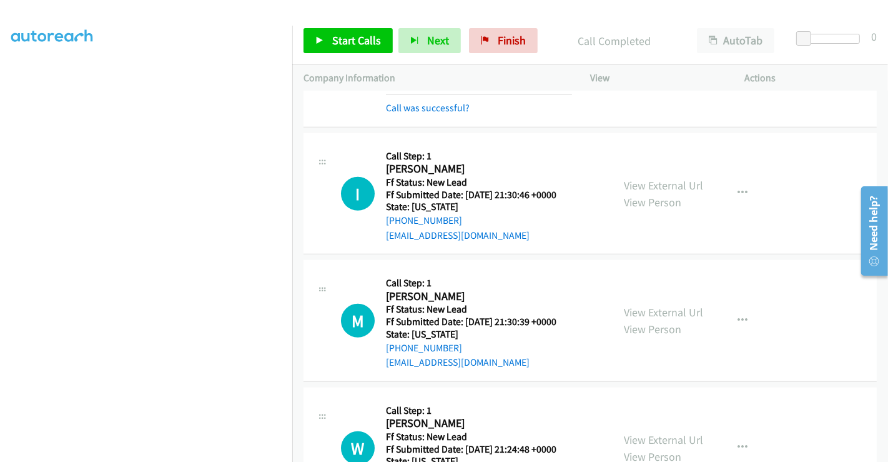
scroll to position [741, 0]
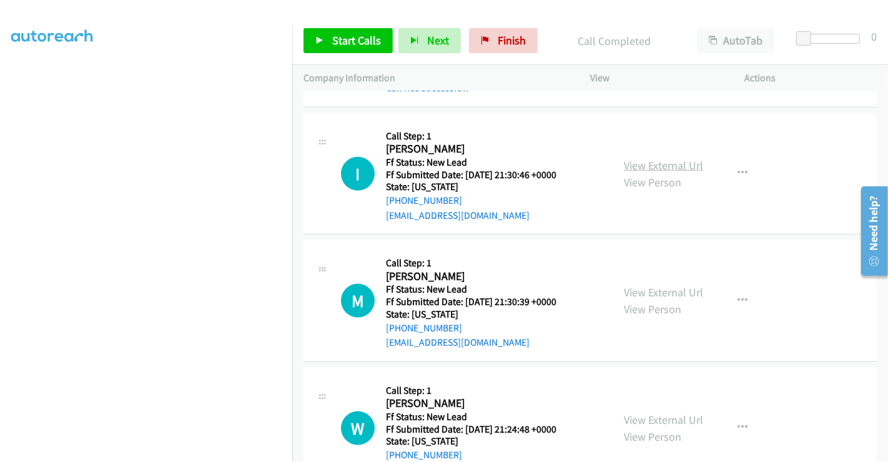
click at [633, 158] on link "View External Url" at bounding box center [663, 165] width 79 height 14
click at [644, 285] on link "View External Url" at bounding box center [663, 292] width 79 height 14
click at [646, 412] on link "View External Url" at bounding box center [663, 419] width 79 height 14
click at [337, 33] on span "Start Calls" at bounding box center [356, 40] width 49 height 14
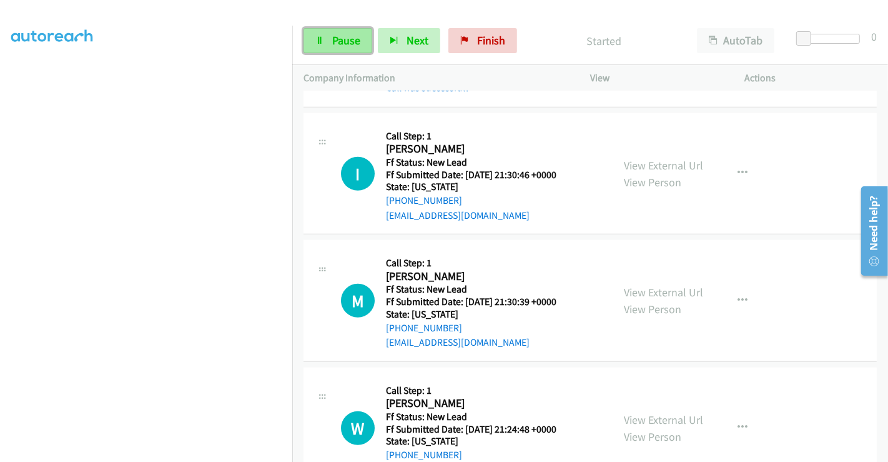
click at [344, 39] on span "Pause" at bounding box center [346, 40] width 28 height 14
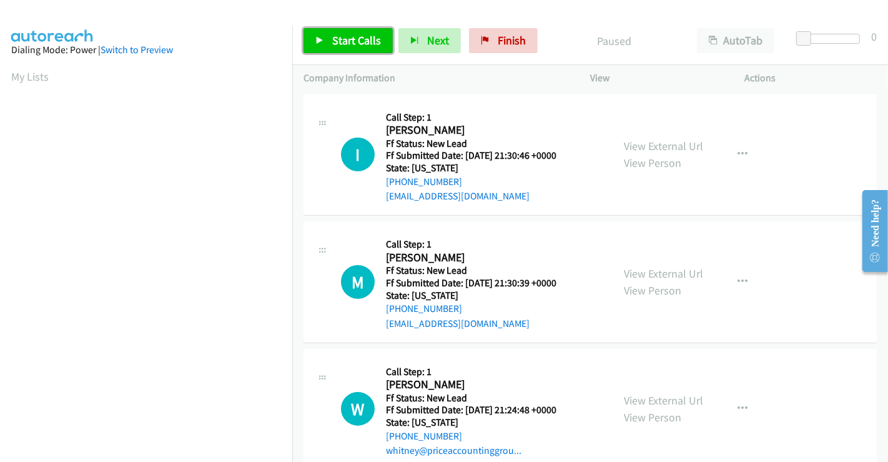
click at [351, 33] on span "Start Calls" at bounding box center [356, 40] width 49 height 14
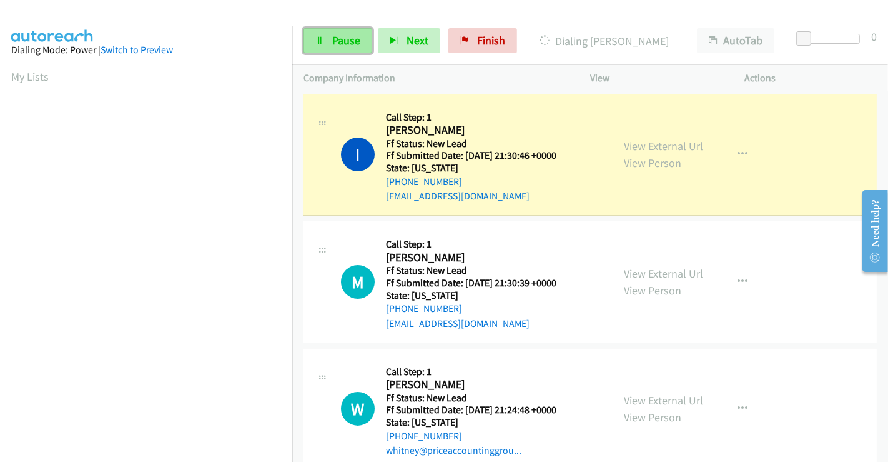
click at [338, 39] on span "Pause" at bounding box center [346, 40] width 28 height 14
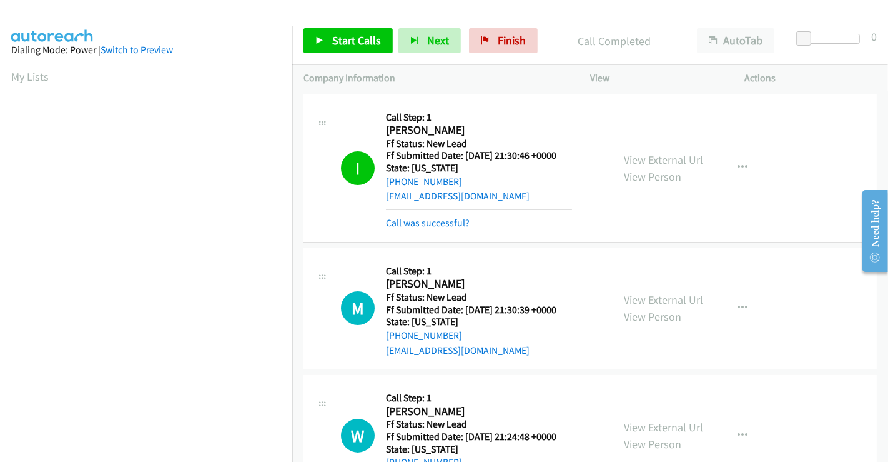
scroll to position [240, 0]
click at [344, 38] on span "Start Calls" at bounding box center [356, 40] width 49 height 14
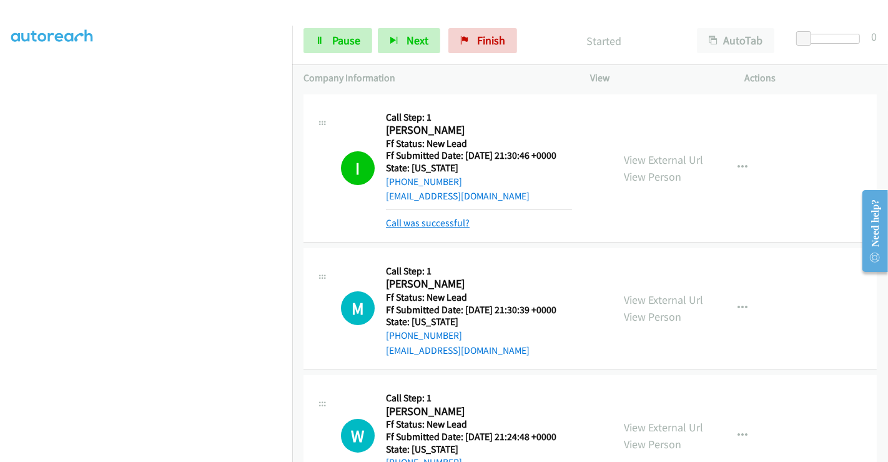
click at [430, 220] on link "Call was successful?" at bounding box center [428, 223] width 84 height 12
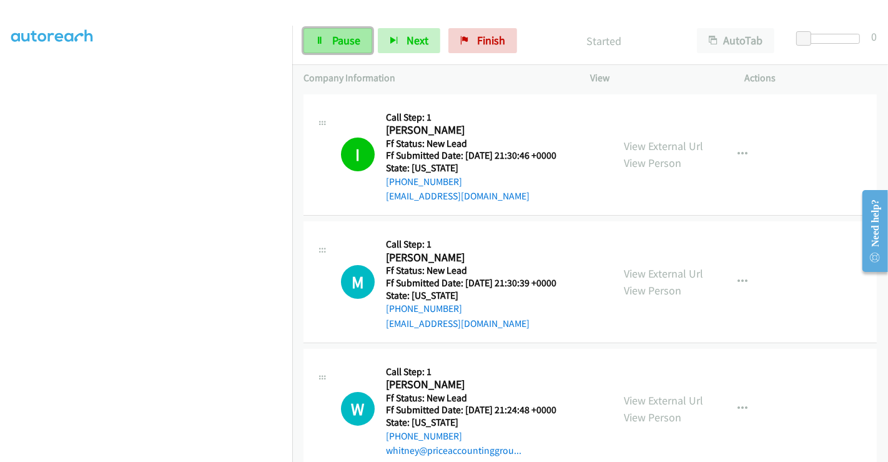
click at [342, 41] on span "Pause" at bounding box center [346, 40] width 28 height 14
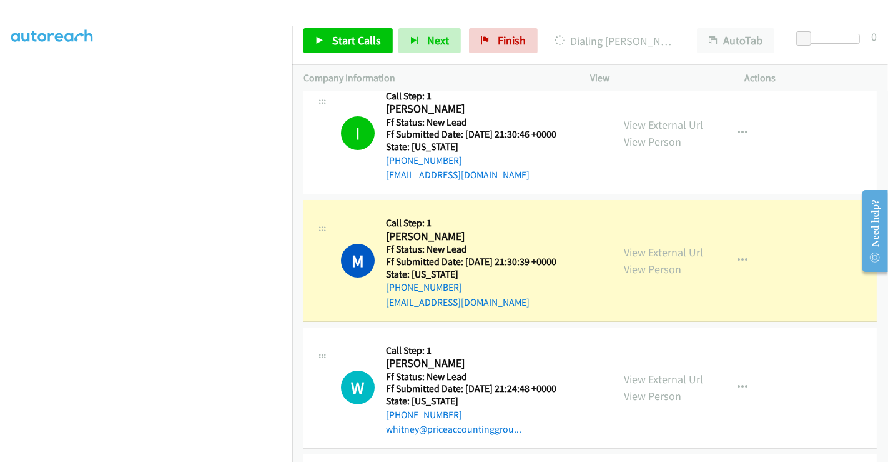
scroll to position [0, 0]
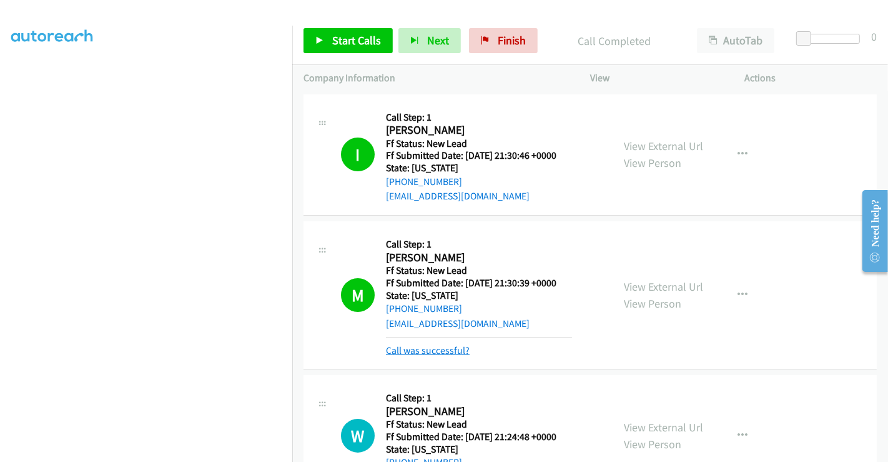
click at [430, 344] on link "Call was successful?" at bounding box center [428, 350] width 84 height 12
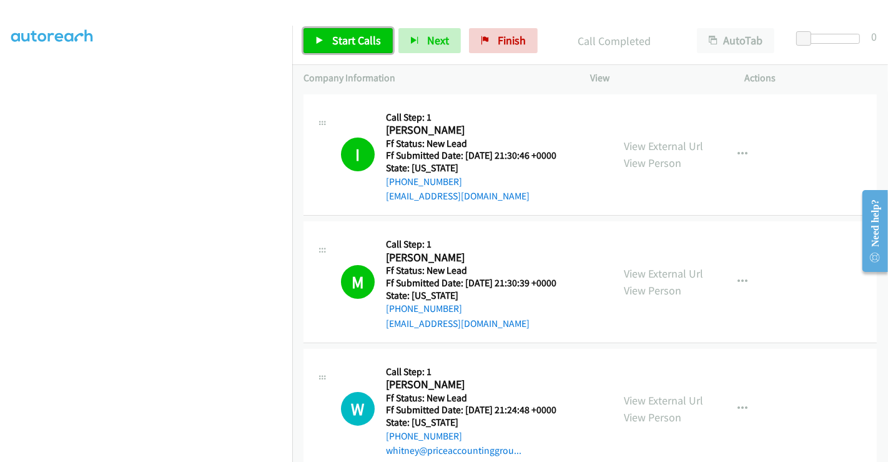
click at [346, 37] on span "Start Calls" at bounding box center [356, 40] width 49 height 14
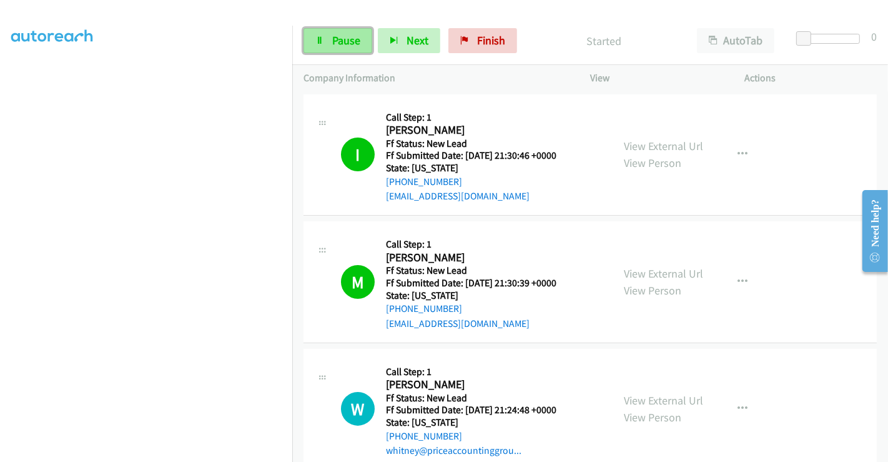
click at [342, 41] on span "Pause" at bounding box center [346, 40] width 28 height 14
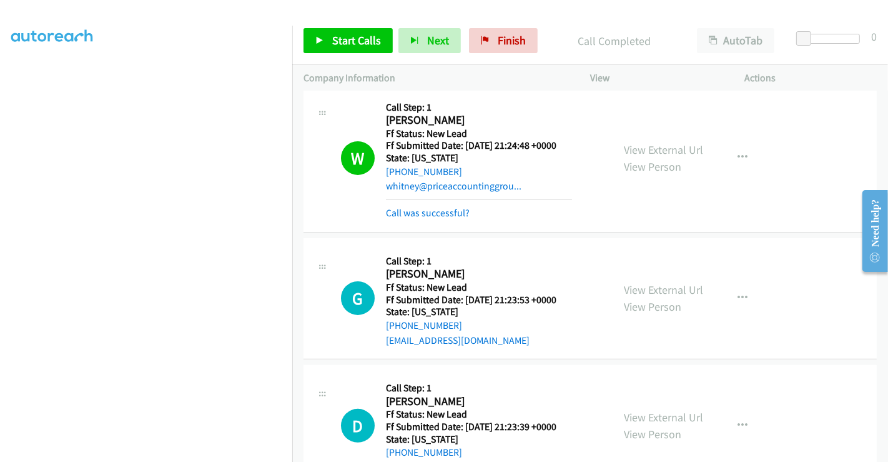
scroll to position [277, 0]
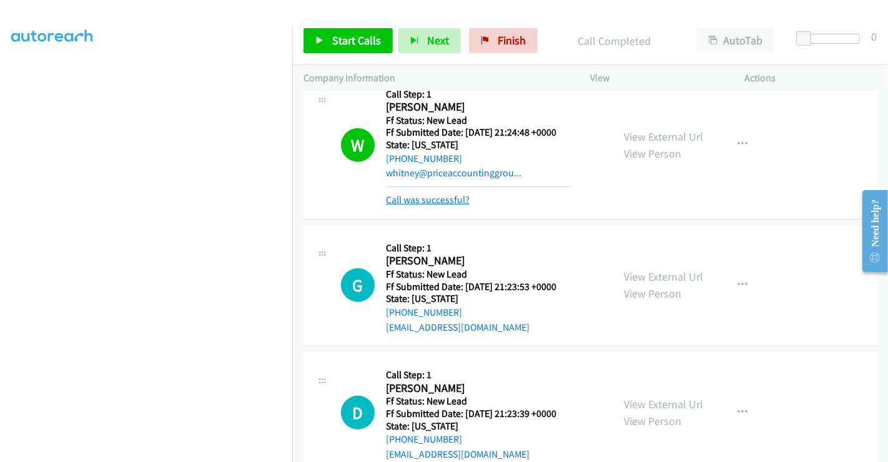
click at [443, 200] on link "Call was successful?" at bounding box center [428, 200] width 84 height 12
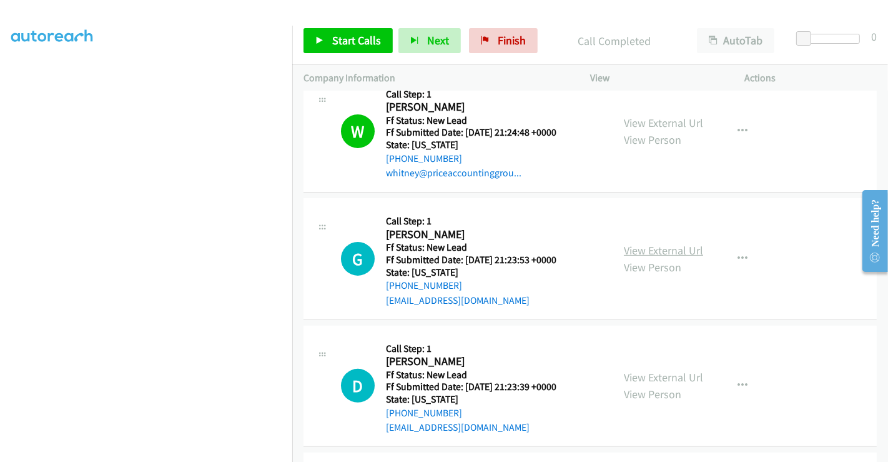
click at [671, 245] on link "View External Url" at bounding box center [663, 250] width 79 height 14
click at [342, 38] on span "Start Calls" at bounding box center [356, 40] width 49 height 14
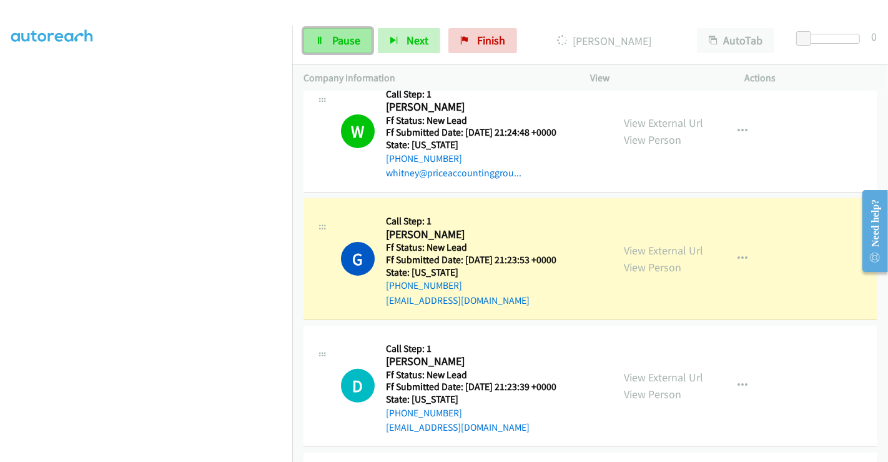
click at [337, 41] on span "Pause" at bounding box center [346, 40] width 28 height 14
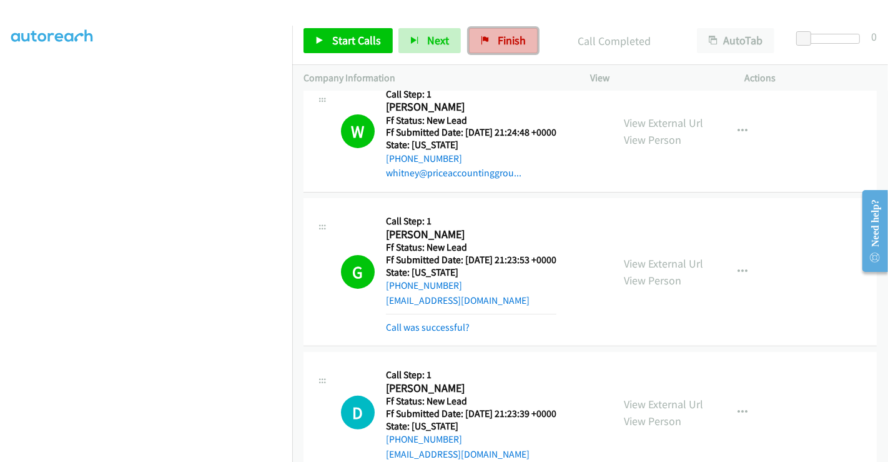
click at [505, 42] on span "Finish" at bounding box center [512, 40] width 28 height 14
